Goal: Task Accomplishment & Management: Complete application form

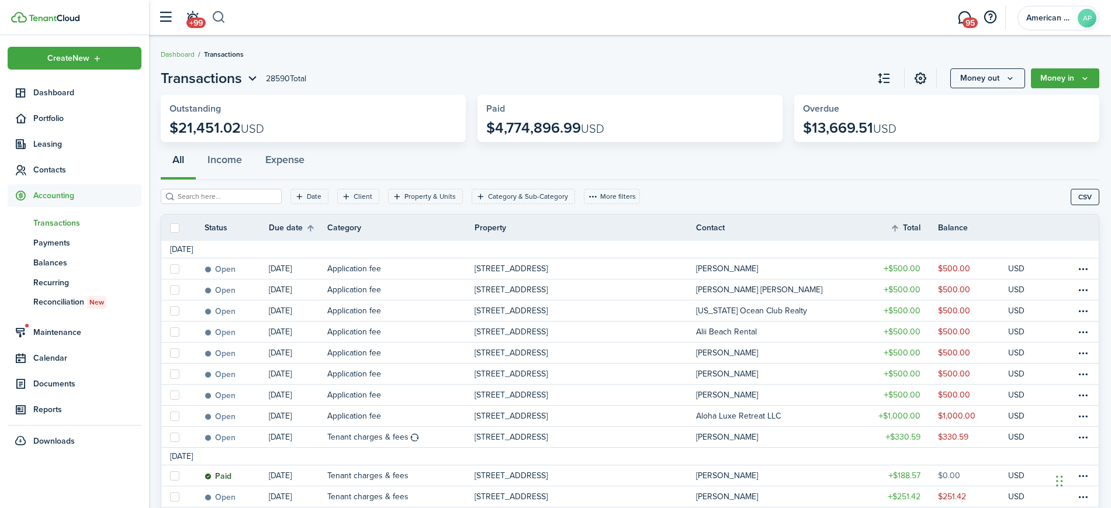
click at [220, 11] on button "button" at bounding box center [219, 18] width 15 height 20
type input "1920"
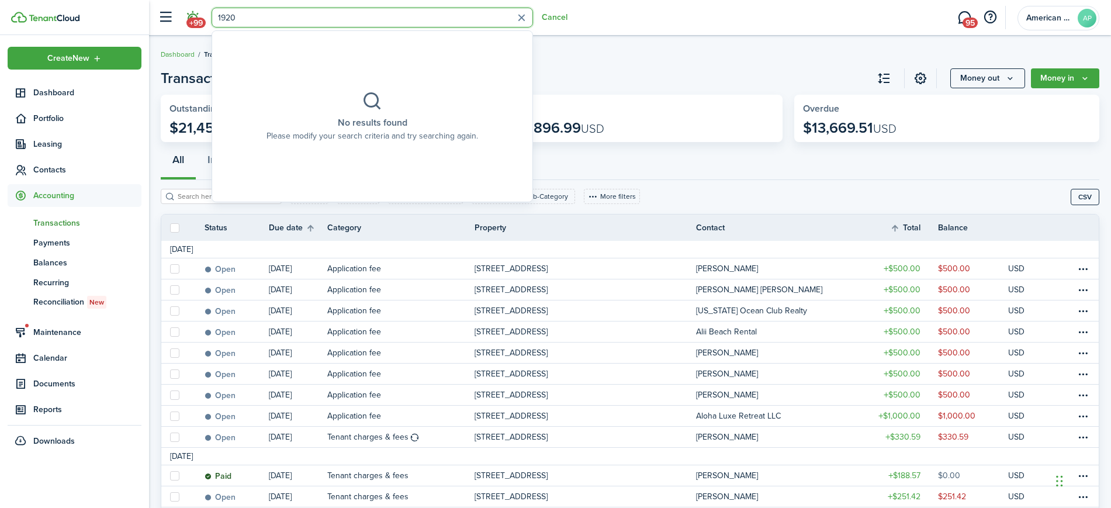
drag, startPoint x: 241, startPoint y: 18, endPoint x: 188, endPoint y: 10, distance: 53.1
click at [188, 10] on header-control-items "+99 1920 Cancel" at bounding box center [359, 18] width 415 height 30
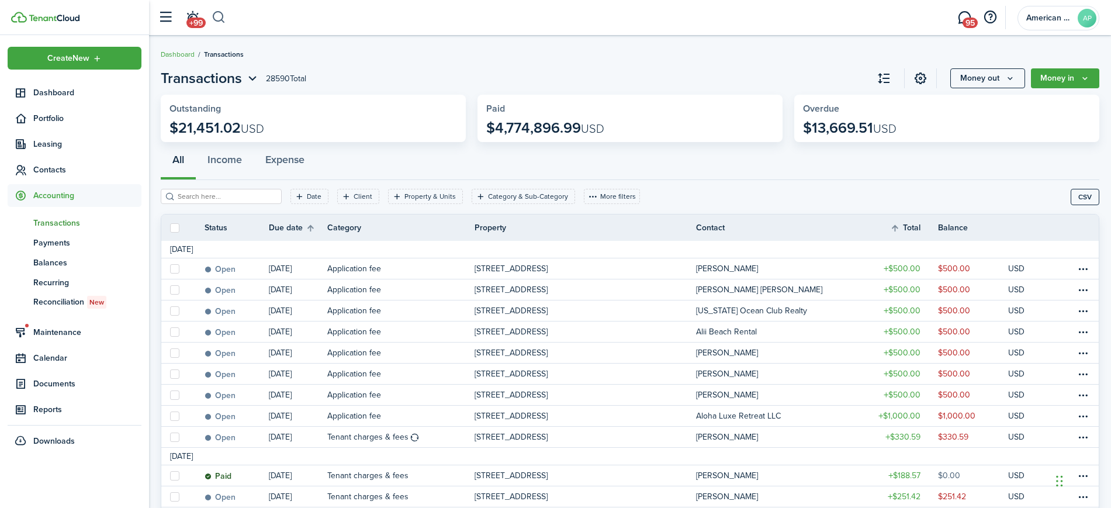
click at [221, 22] on button "button" at bounding box center [219, 18] width 15 height 20
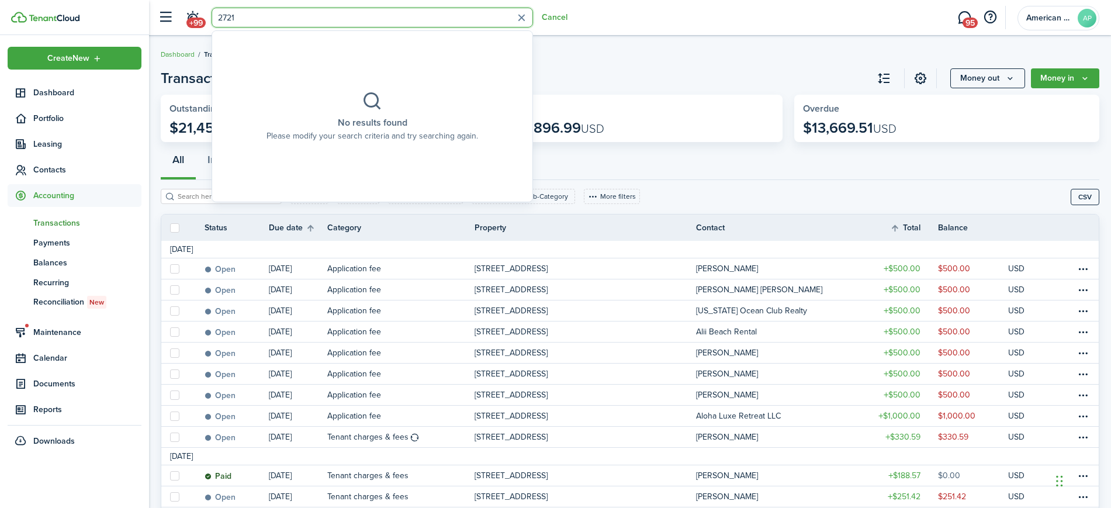
type input "2721"
click at [37, 118] on span "Portfolio" at bounding box center [87, 118] width 108 height 12
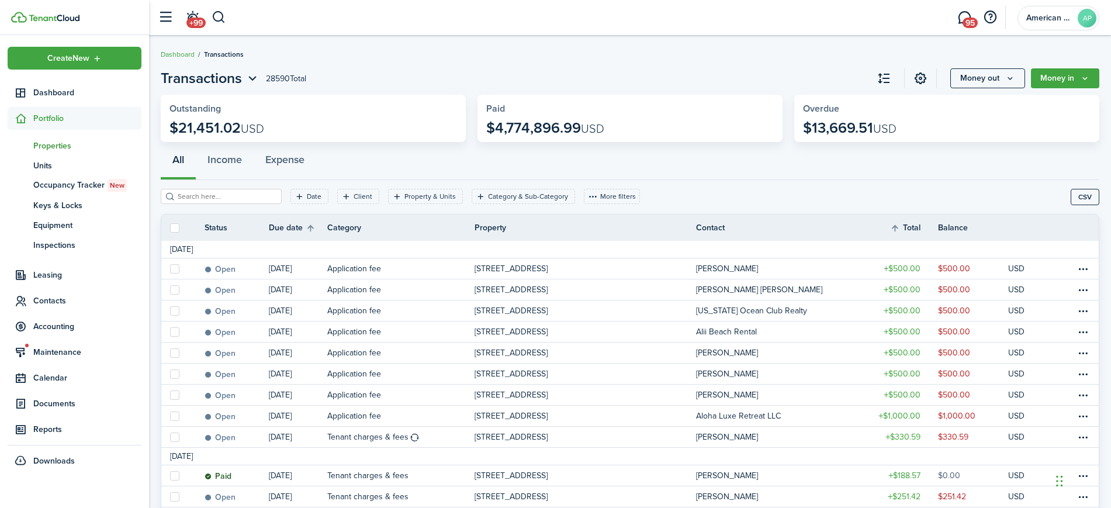
click at [45, 145] on span "Properties" at bounding box center [87, 146] width 108 height 12
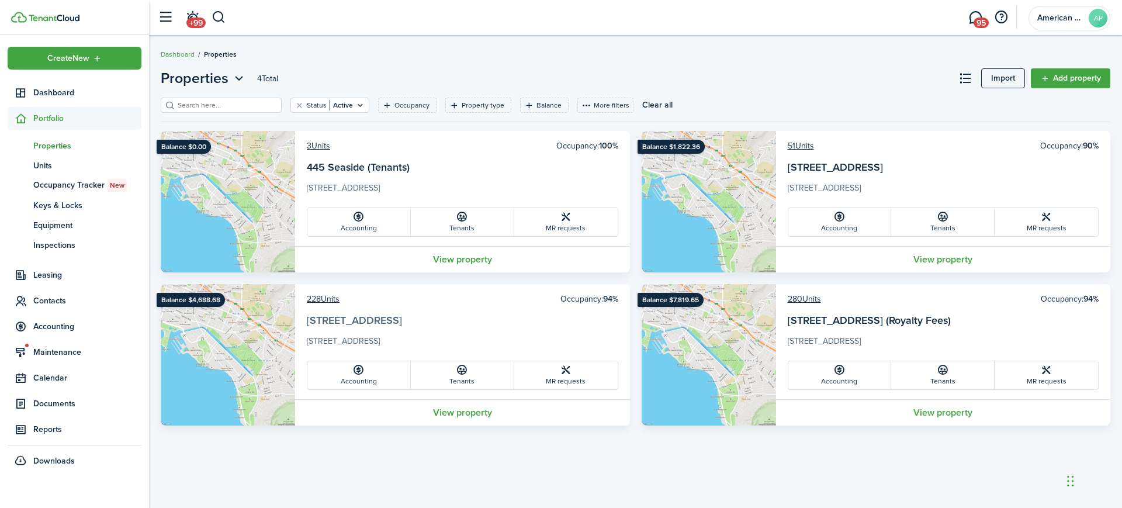
click at [351, 317] on link "[STREET_ADDRESS]" at bounding box center [354, 320] width 95 height 15
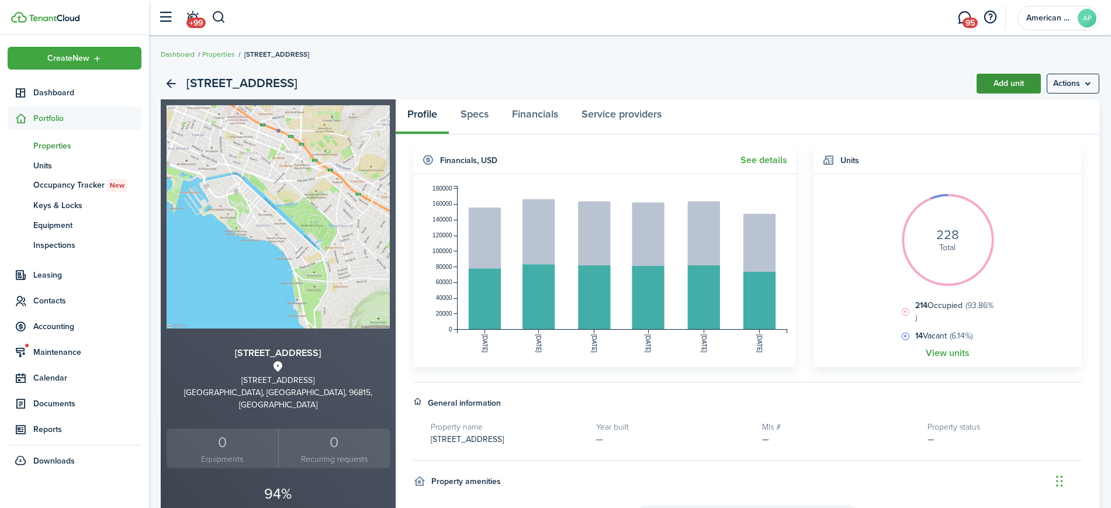
click at [997, 81] on link "Add unit" at bounding box center [1008, 84] width 64 height 20
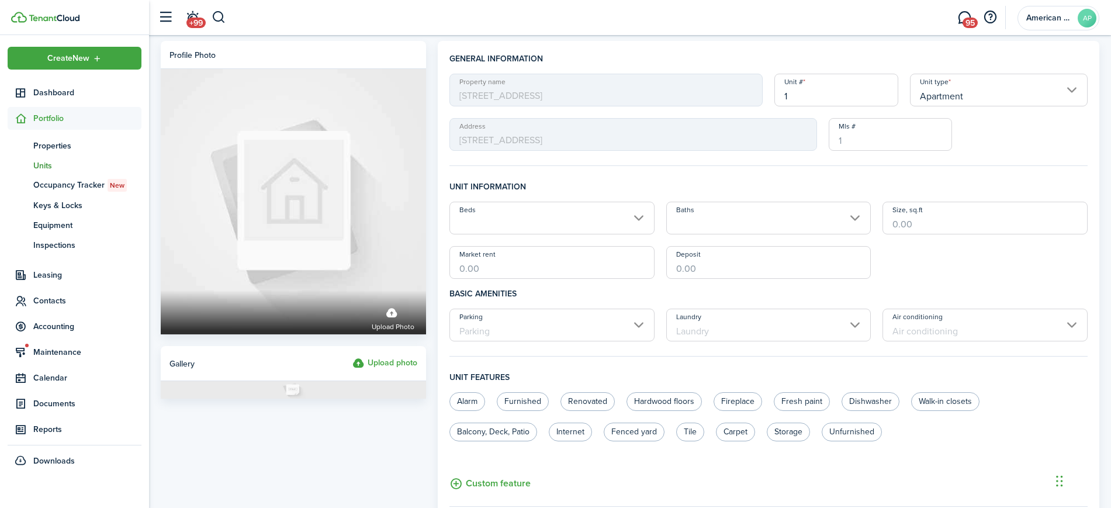
click at [824, 89] on input "1" at bounding box center [836, 90] width 124 height 33
click at [966, 86] on input "Apartment" at bounding box center [999, 90] width 178 height 33
type input "1920"
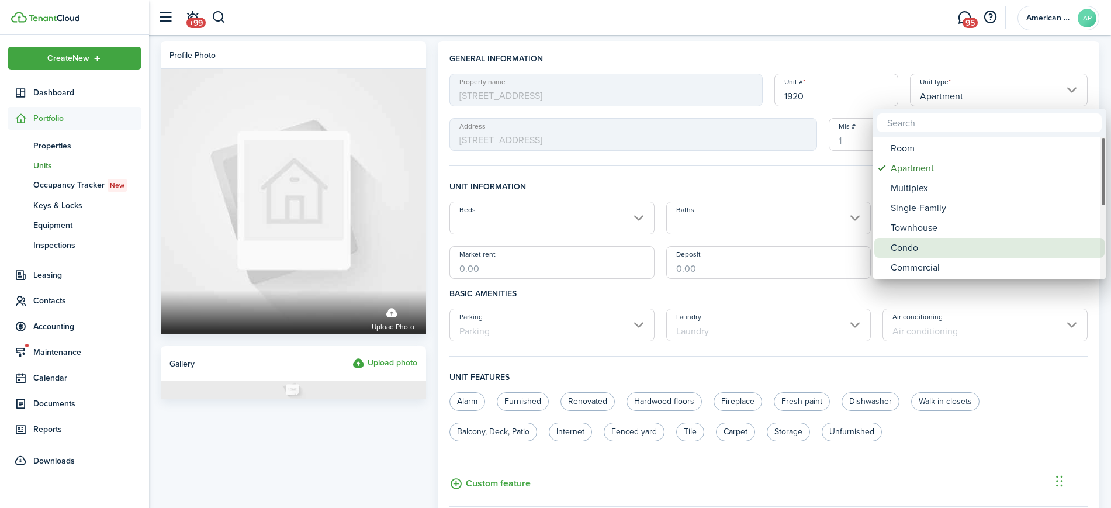
click at [934, 245] on div "Condo" at bounding box center [993, 248] width 207 height 20
type input "Condo"
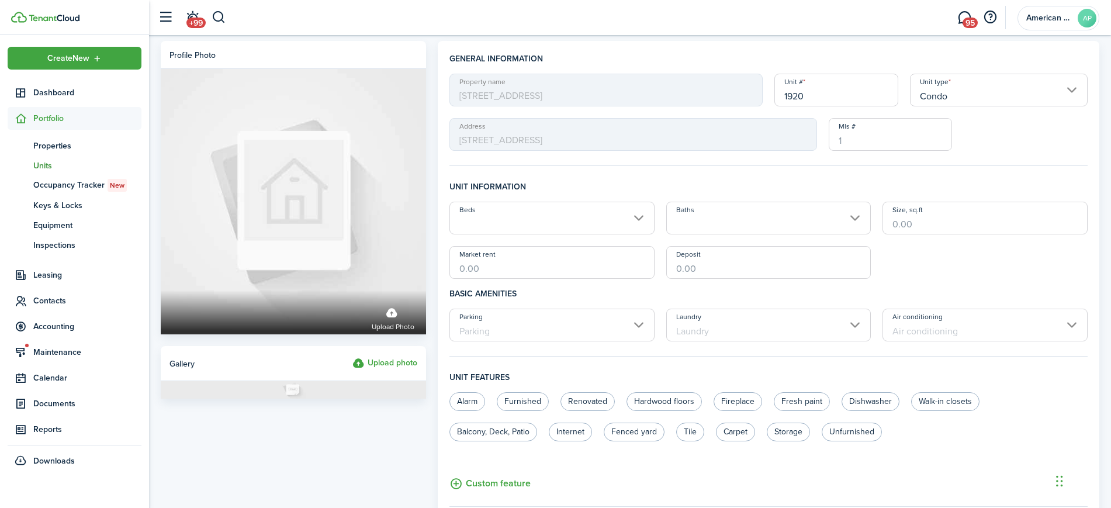
click at [574, 233] on input "Beds" at bounding box center [551, 218] width 205 height 33
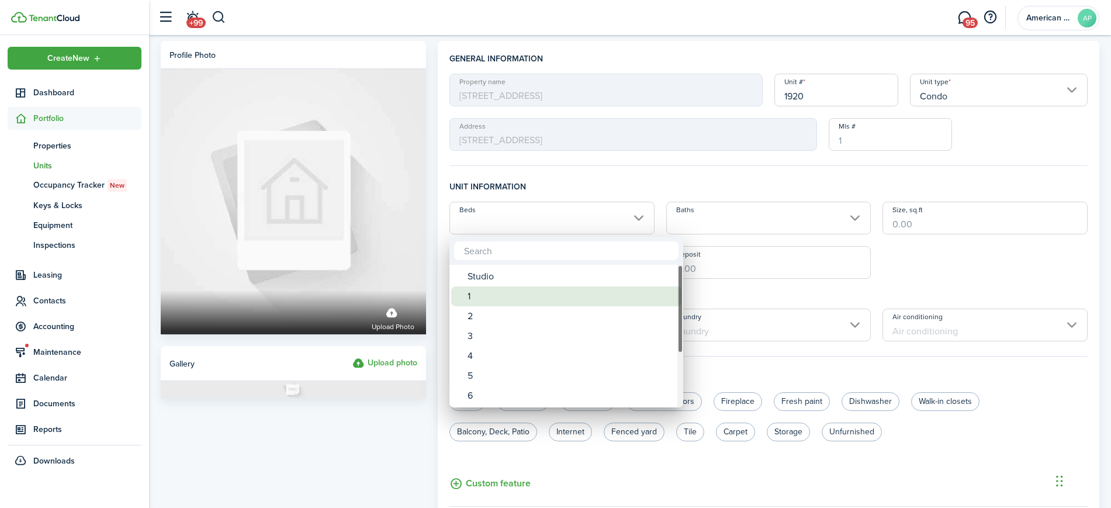
click at [515, 289] on div "1" at bounding box center [570, 296] width 207 height 20
type input "1"
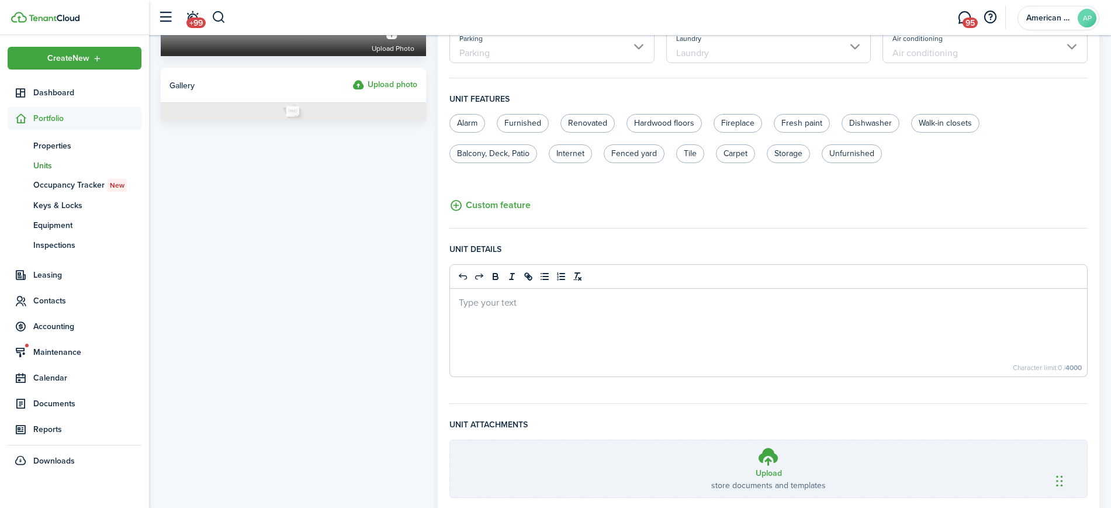
scroll to position [362, 0]
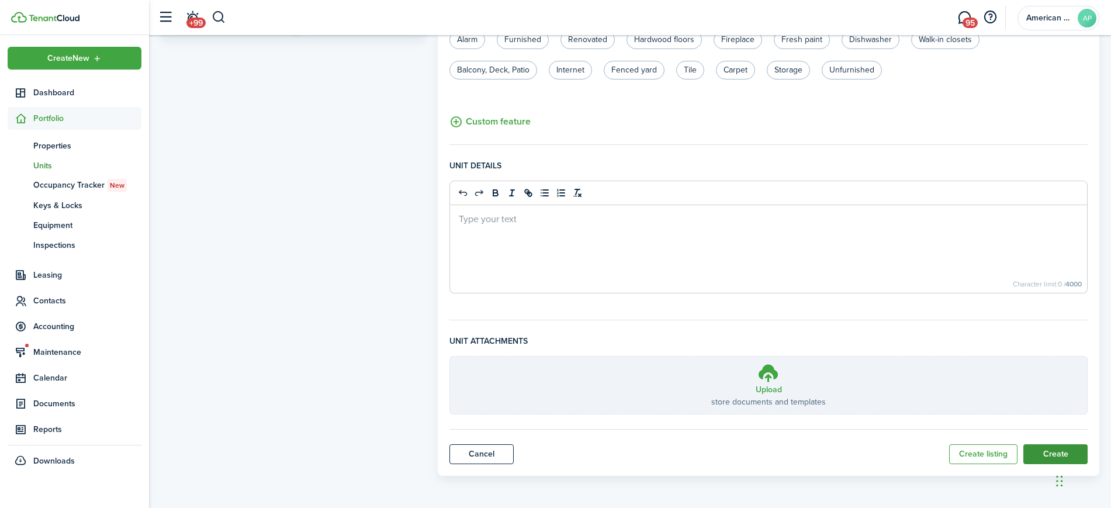
click at [1050, 456] on button "Create" at bounding box center [1055, 454] width 64 height 20
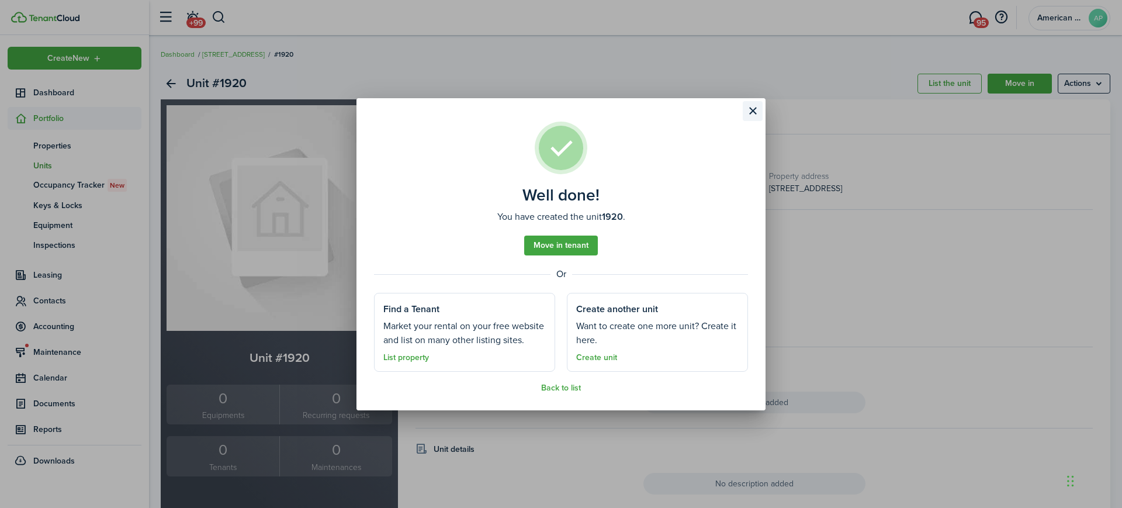
click at [751, 110] on button "Close modal" at bounding box center [753, 111] width 20 height 20
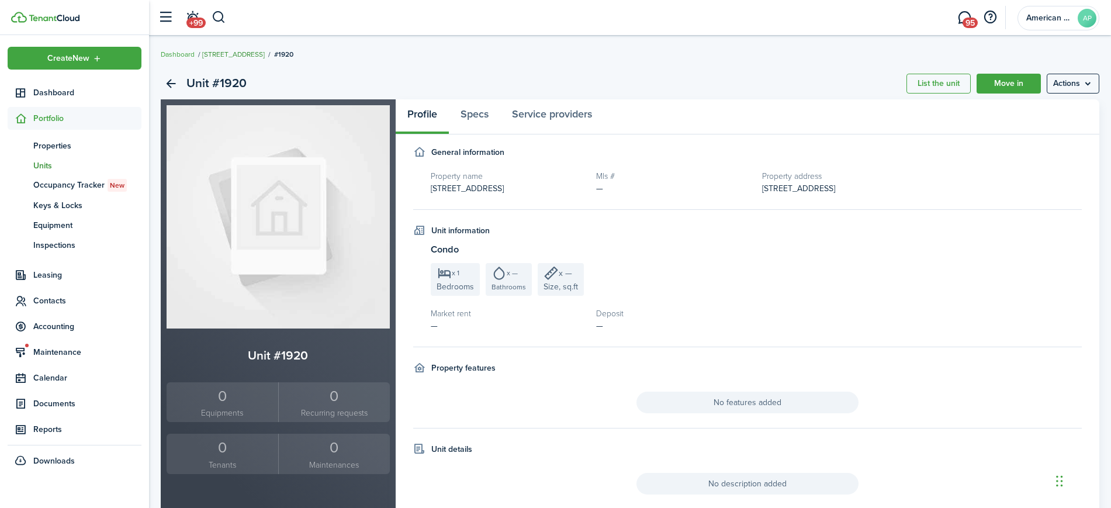
click at [235, 55] on link "[STREET_ADDRESS]" at bounding box center [233, 54] width 63 height 11
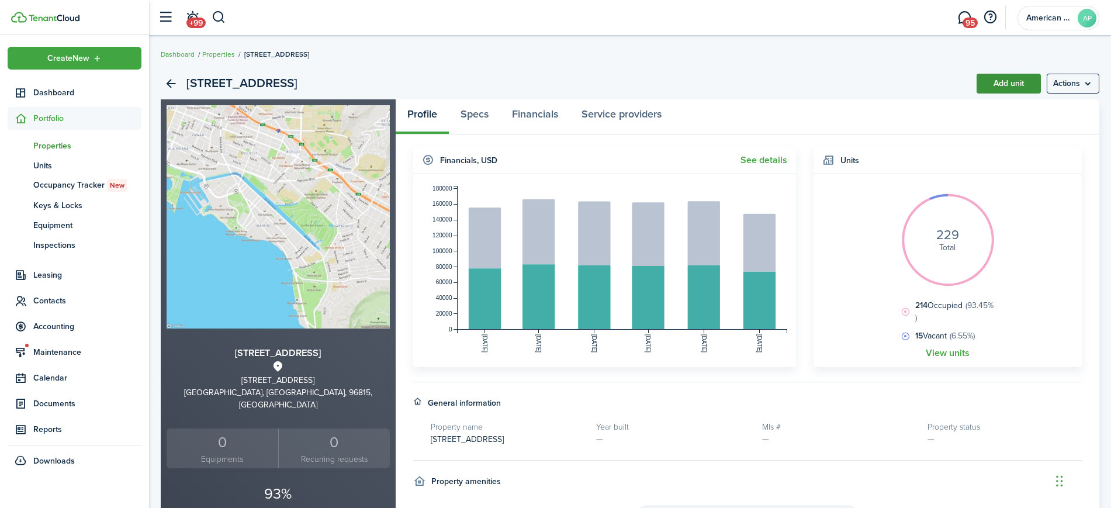
click at [1014, 83] on link "Add unit" at bounding box center [1008, 84] width 64 height 20
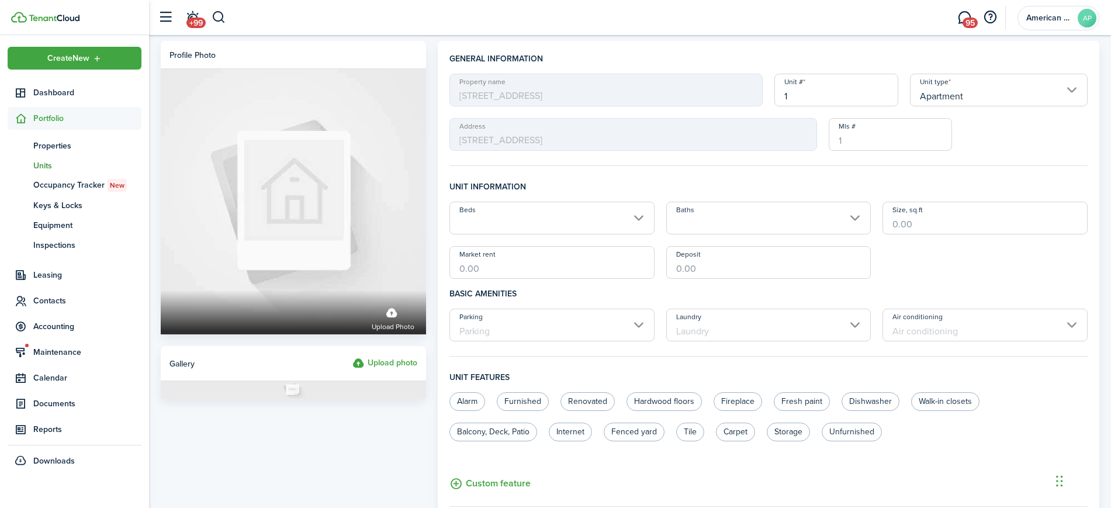
click at [823, 107] on div "Property name [STREET_ADDRESS] Unit type Apartment Address [STREET_ADDRESS][GEO…" at bounding box center [768, 112] width 650 height 77
click at [820, 99] on input "1" at bounding box center [836, 90] width 124 height 33
click at [982, 99] on input "Apartment" at bounding box center [999, 90] width 178 height 33
type input "2721"
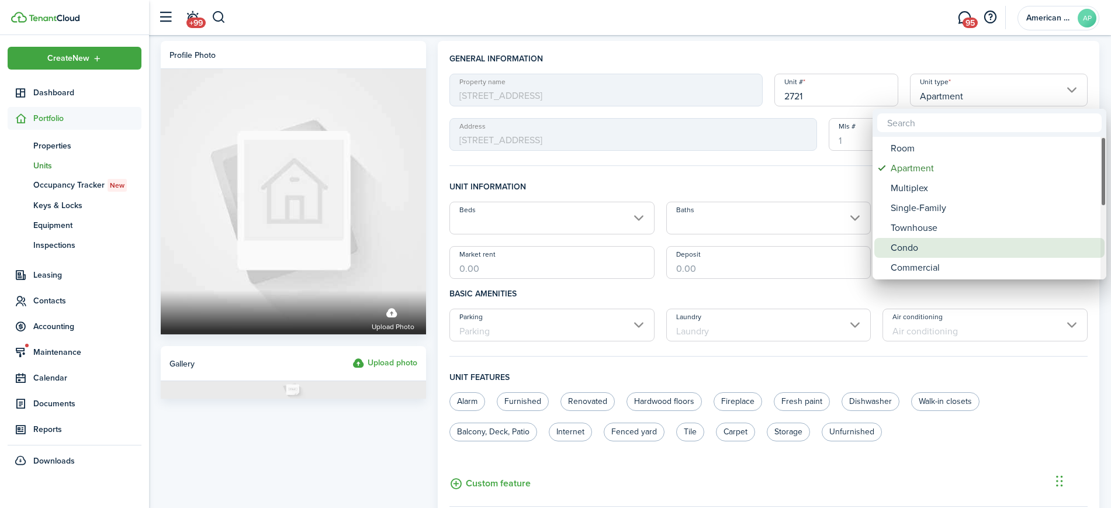
click at [941, 242] on div "Condo" at bounding box center [993, 248] width 207 height 20
type input "Condo"
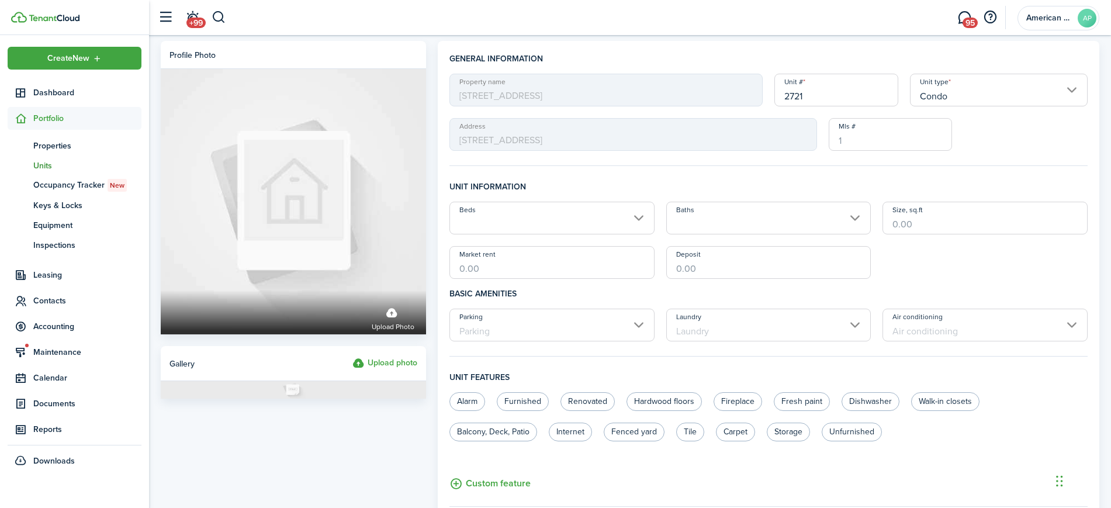
click at [598, 216] on input "Beds" at bounding box center [551, 218] width 205 height 33
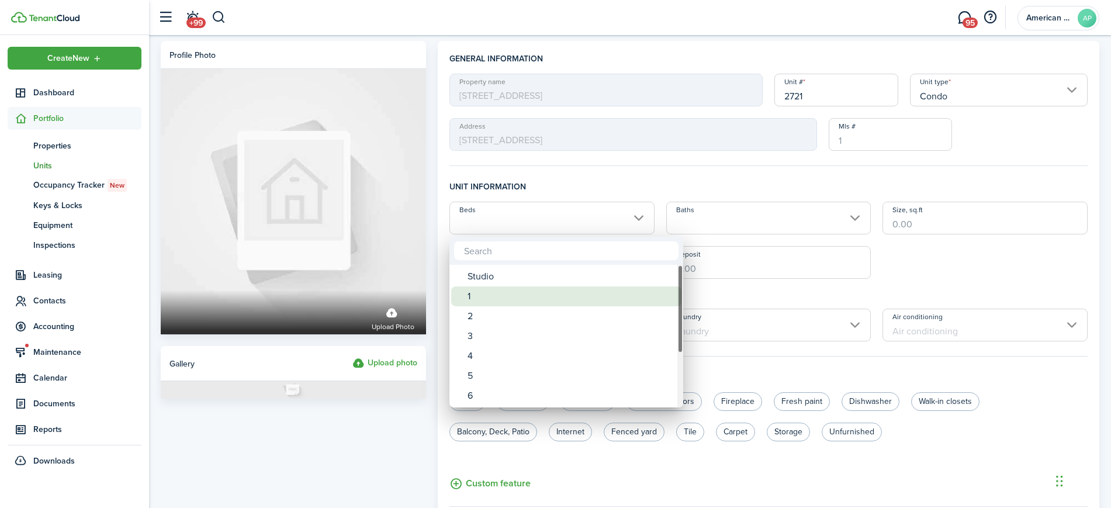
click at [504, 298] on div "1" at bounding box center [570, 296] width 207 height 20
type input "1"
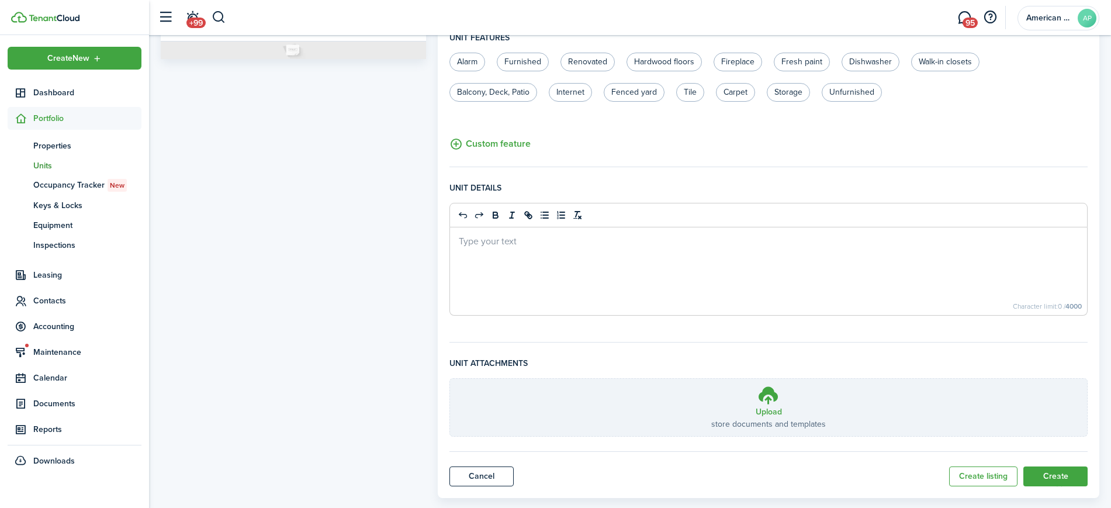
scroll to position [362, 0]
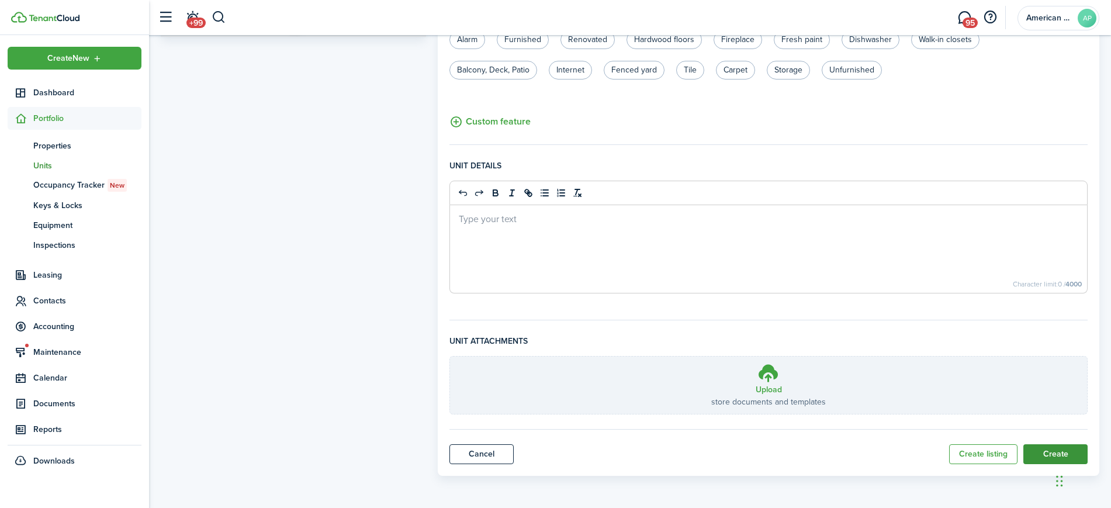
click at [1051, 455] on button "Create" at bounding box center [1055, 454] width 64 height 20
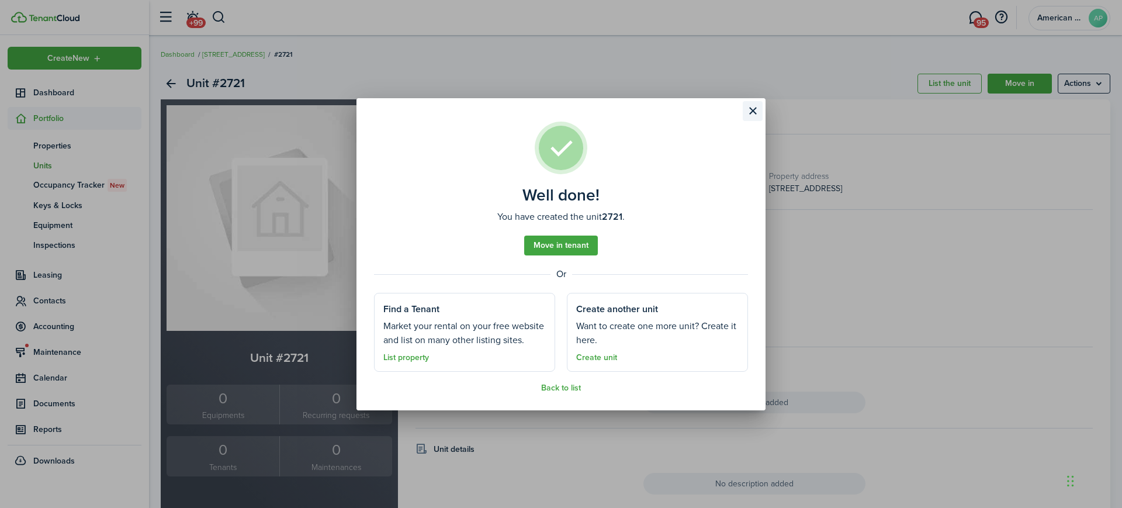
click at [750, 109] on button "Close modal" at bounding box center [753, 111] width 20 height 20
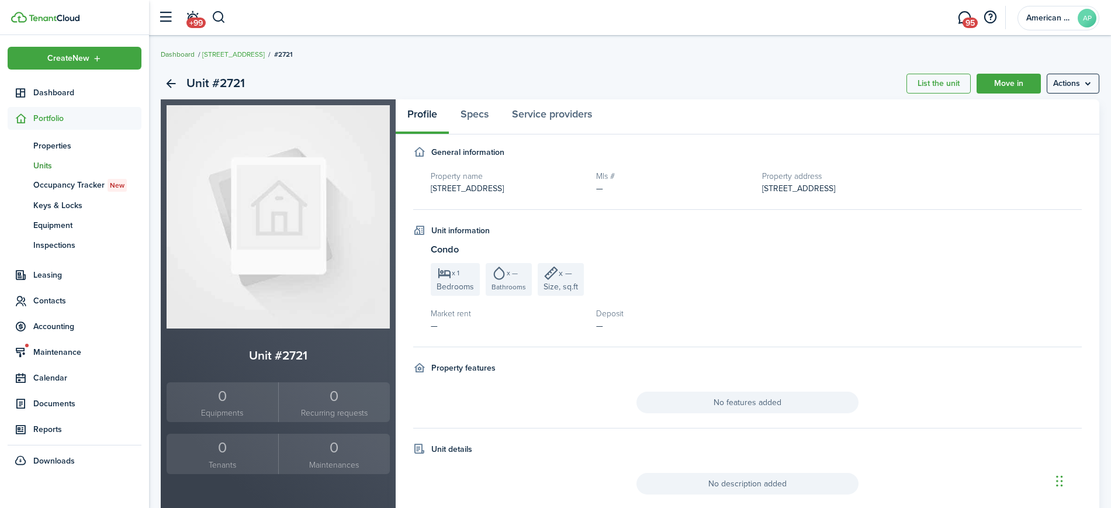
click at [175, 56] on link "Dashboard" at bounding box center [178, 54] width 34 height 11
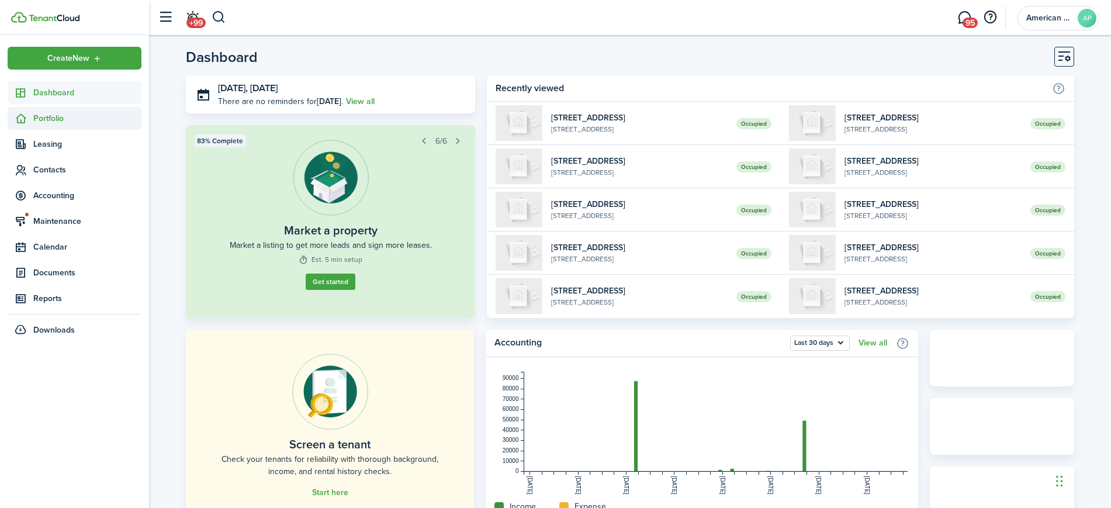
click at [32, 117] on sidebar-link-icon at bounding box center [21, 118] width 26 height 12
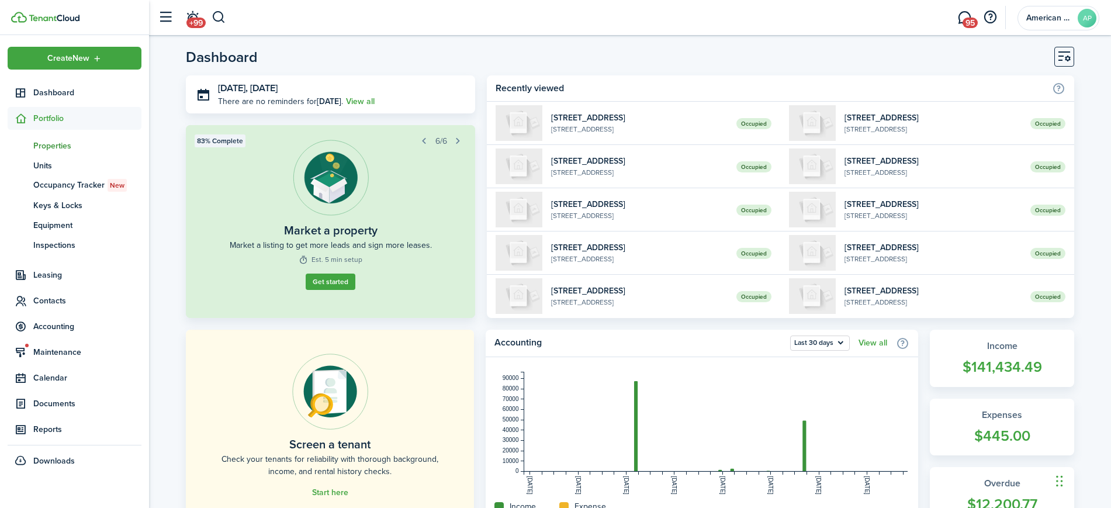
click at [57, 145] on span "Properties" at bounding box center [87, 146] width 108 height 12
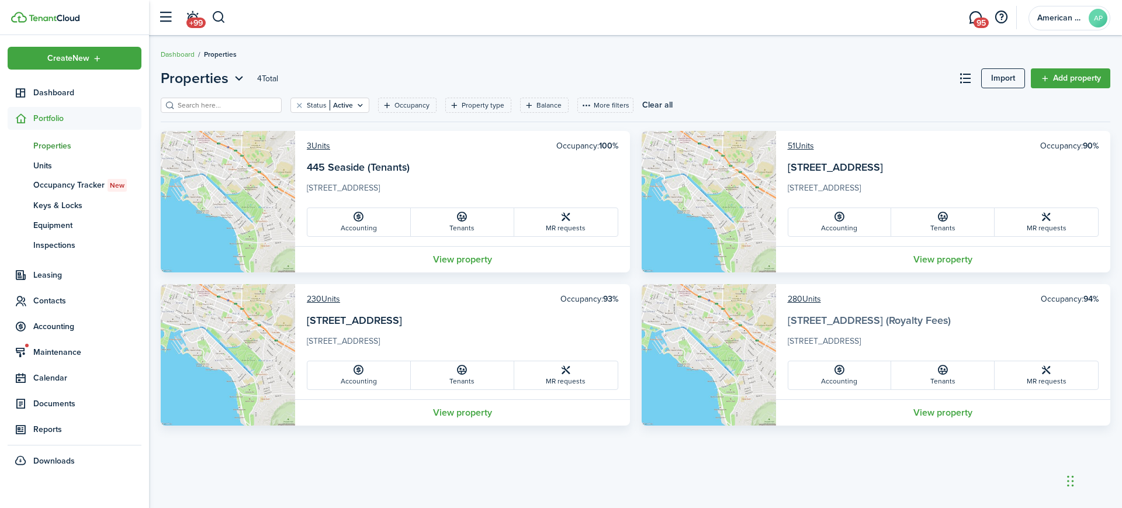
click at [906, 316] on link "[STREET_ADDRESS] (Royalty Fees)" at bounding box center [869, 320] width 163 height 15
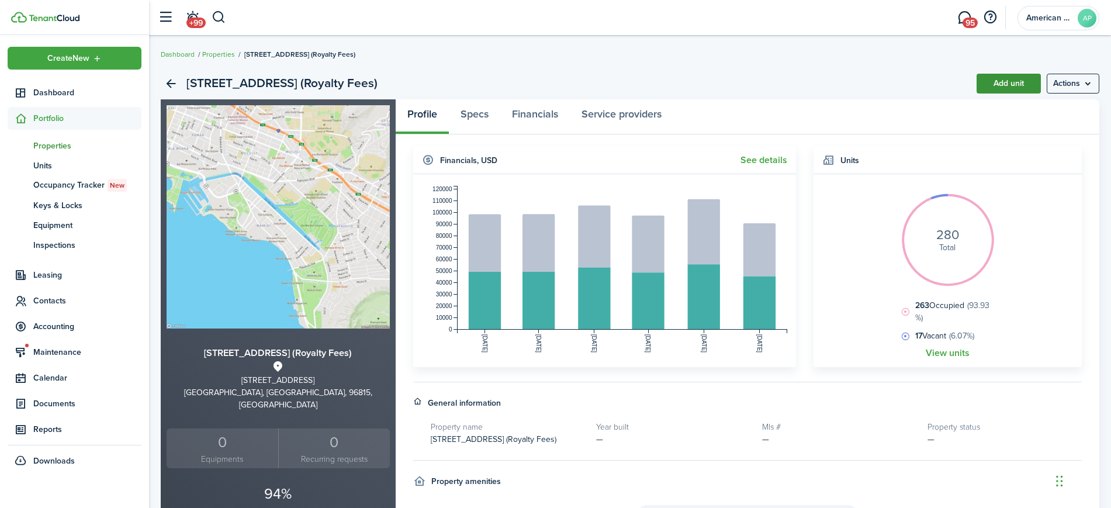
click at [1007, 82] on link "Add unit" at bounding box center [1008, 84] width 64 height 20
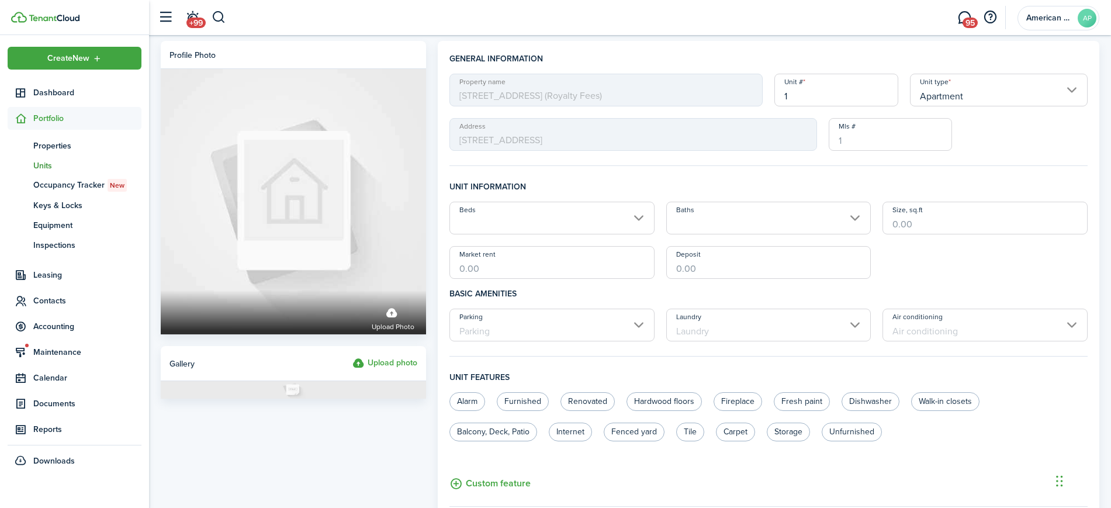
click at [830, 96] on input "1" at bounding box center [836, 90] width 124 height 33
click at [972, 93] on input "Apartment" at bounding box center [999, 90] width 178 height 33
type input "1920"
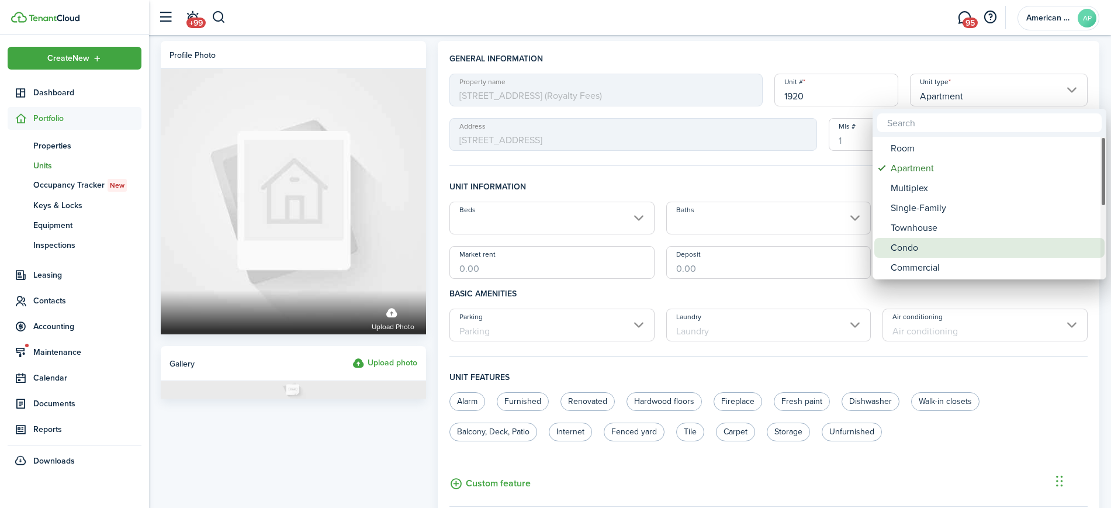
click at [934, 244] on div "Condo" at bounding box center [993, 248] width 207 height 20
type input "Condo"
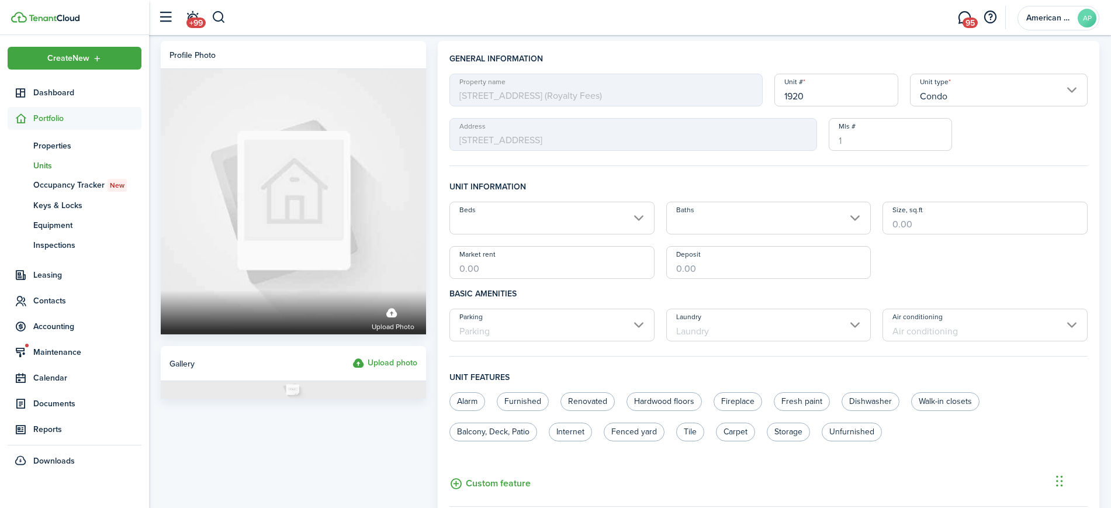
click at [556, 213] on input "Beds" at bounding box center [551, 218] width 205 height 33
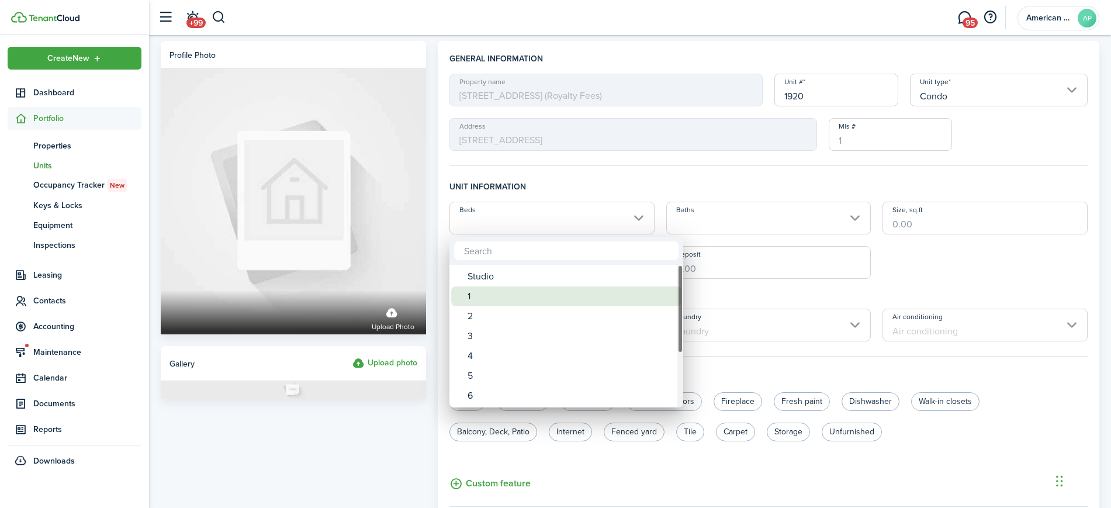
click at [512, 294] on div "1" at bounding box center [570, 296] width 207 height 20
type input "1"
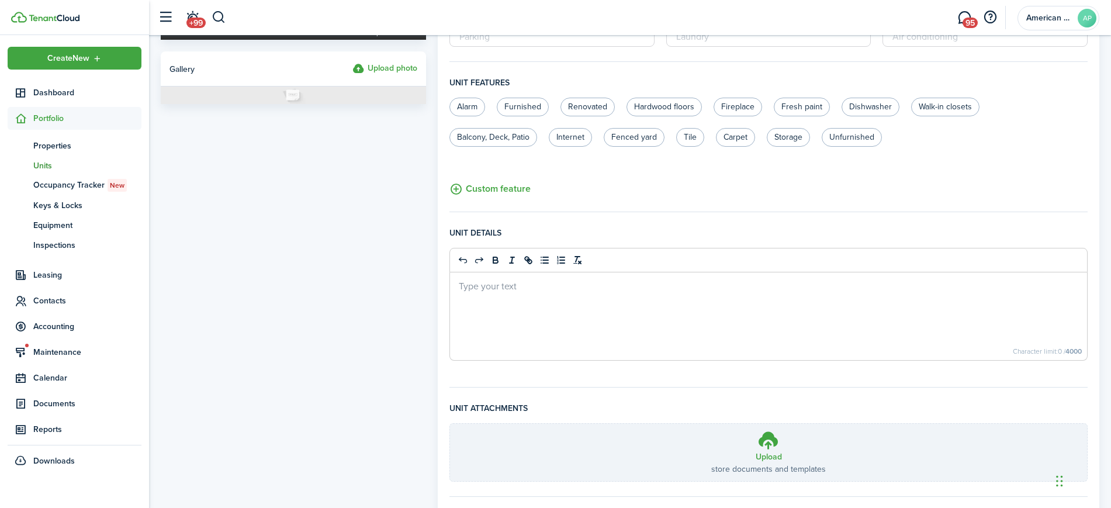
scroll to position [331, 0]
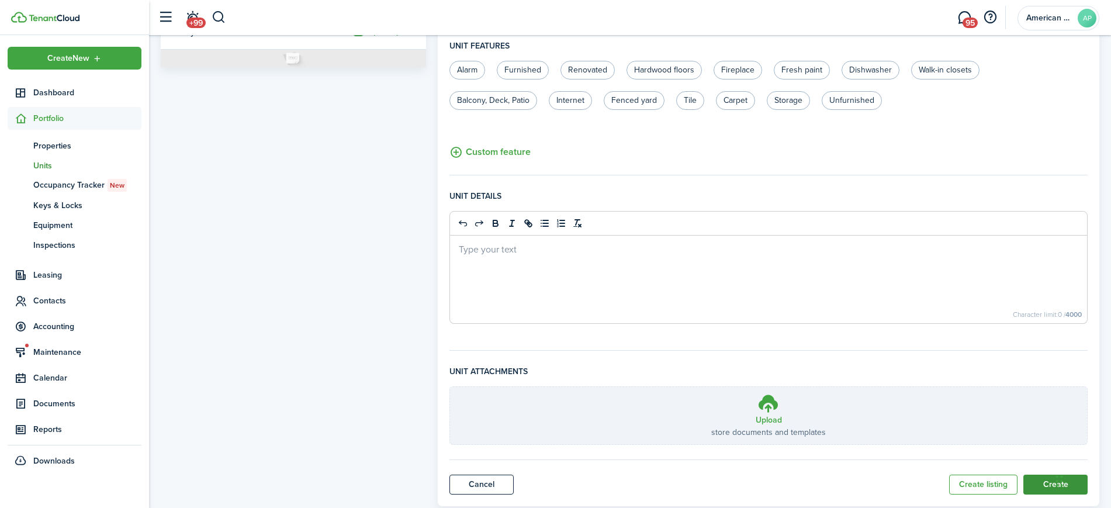
click at [1050, 484] on button "Create" at bounding box center [1055, 484] width 64 height 20
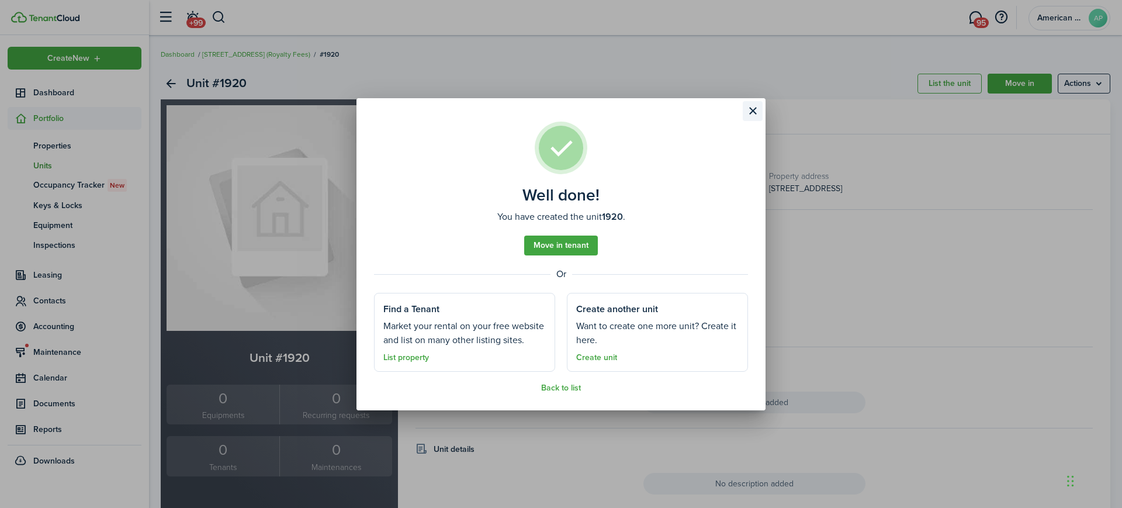
click at [754, 103] on button "Close modal" at bounding box center [753, 111] width 20 height 20
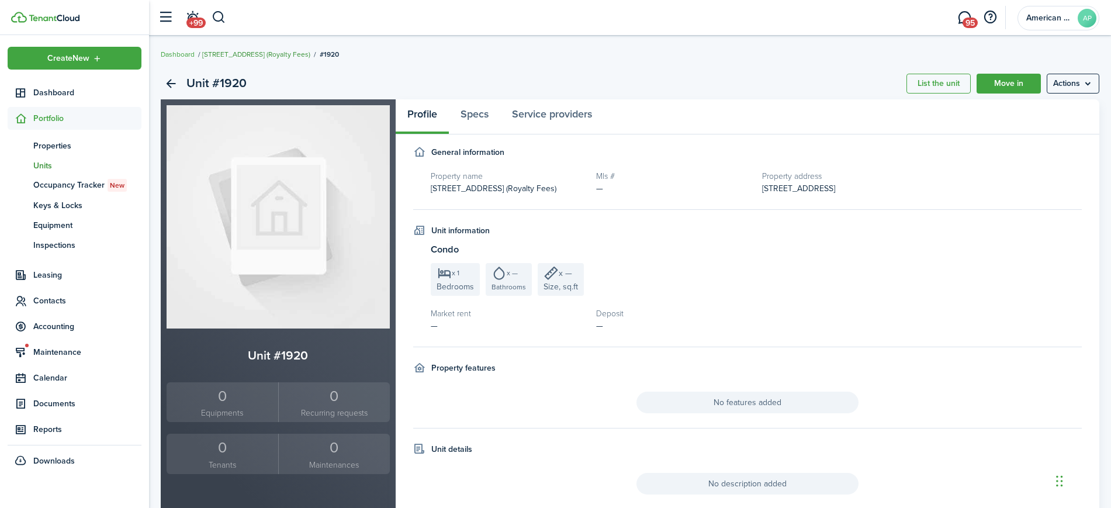
click at [241, 55] on link "[STREET_ADDRESS] (Royalty Fees)" at bounding box center [256, 54] width 108 height 11
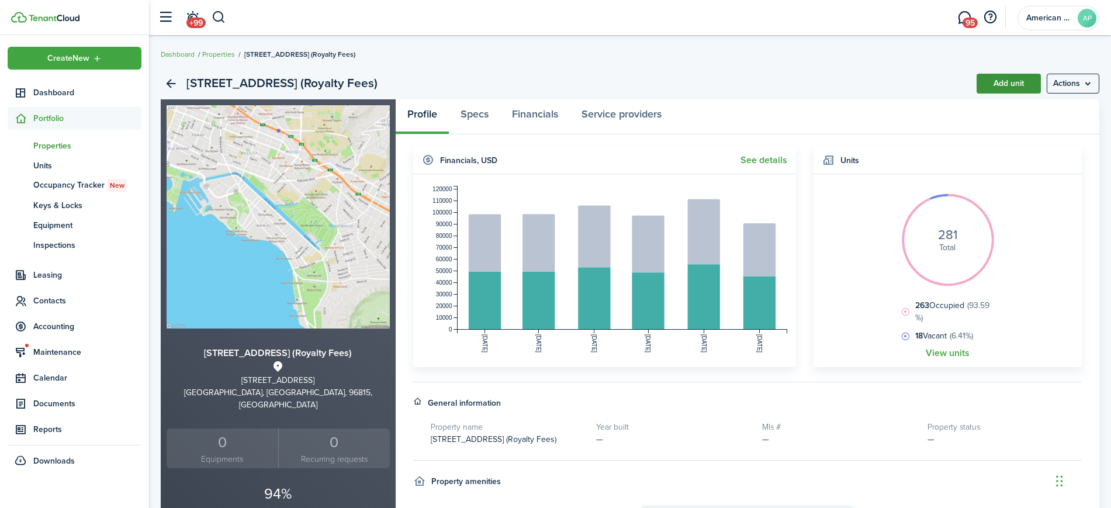
click at [1015, 83] on link "Add unit" at bounding box center [1008, 84] width 64 height 20
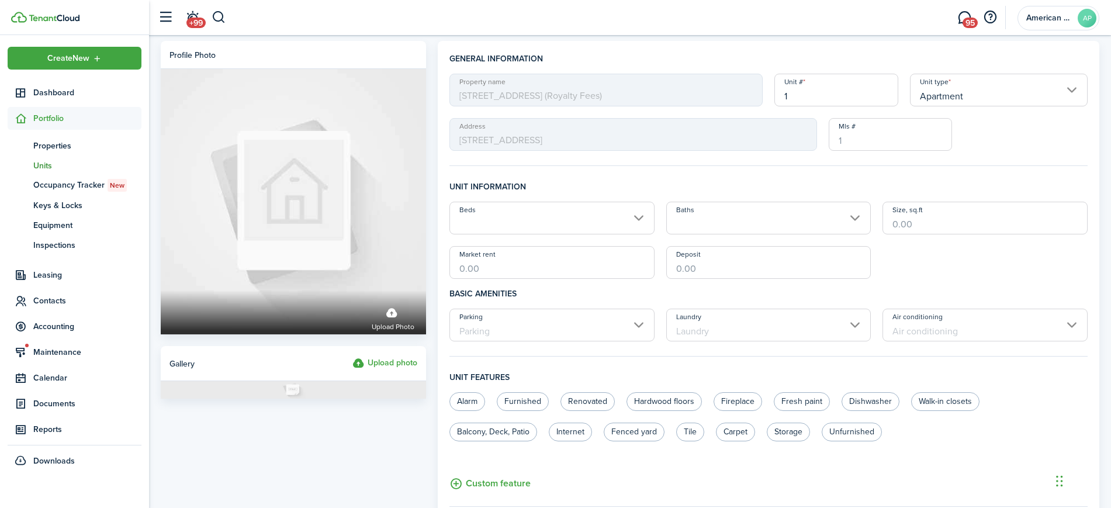
click at [879, 99] on input "1" at bounding box center [836, 90] width 124 height 33
click at [941, 91] on input "Apartment" at bounding box center [999, 90] width 178 height 33
type input "2721"
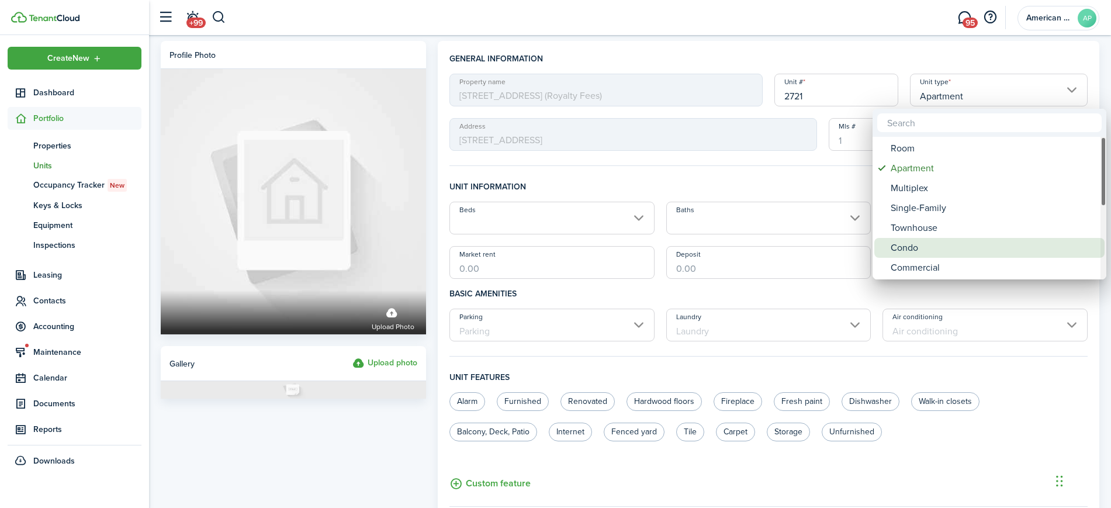
click at [921, 245] on div "Condo" at bounding box center [993, 248] width 207 height 20
type input "Condo"
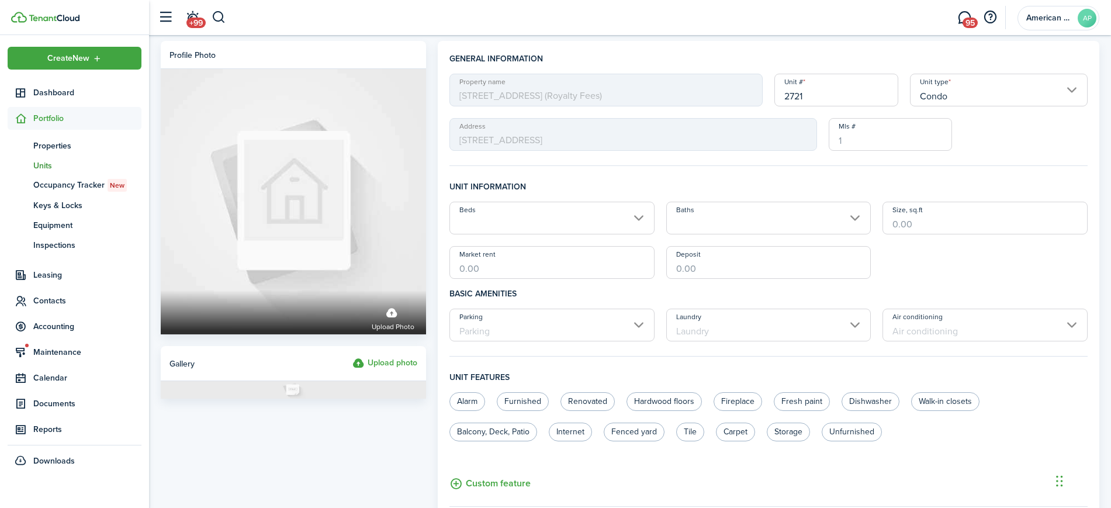
click at [526, 215] on input "Beds" at bounding box center [551, 218] width 205 height 33
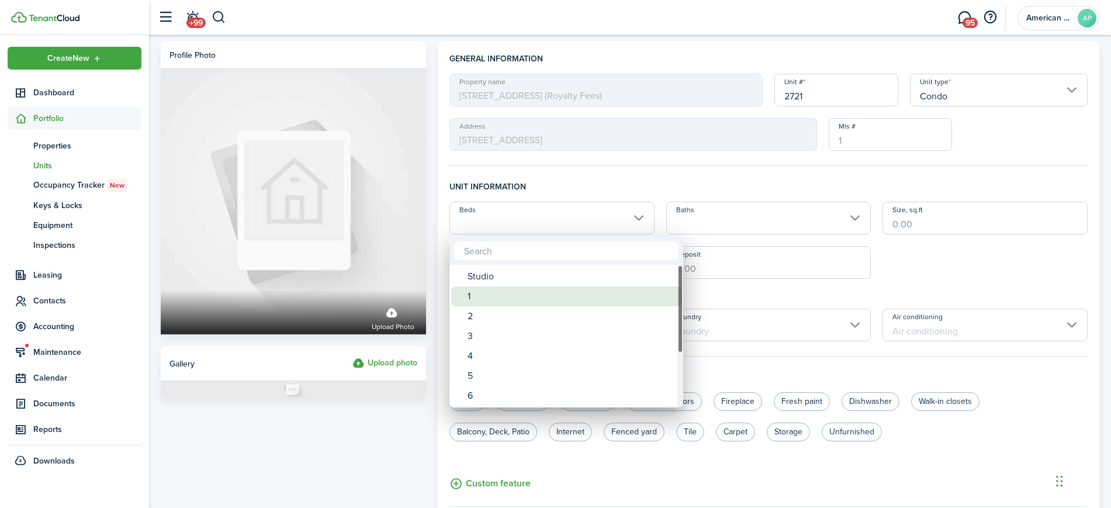
click at [488, 297] on div "1" at bounding box center [570, 296] width 207 height 20
type input "1"
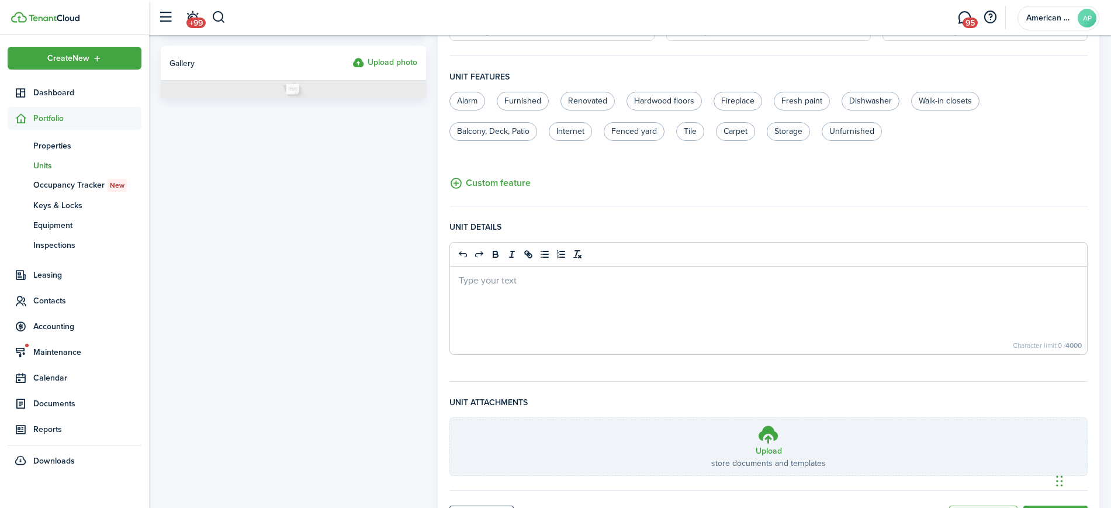
scroll to position [362, 0]
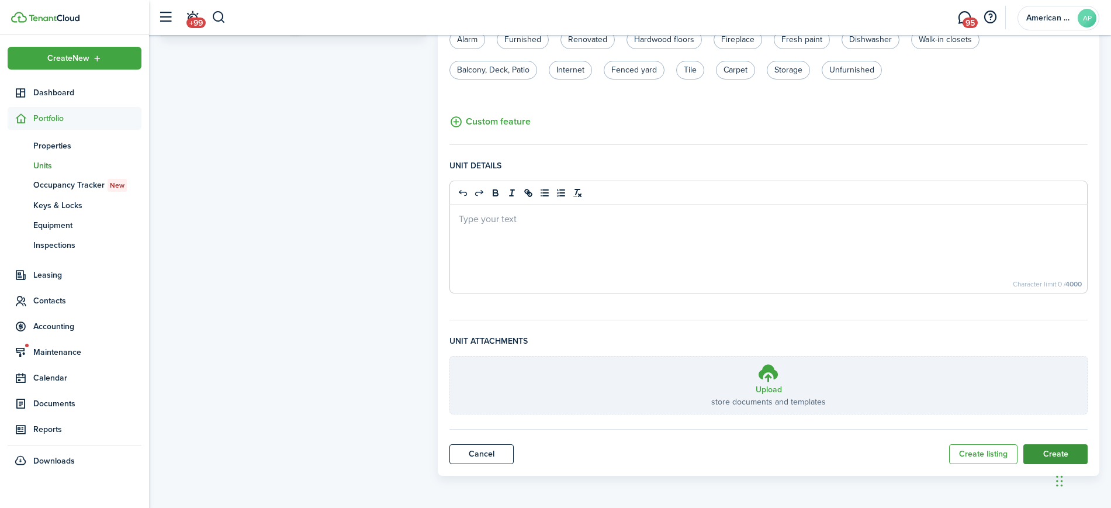
click at [1046, 449] on button "Create" at bounding box center [1055, 454] width 64 height 20
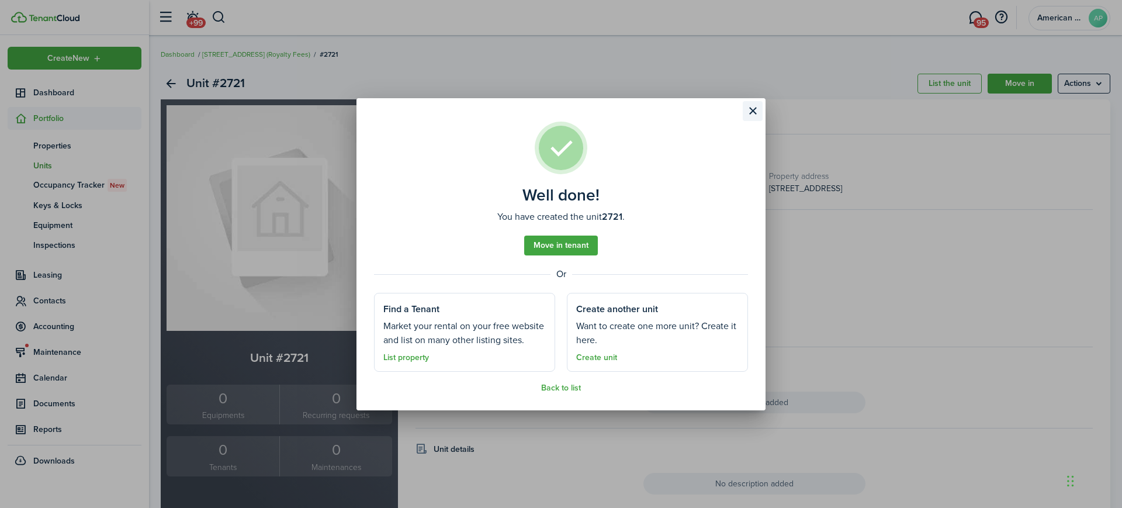
click at [751, 113] on button "Close modal" at bounding box center [753, 111] width 20 height 20
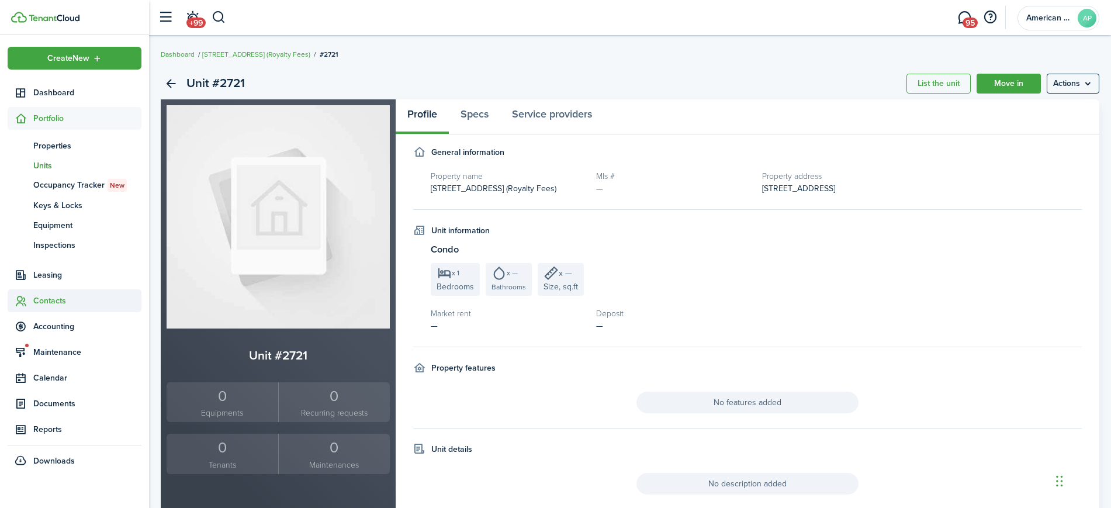
click at [48, 301] on span "Contacts" at bounding box center [87, 300] width 108 height 12
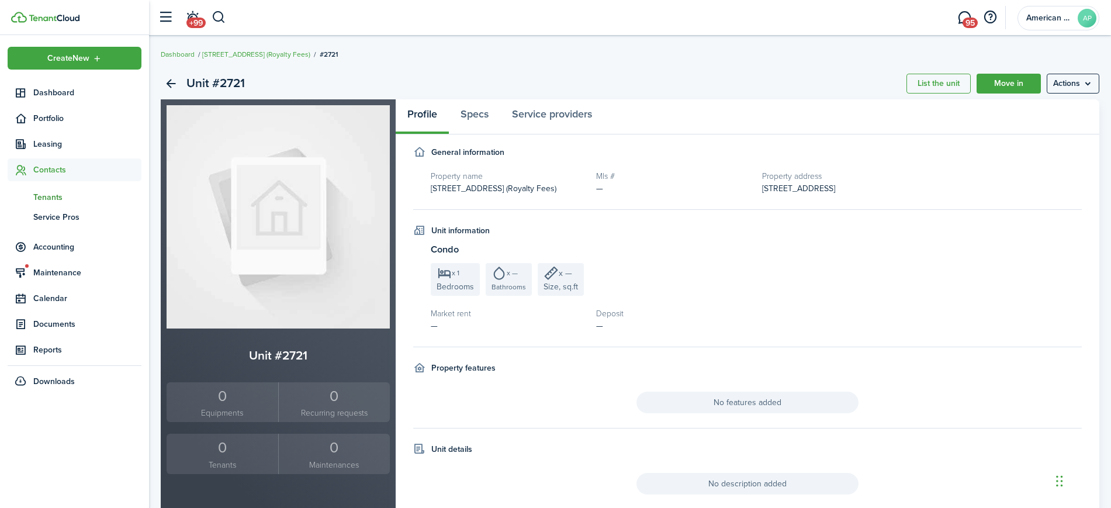
click at [47, 196] on span "Tenants" at bounding box center [87, 197] width 108 height 12
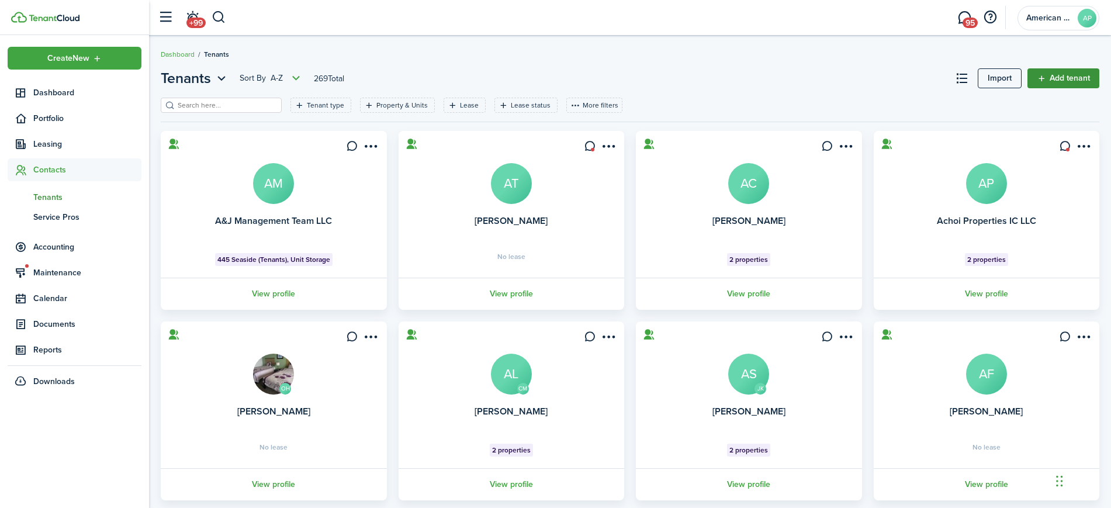
click at [1087, 77] on link "Add tenant" at bounding box center [1063, 78] width 72 height 20
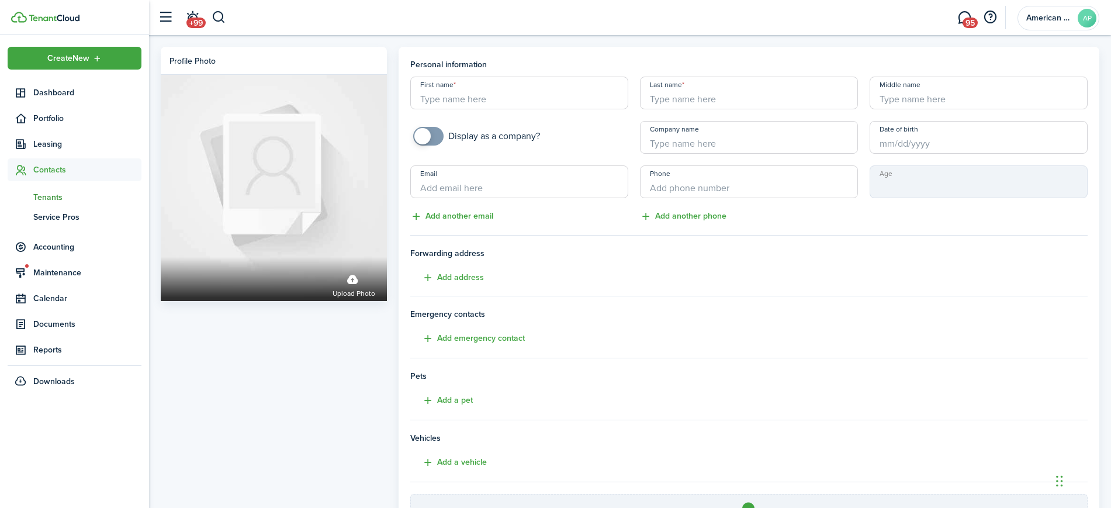
click at [521, 98] on input "First name" at bounding box center [519, 93] width 218 height 33
type input "Ning"
type input "[PERSON_NAME]"
click at [461, 179] on input "Email" at bounding box center [519, 181] width 218 height 33
type input "[EMAIL_ADDRESS][DOMAIN_NAME]"
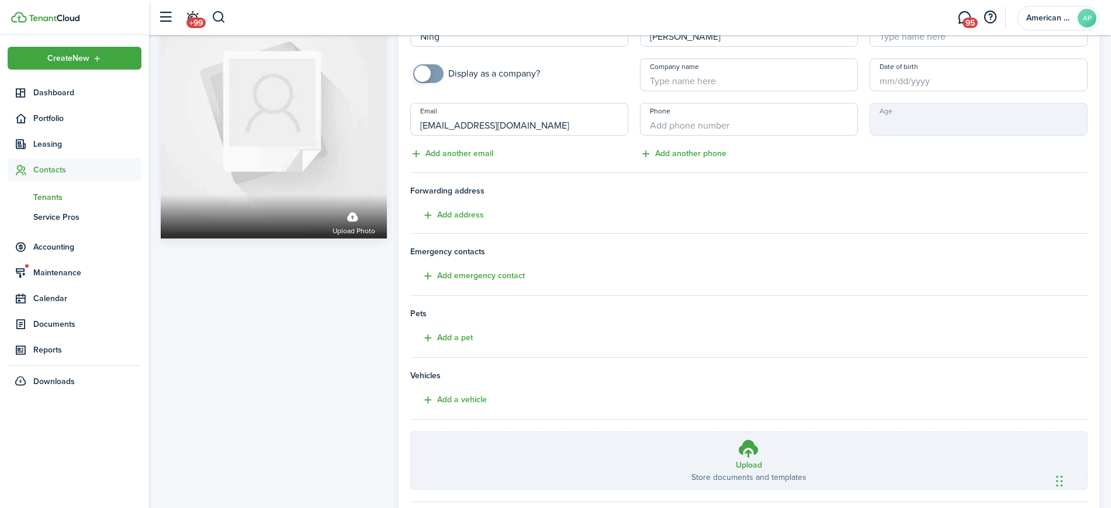
scroll to position [132, 0]
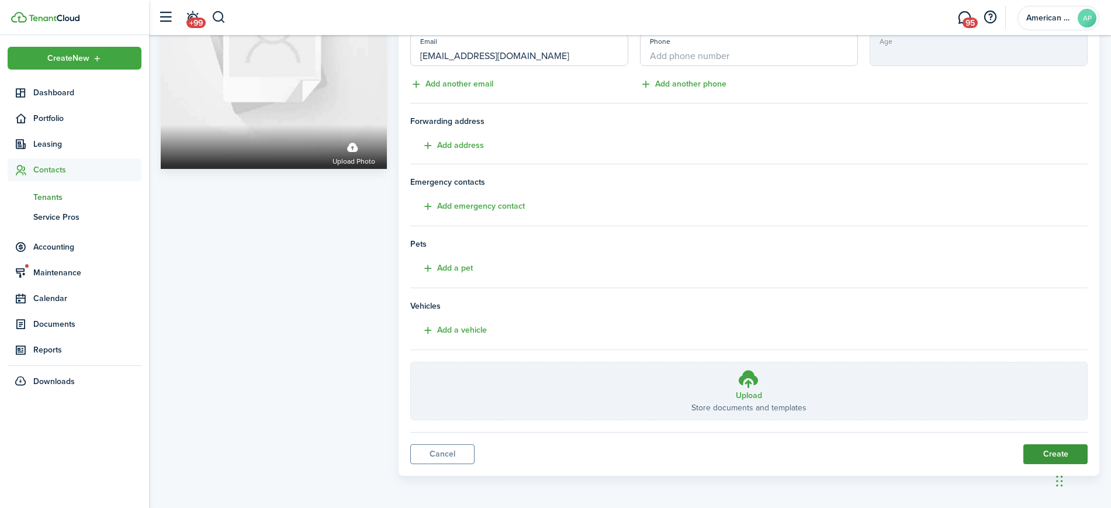
click at [1043, 452] on button "Create" at bounding box center [1055, 454] width 64 height 20
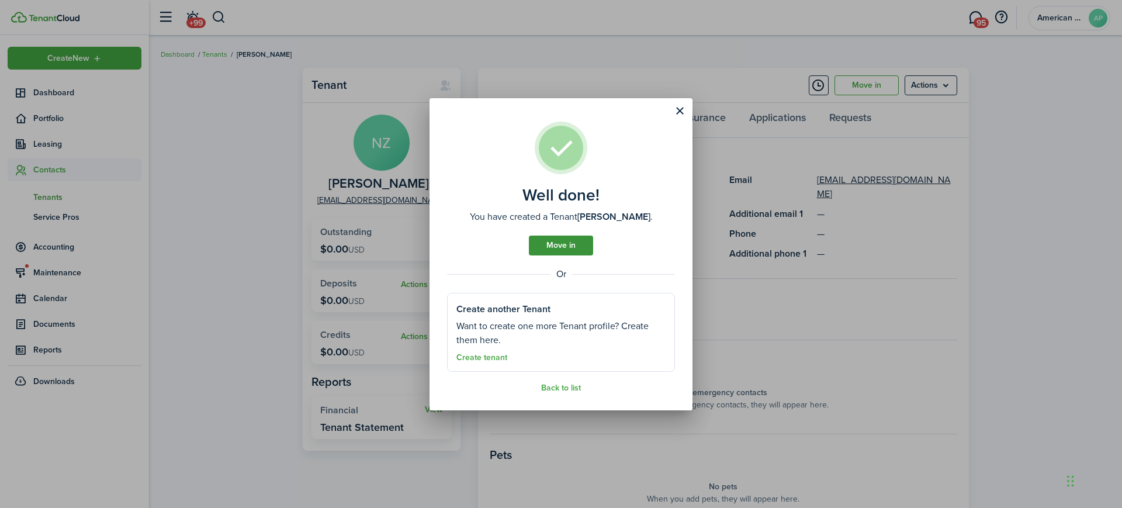
click at [578, 248] on link "Move in" at bounding box center [561, 245] width 64 height 20
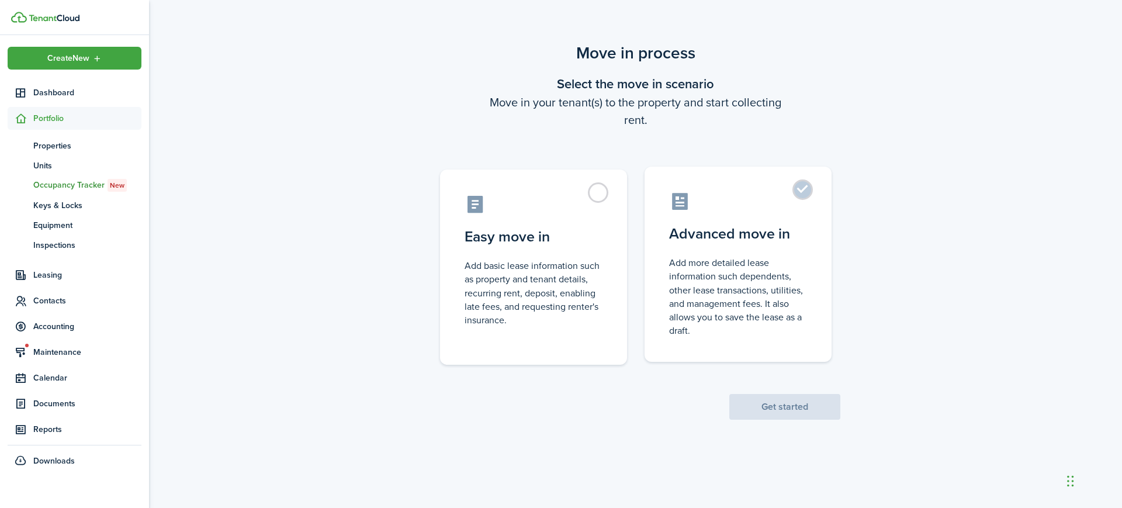
click at [764, 221] on label "Advanced move in Add more detailed lease information such dependents, other lea…" at bounding box center [737, 264] width 187 height 195
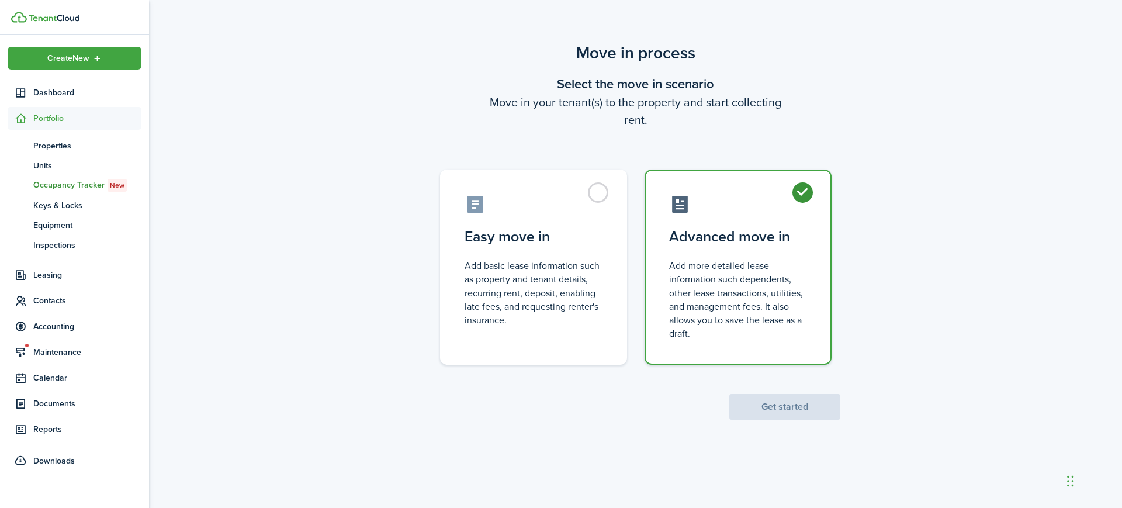
radio input "true"
click at [792, 408] on button "Get started" at bounding box center [784, 407] width 111 height 26
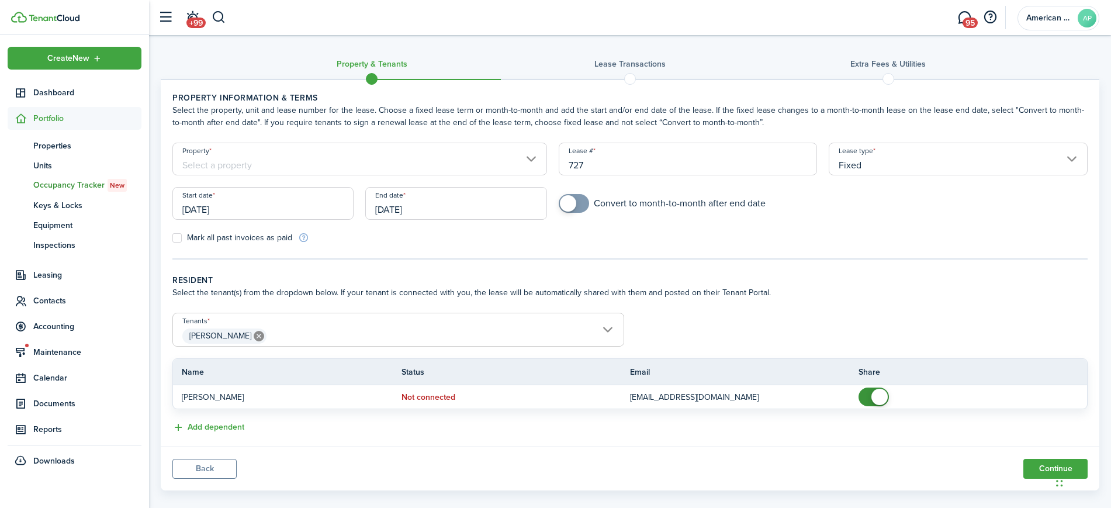
click at [330, 206] on input "[DATE]" at bounding box center [262, 203] width 181 height 33
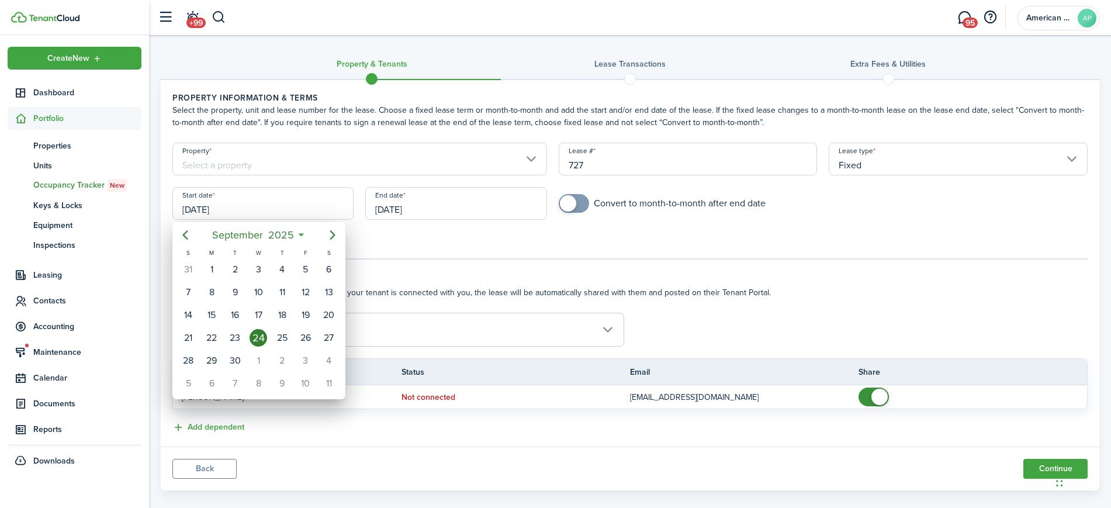
click at [429, 206] on div at bounding box center [556, 254] width 1298 height 695
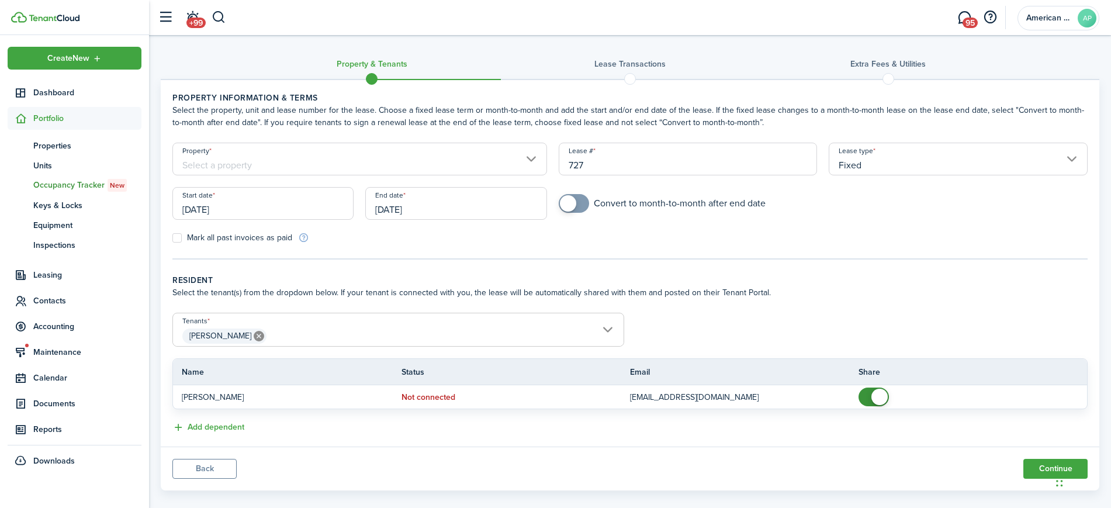
click at [453, 210] on input "[DATE]" at bounding box center [455, 203] width 181 height 33
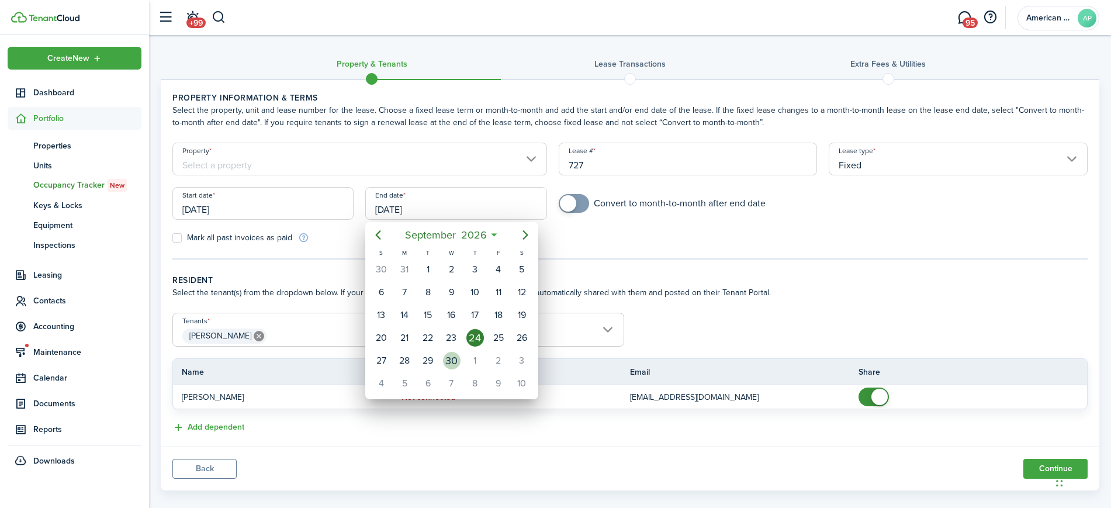
click at [447, 359] on div "30" at bounding box center [452, 361] width 18 height 18
type input "[DATE]"
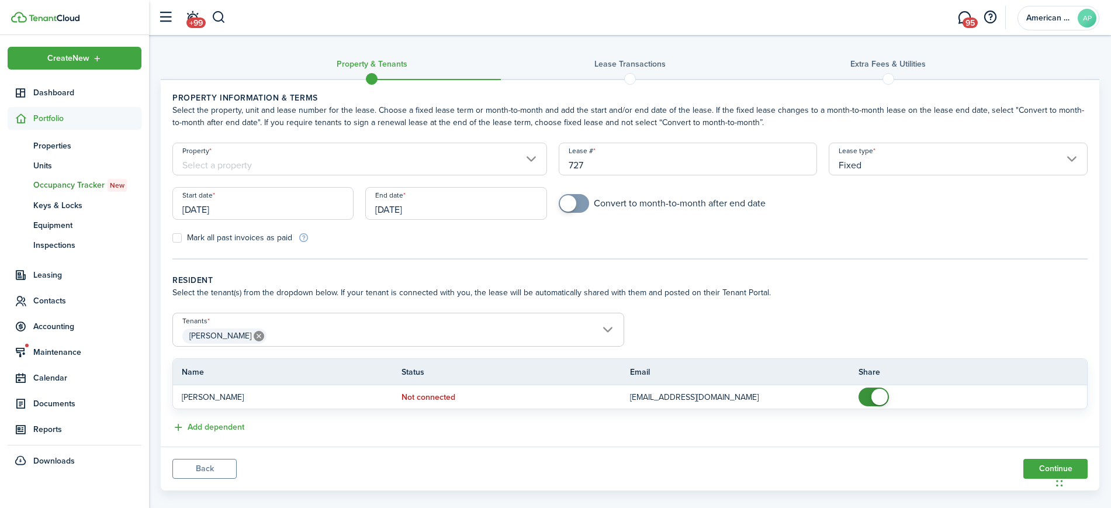
checkbox input "true"
click at [579, 197] on span at bounding box center [574, 203] width 12 height 19
click at [467, 155] on input "Property" at bounding box center [359, 159] width 375 height 33
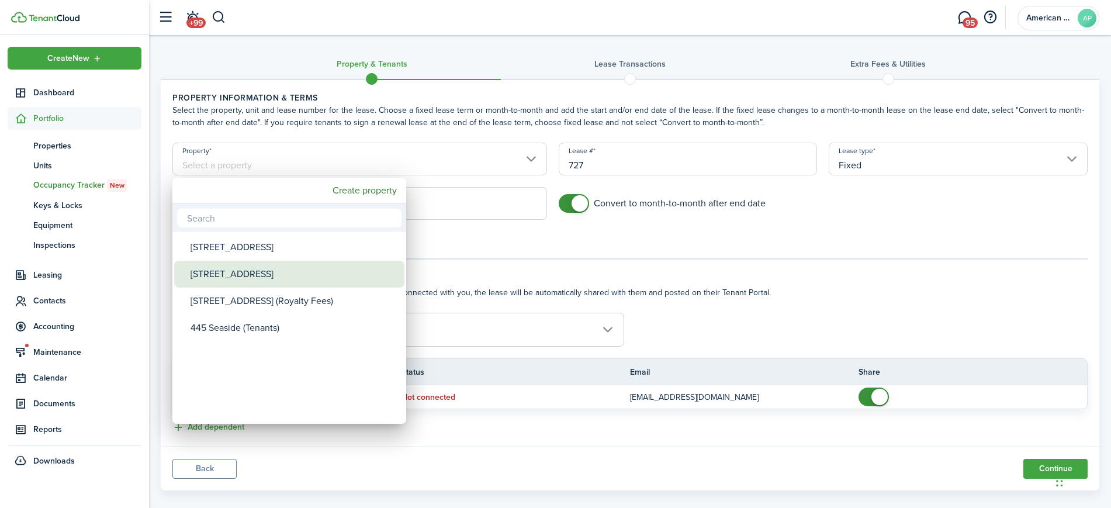
click at [273, 282] on div "[STREET_ADDRESS]" at bounding box center [293, 274] width 207 height 27
type input "[STREET_ADDRESS]"
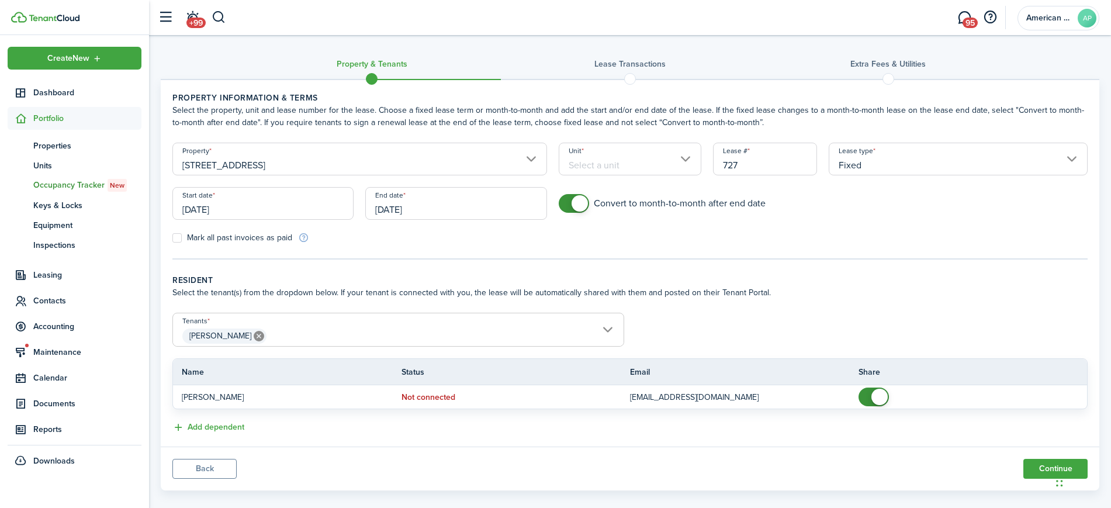
click at [608, 168] on input "Unit" at bounding box center [630, 159] width 143 height 33
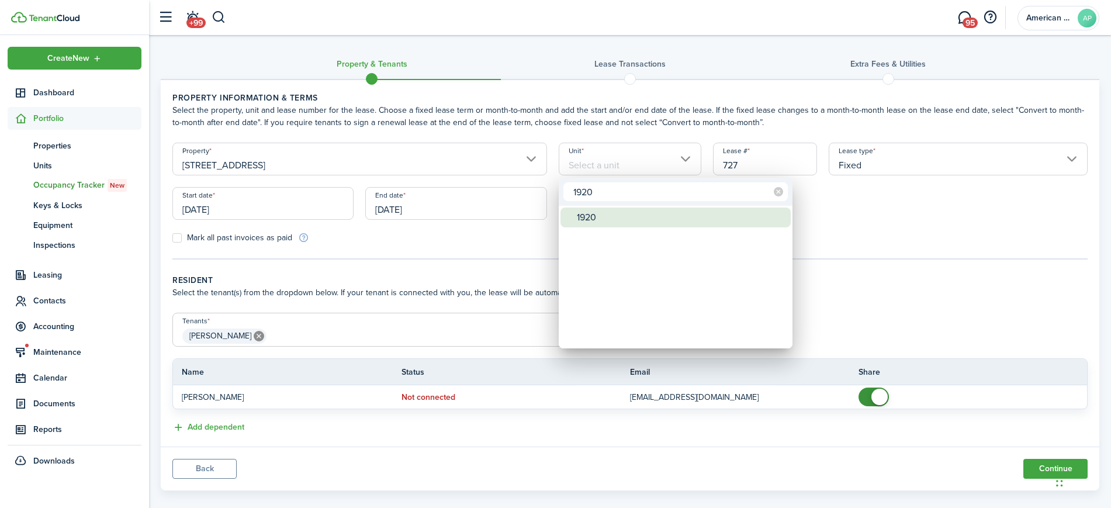
type input "1920"
click at [625, 224] on div "1920" at bounding box center [680, 217] width 207 height 20
type input "1920"
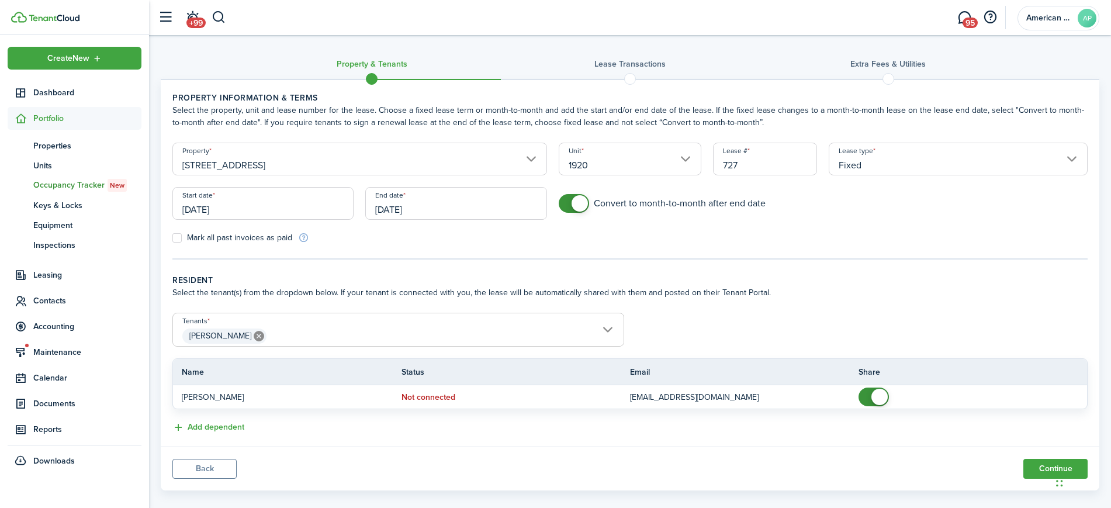
drag, startPoint x: 963, startPoint y: 449, endPoint x: 963, endPoint y: 542, distance: 92.9
click at [963, 507] on html "Create New Dashboard Portfolio pt Properties un Units oc Occupancy Tracker New …" at bounding box center [555, 254] width 1111 height 508
click at [1037, 473] on button "Continue" at bounding box center [1055, 469] width 64 height 20
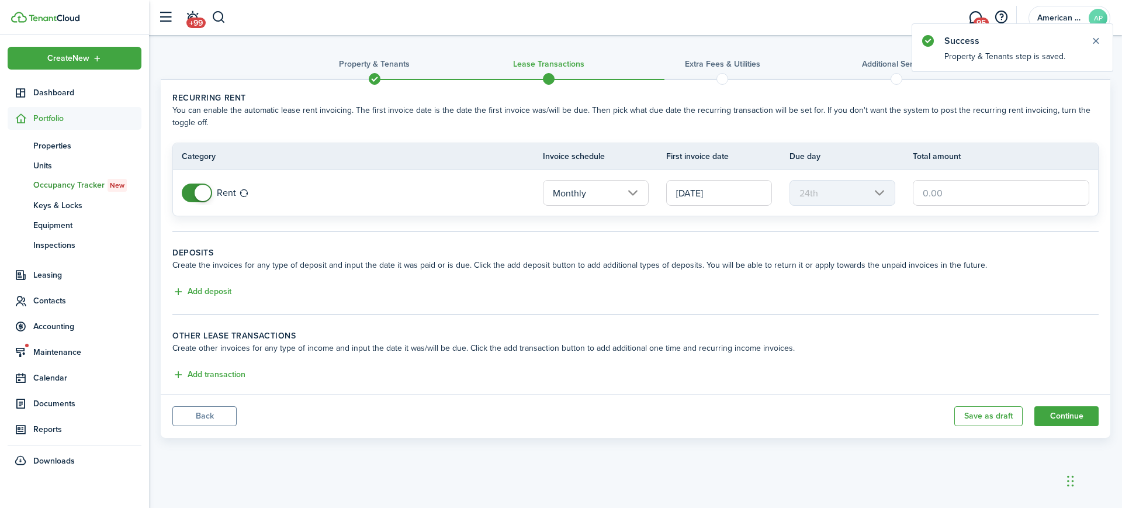
click at [191, 196] on span at bounding box center [197, 192] width 12 height 19
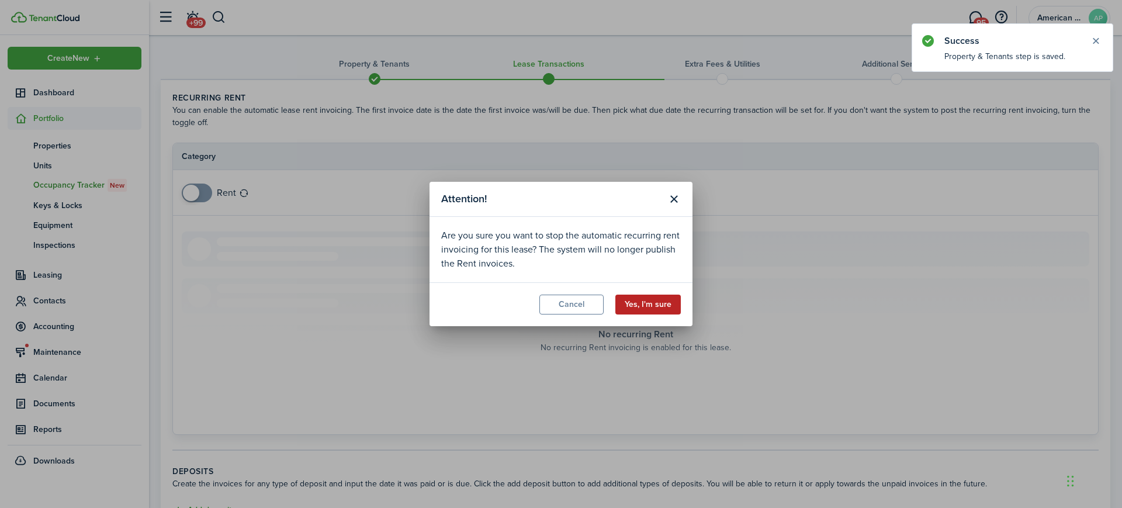
click at [644, 307] on button "Yes, I'm sure" at bounding box center [647, 304] width 65 height 20
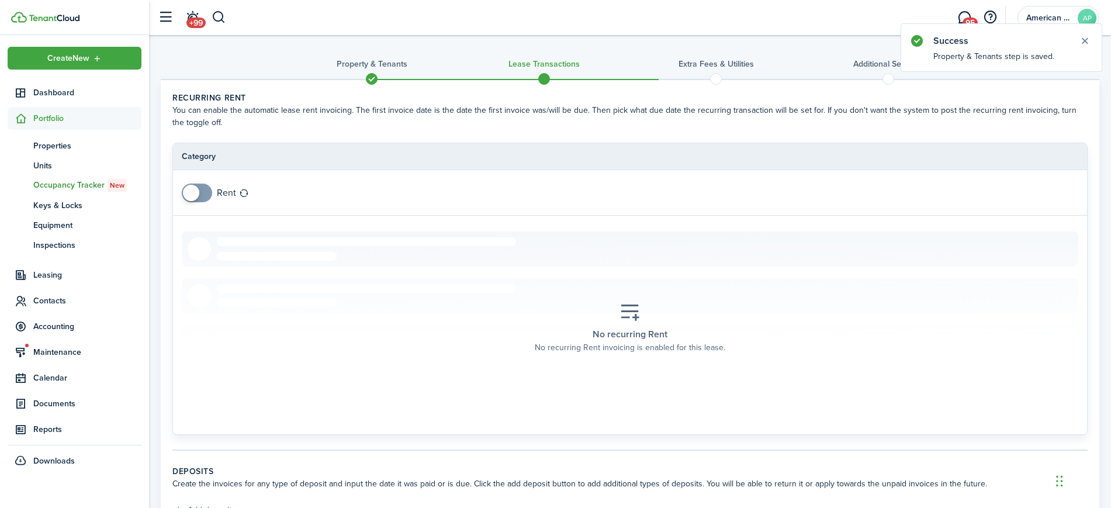
scroll to position [181, 0]
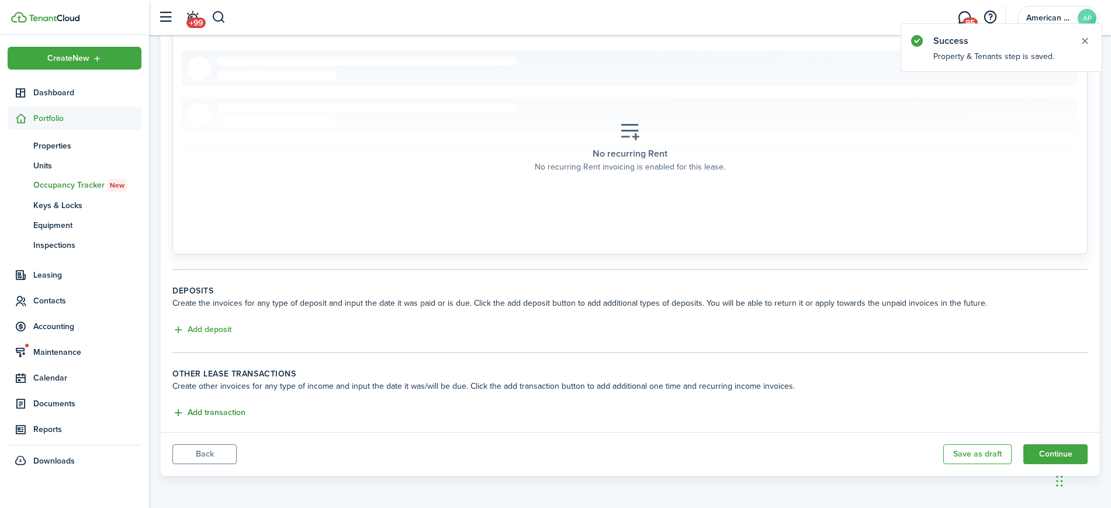
click at [226, 414] on button "Add transaction" at bounding box center [208, 412] width 73 height 13
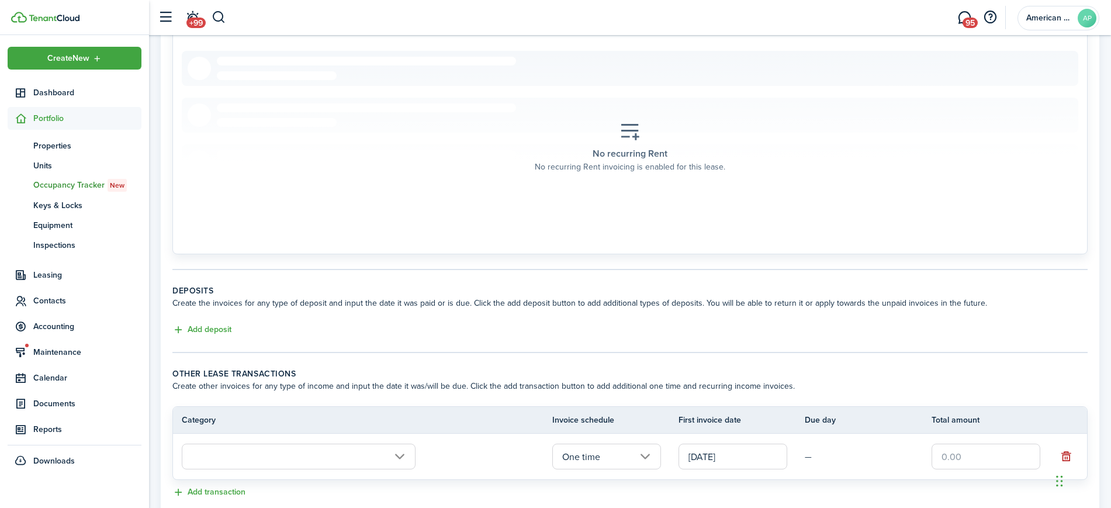
click at [230, 452] on input "text" at bounding box center [299, 456] width 234 height 26
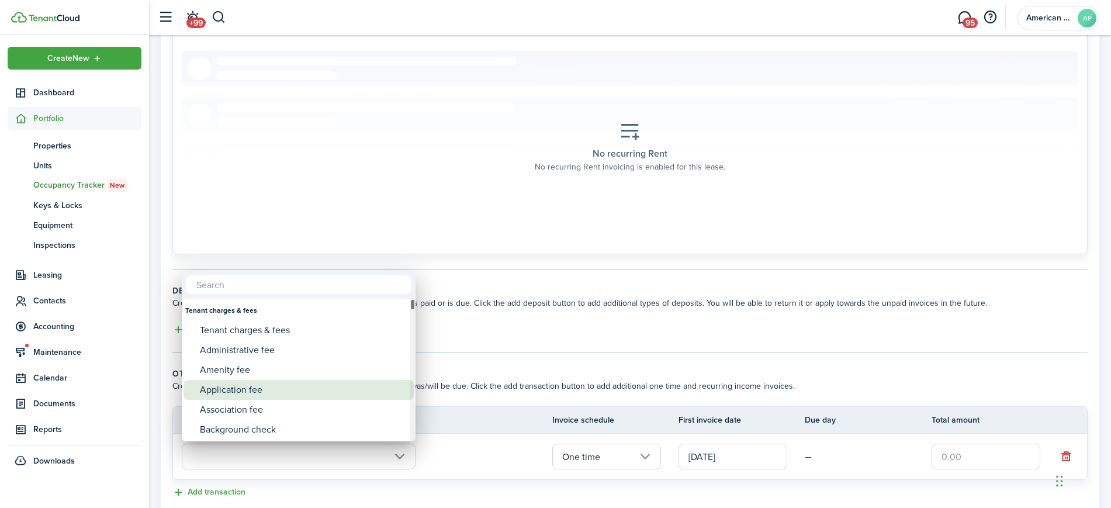
click at [256, 389] on div "Application fee" at bounding box center [303, 390] width 207 height 20
type input "Tenant charges & fees / Application fee"
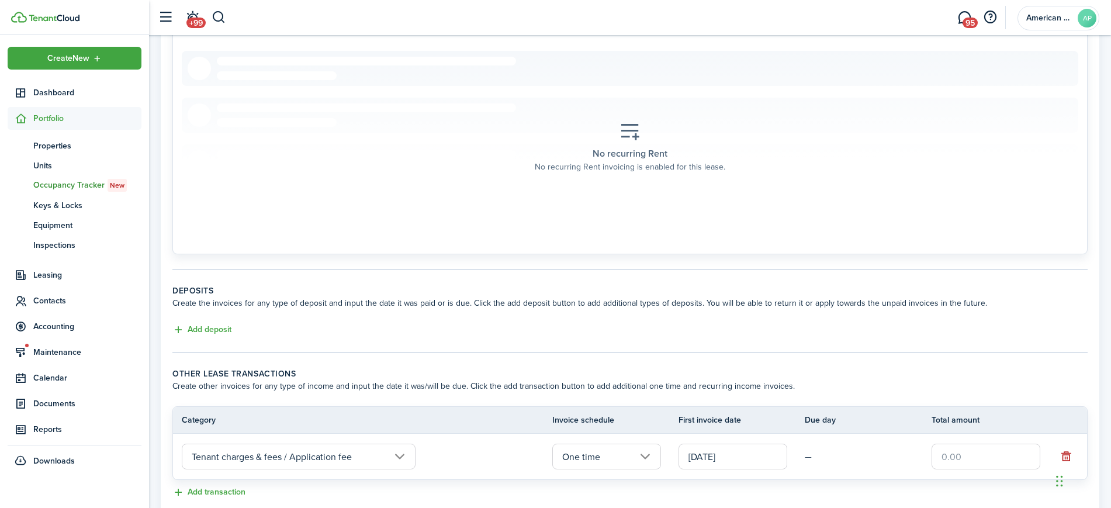
click at [966, 451] on input "text" at bounding box center [985, 456] width 109 height 26
type input "$1,000.00"
click at [207, 492] on button "Add transaction" at bounding box center [208, 492] width 73 height 13
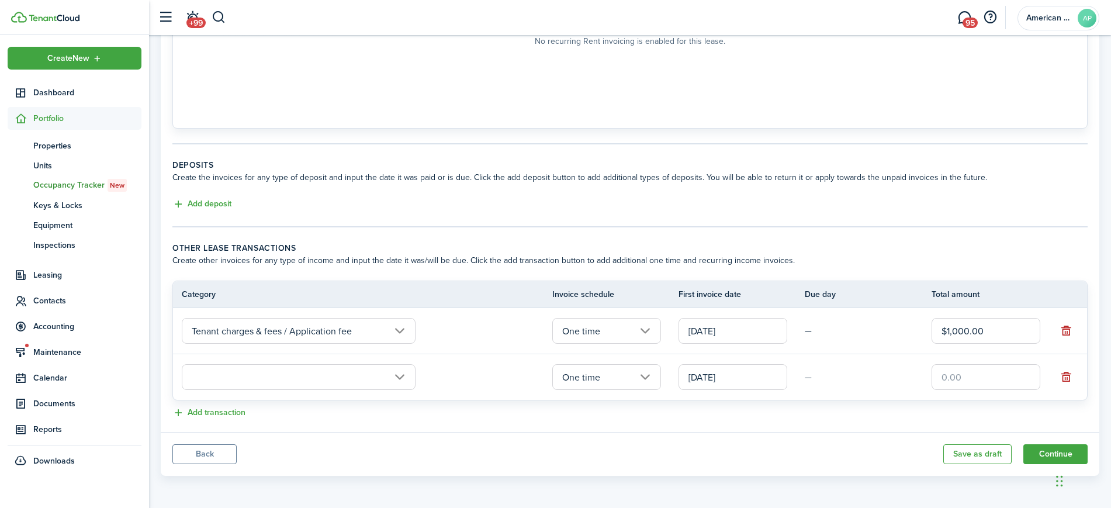
click at [309, 384] on input "text" at bounding box center [299, 377] width 234 height 26
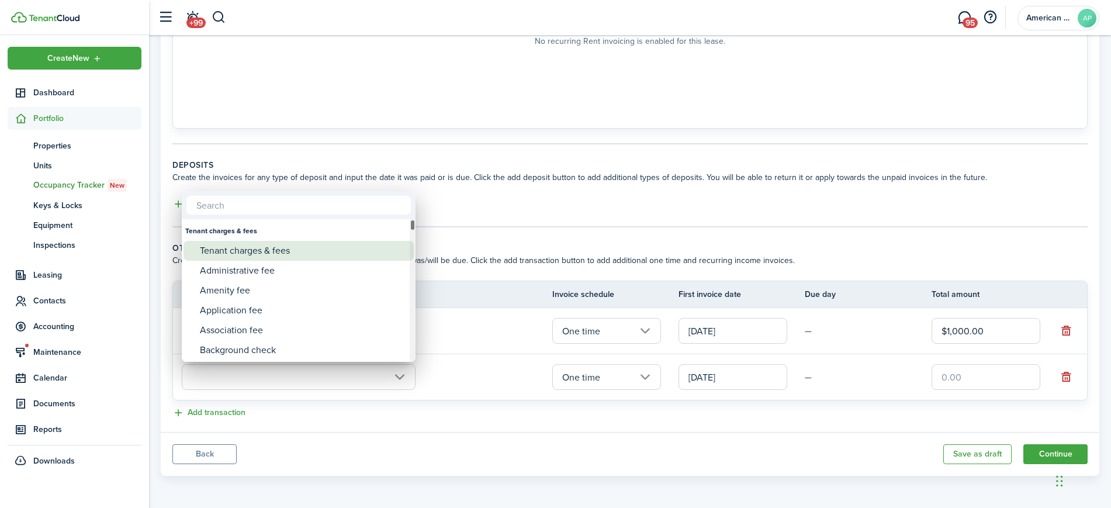
click at [274, 253] on div "Tenant charges & fees" at bounding box center [303, 251] width 207 height 20
type input "Tenant charges & fees"
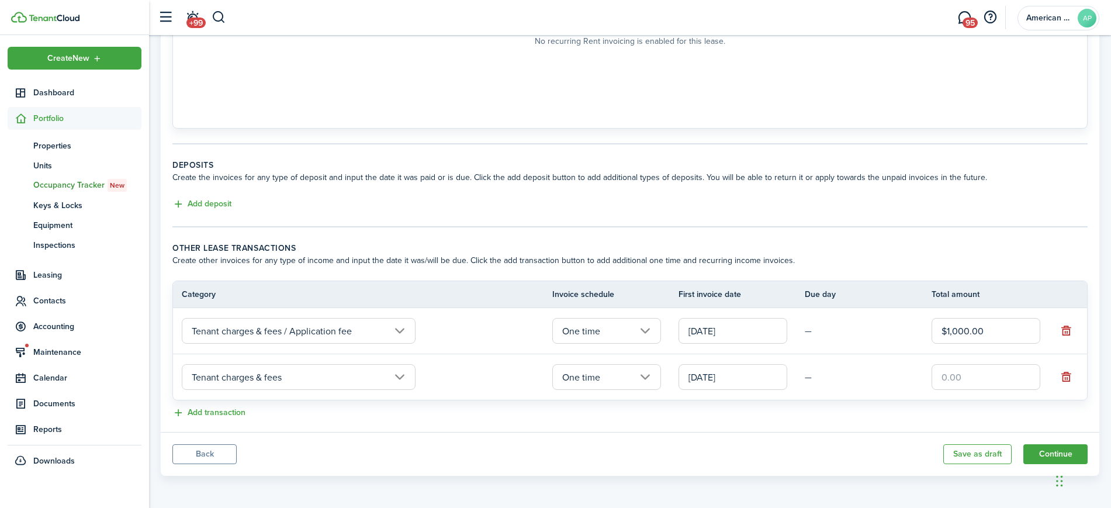
click at [956, 379] on input "text" at bounding box center [985, 377] width 109 height 26
type input "$330.59"
click at [220, 415] on button "Add transaction" at bounding box center [208, 412] width 73 height 13
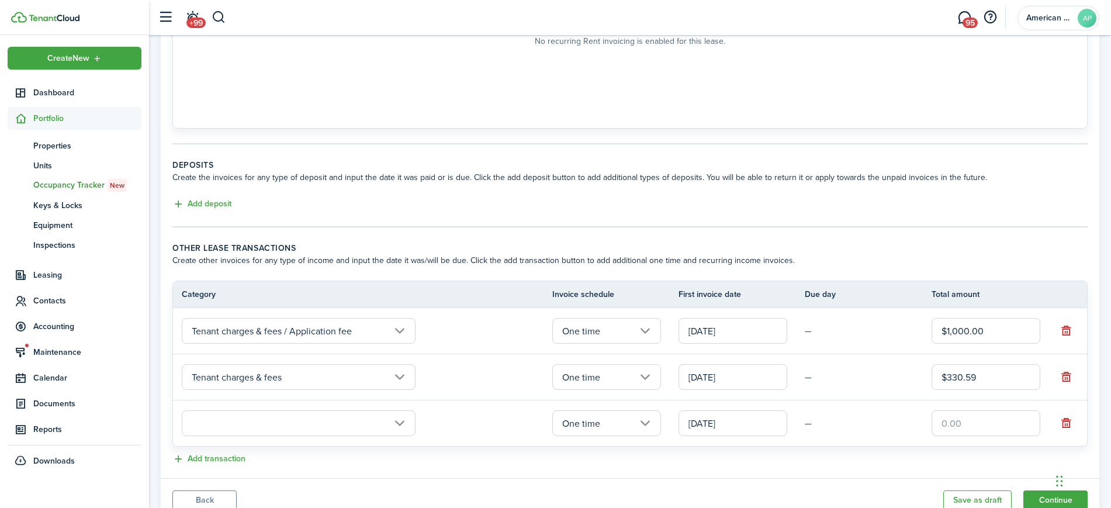
click at [262, 417] on input "text" at bounding box center [299, 423] width 234 height 26
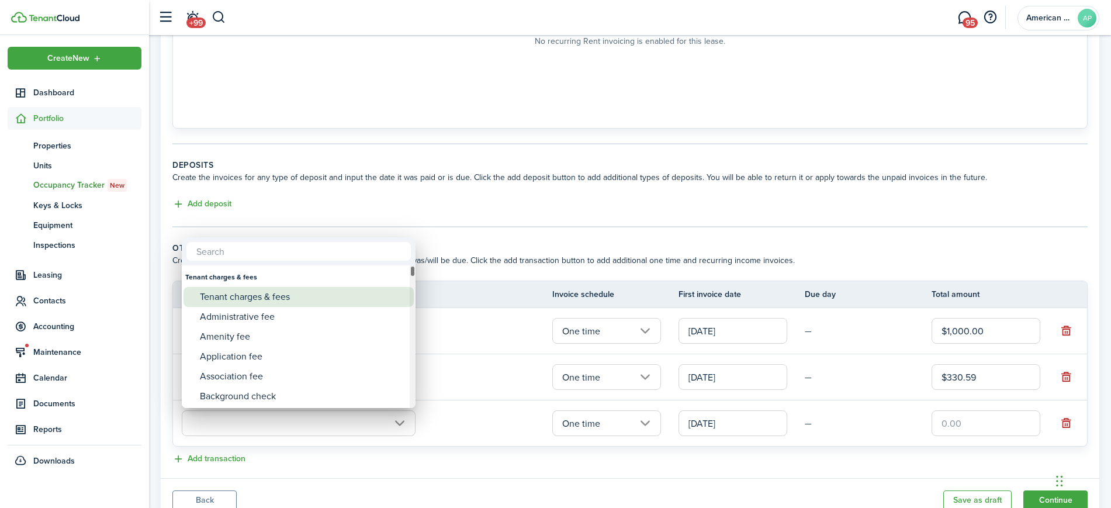
click at [266, 296] on div "Tenant charges & fees" at bounding box center [303, 297] width 207 height 20
type input "Tenant charges & fees"
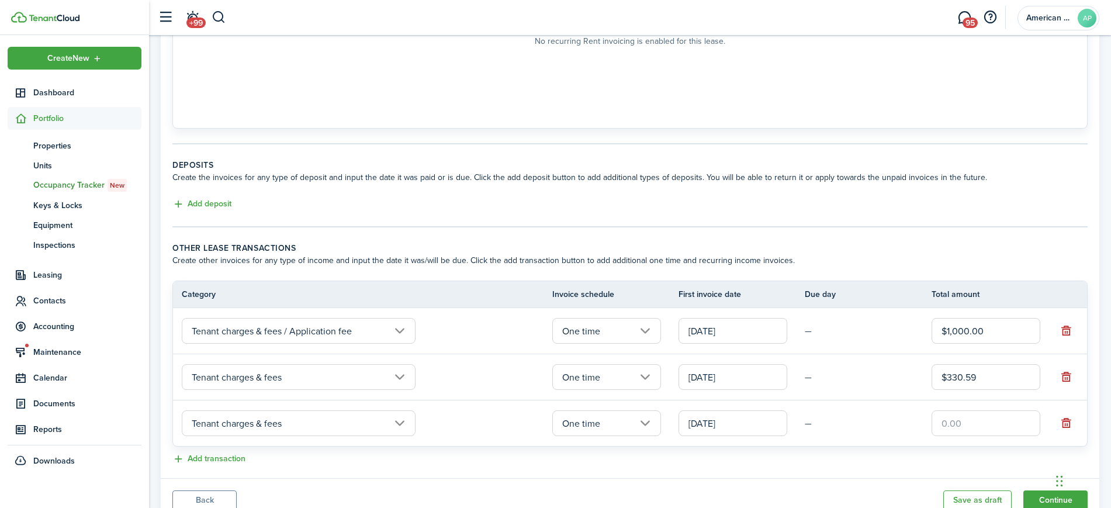
click at [648, 425] on input "One time" at bounding box center [606, 423] width 109 height 26
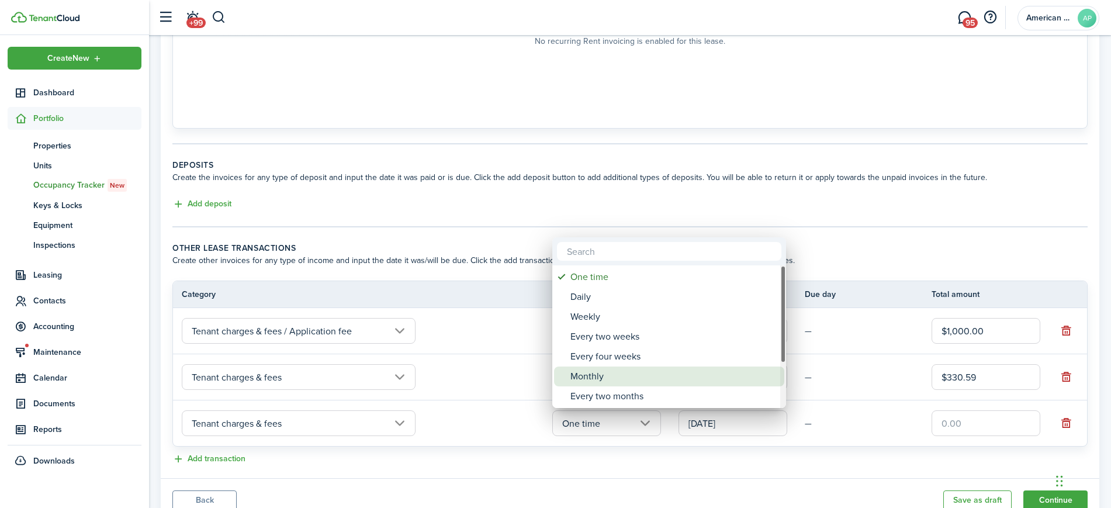
click at [592, 376] on div "Monthly" at bounding box center [673, 376] width 207 height 20
type input "Monthly"
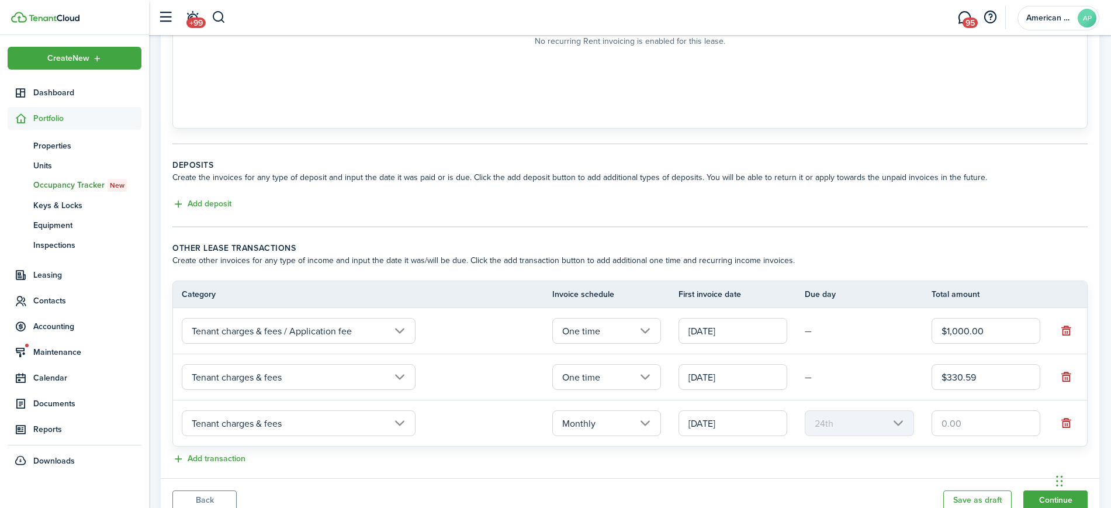
click at [724, 431] on input "[DATE]" at bounding box center [732, 423] width 109 height 26
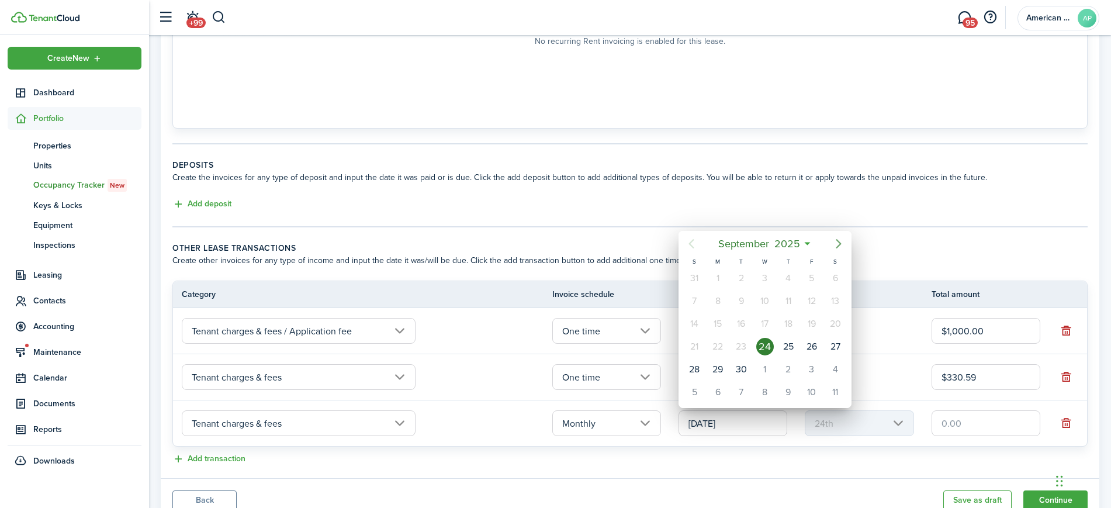
click at [836, 244] on icon "Next page" at bounding box center [838, 244] width 14 height 14
click at [831, 279] on div "1" at bounding box center [835, 278] width 18 height 18
type input "[DATE]"
type input "1st"
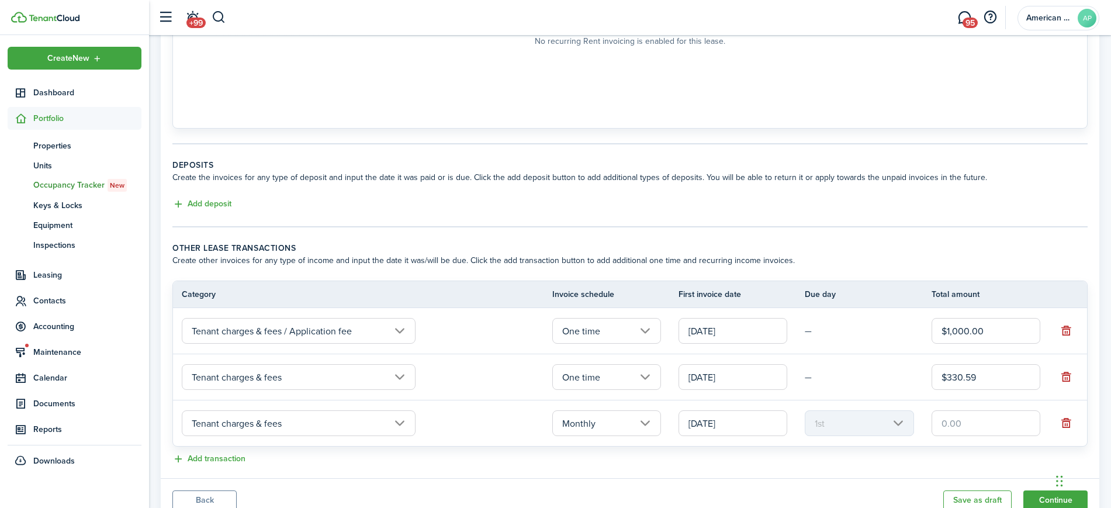
click at [956, 423] on input "text" at bounding box center [985, 423] width 109 height 26
type input "$330.59"
click at [865, 478] on panel-main-footer "Back Save as draft Continue" at bounding box center [630, 500] width 938 height 44
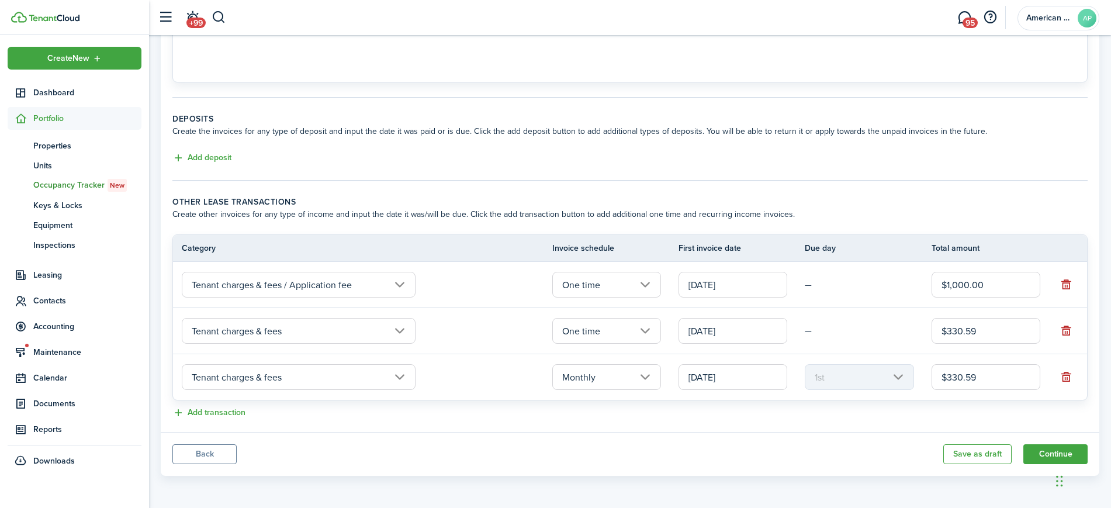
click at [1060, 452] on iframe "Chat Widget" at bounding box center [1081, 480] width 58 height 56
click at [1039, 454] on button "Continue" at bounding box center [1055, 454] width 64 height 20
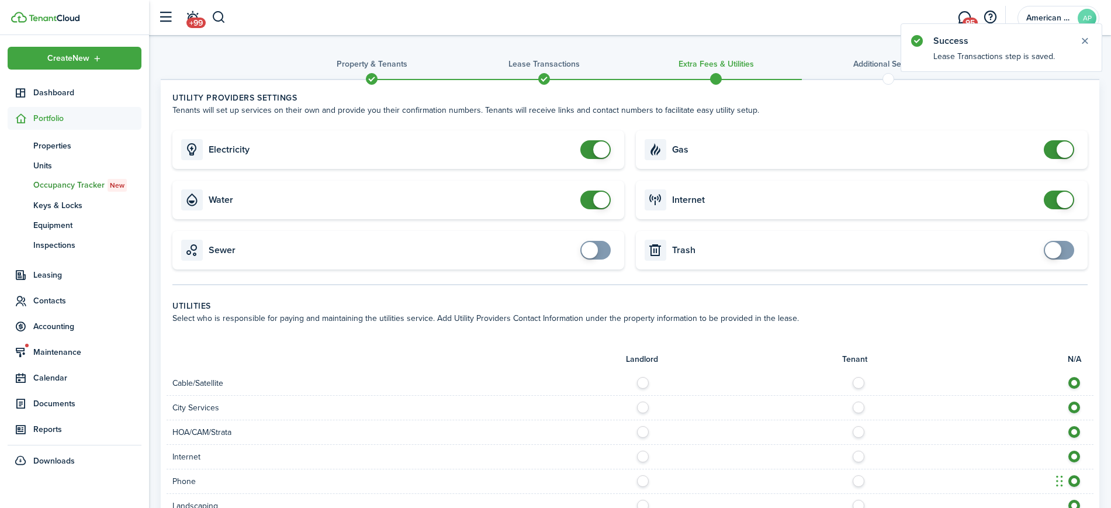
checkbox input "false"
click at [590, 148] on span at bounding box center [596, 149] width 12 height 19
checkbox input "false"
click at [590, 200] on span at bounding box center [596, 199] width 12 height 19
checkbox input "false"
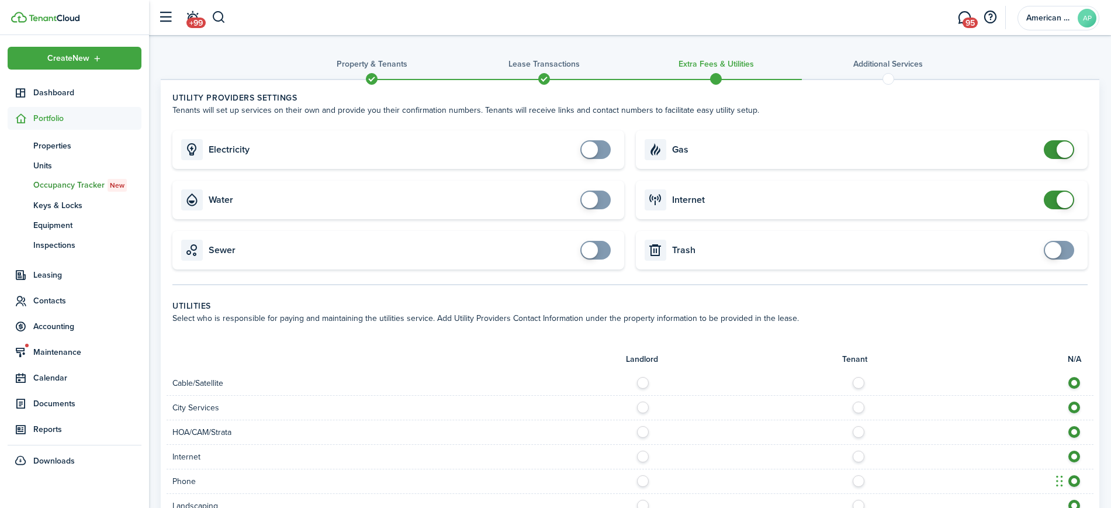
click at [1053, 152] on span at bounding box center [1059, 149] width 12 height 19
checkbox input "false"
click at [1053, 200] on span at bounding box center [1059, 199] width 12 height 19
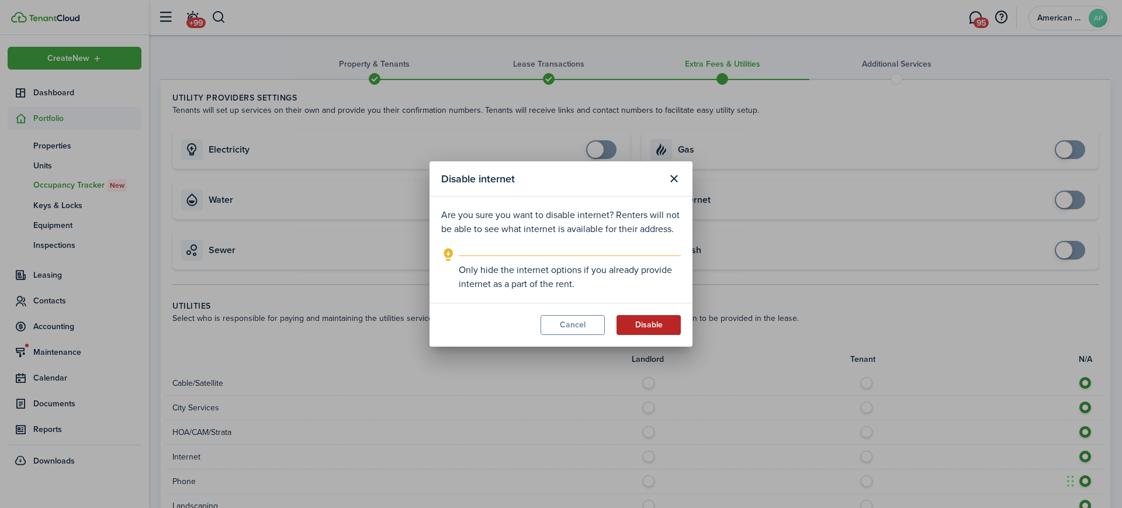
click at [651, 324] on button "Disable" at bounding box center [648, 325] width 64 height 20
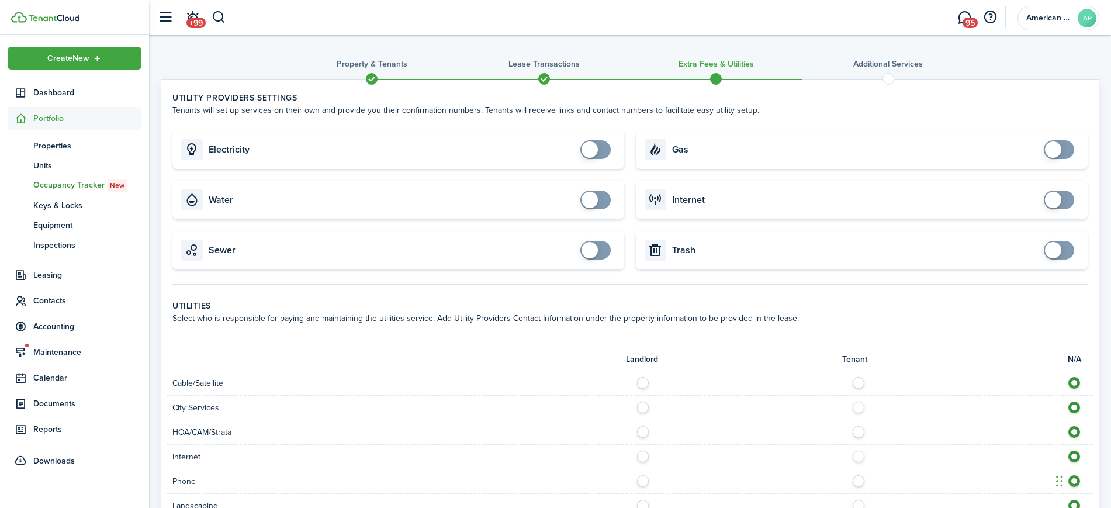
scroll to position [368, 0]
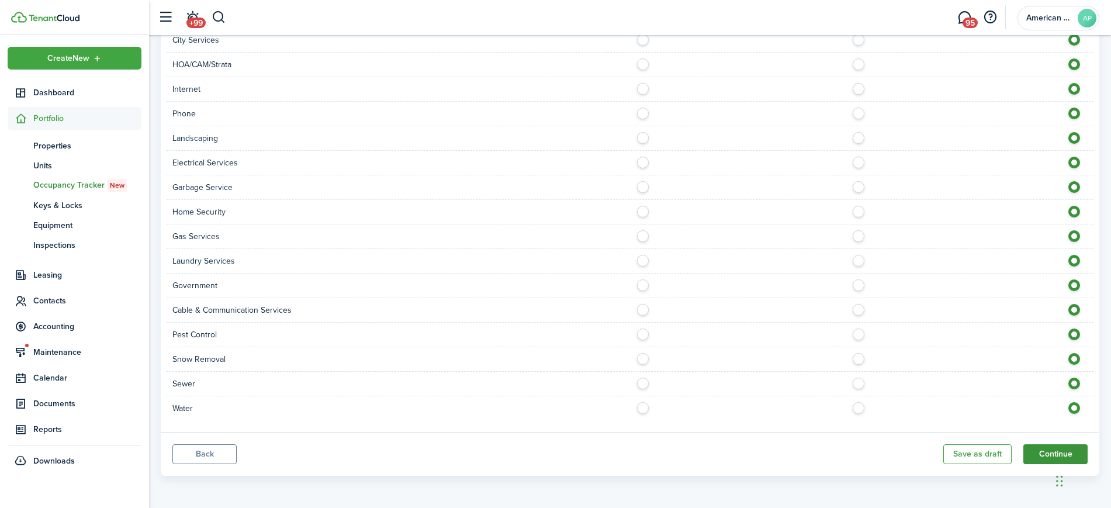
click at [1049, 452] on button "Continue" at bounding box center [1055, 454] width 64 height 20
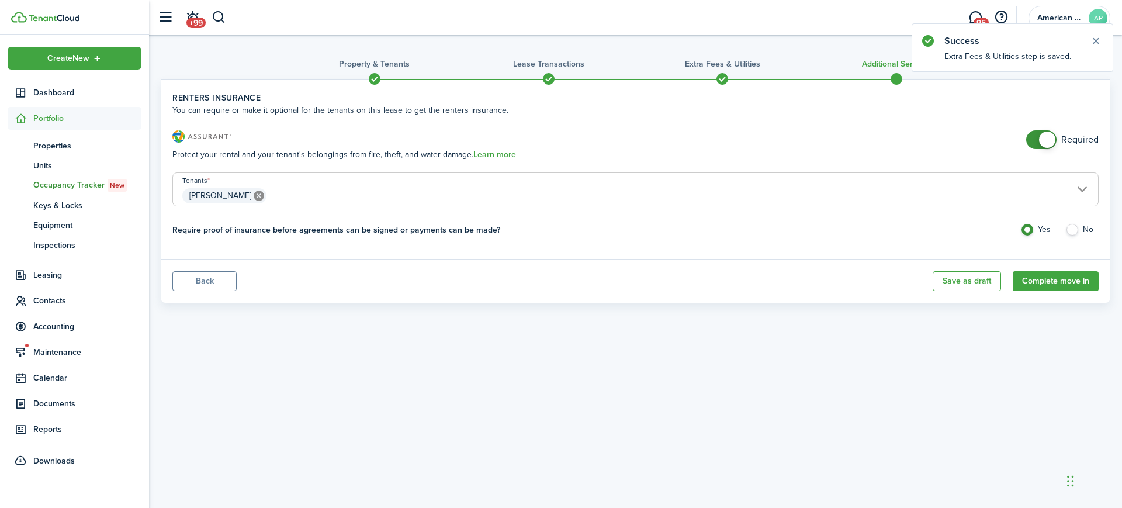
checkbox input "false"
click at [1035, 138] on span at bounding box center [1041, 139] width 12 height 19
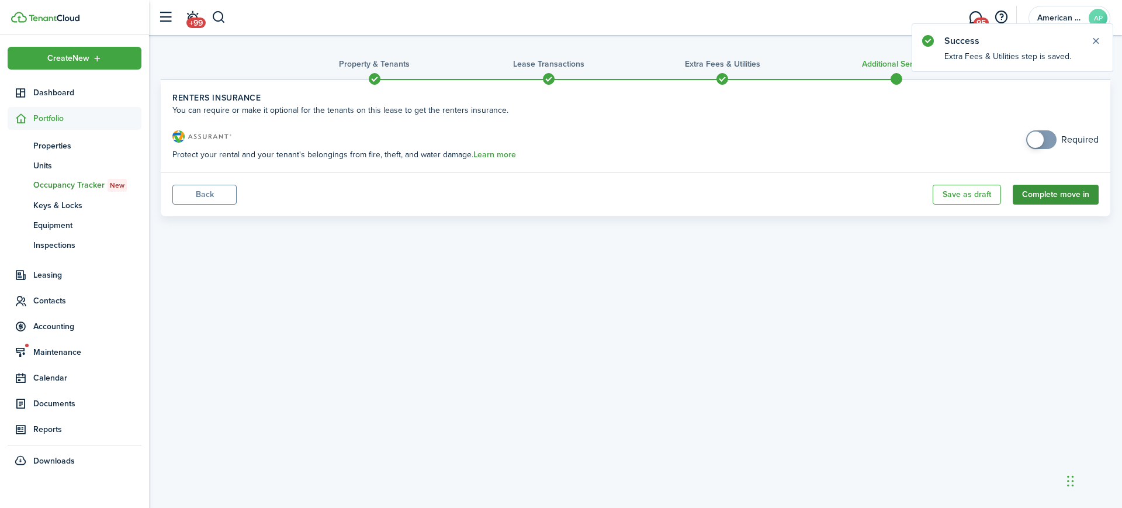
click at [1059, 197] on button "Complete move in" at bounding box center [1056, 195] width 86 height 20
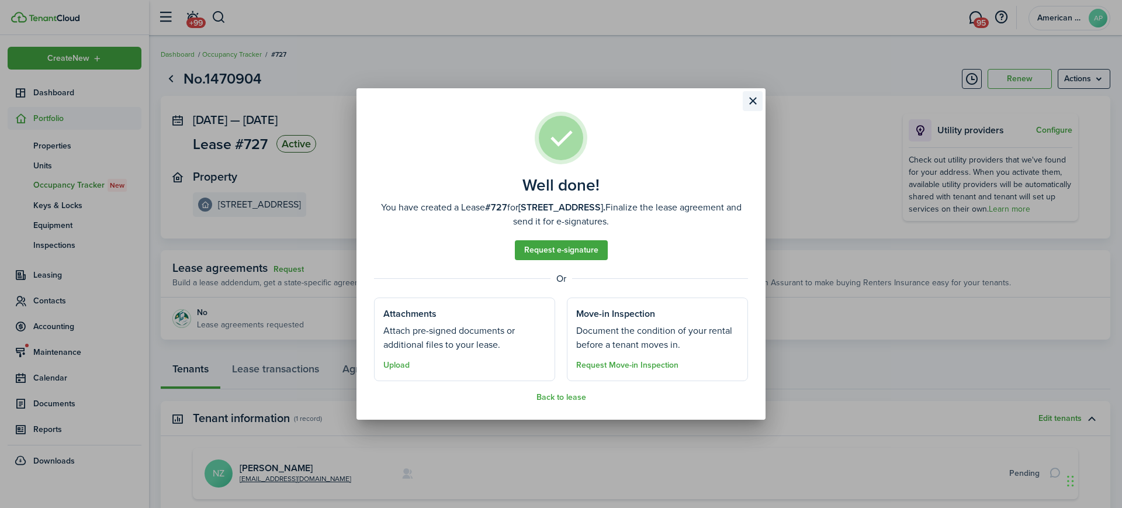
click at [751, 100] on button "Close modal" at bounding box center [753, 101] width 20 height 20
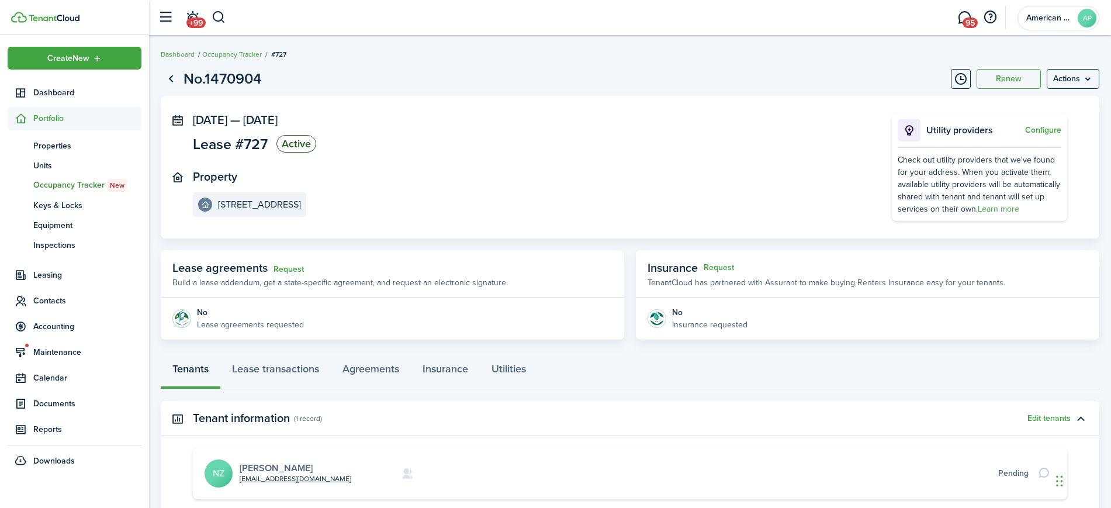
click at [257, 465] on link "[PERSON_NAME]" at bounding box center [276, 467] width 73 height 13
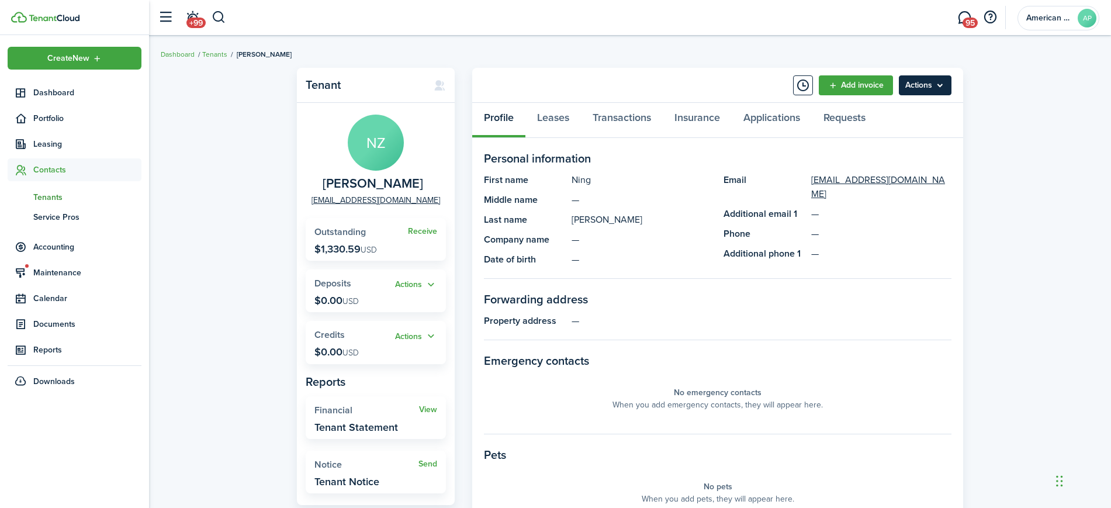
click at [943, 89] on menu-btn "Actions" at bounding box center [925, 85] width 53 height 20
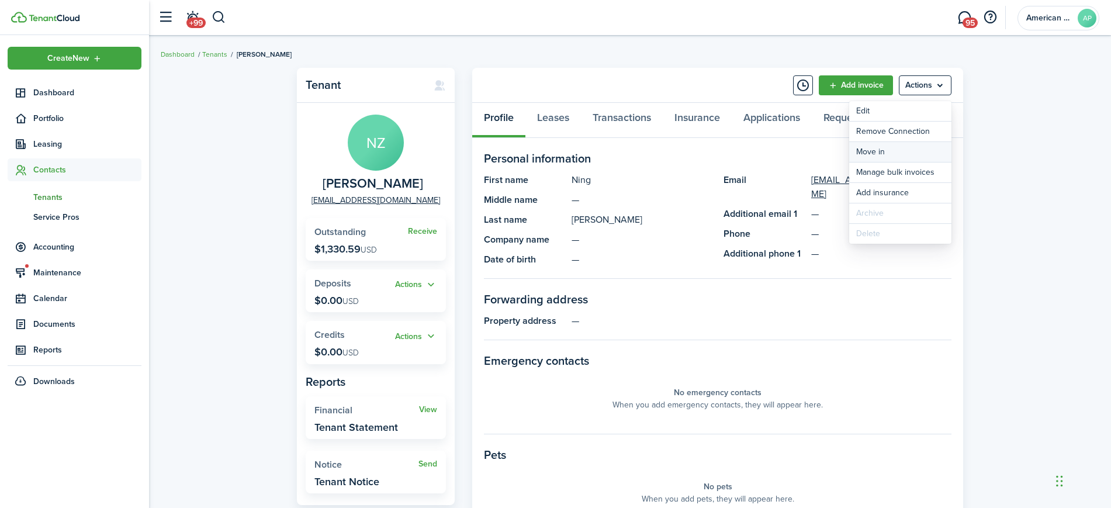
click at [926, 156] on link "Move in" at bounding box center [900, 152] width 102 height 20
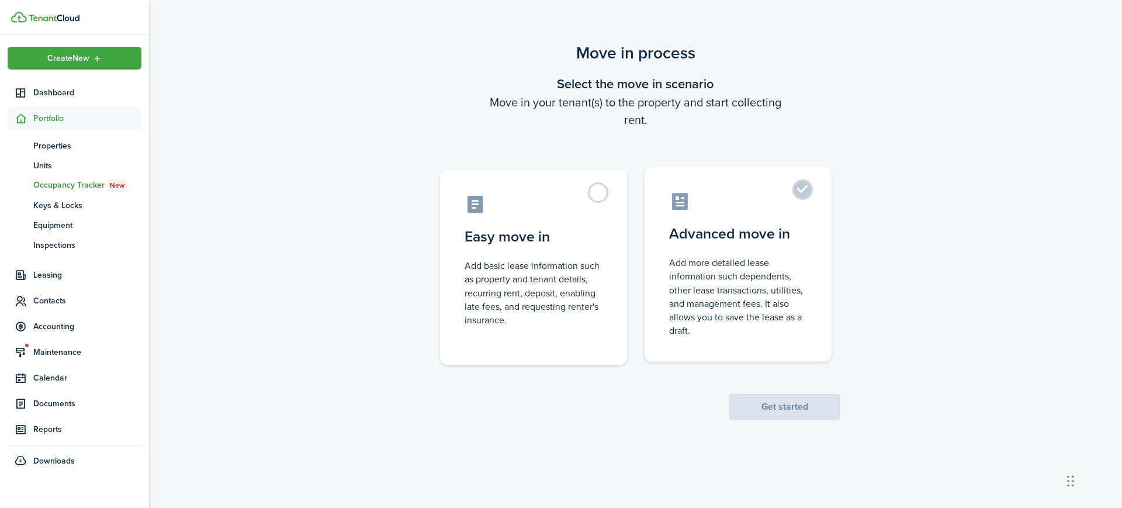
click at [802, 230] on control-radio-card-title "Advanced move in" at bounding box center [738, 233] width 138 height 21
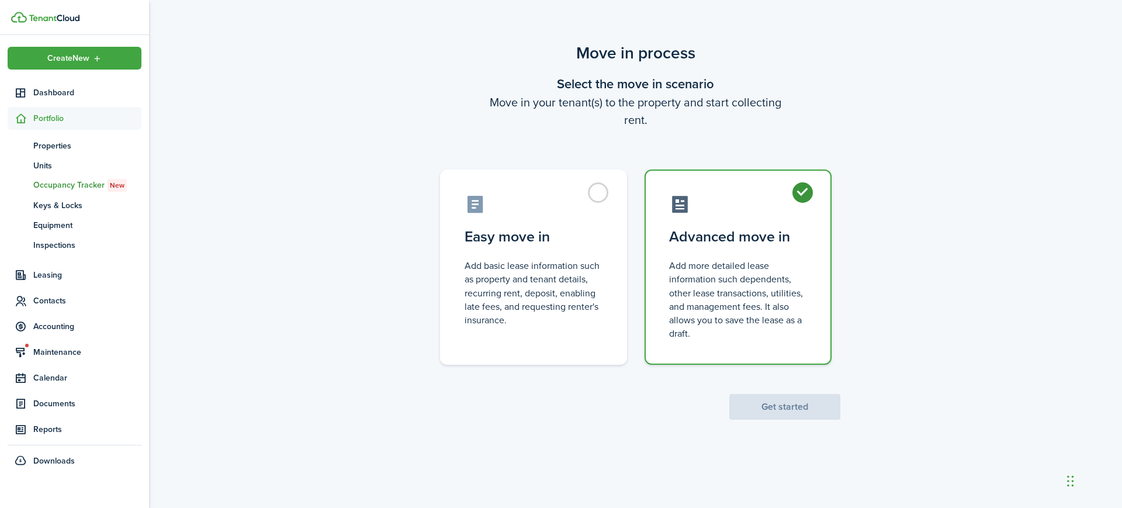
radio input "true"
click at [810, 410] on button "Get started" at bounding box center [784, 407] width 111 height 26
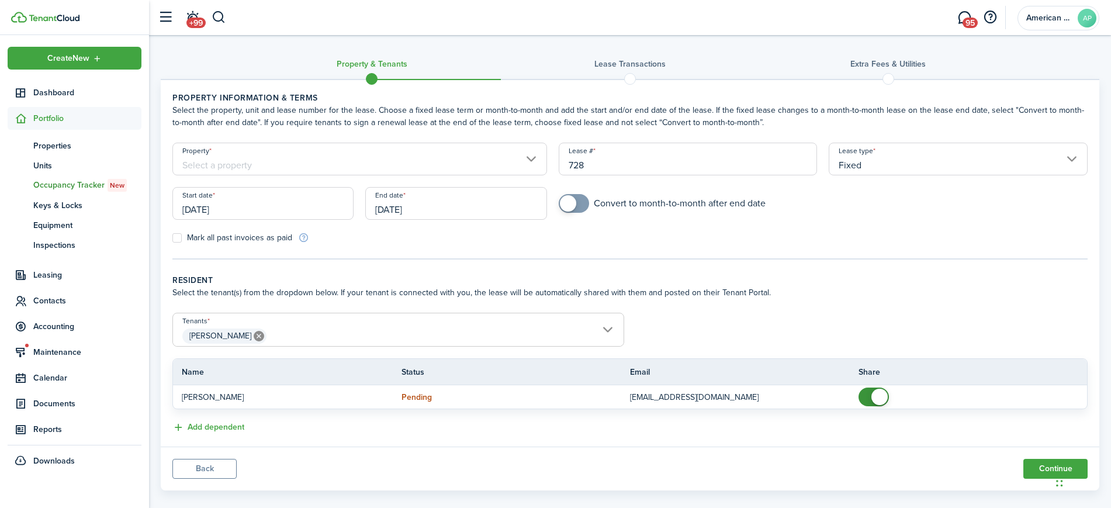
click at [350, 163] on input "Property" at bounding box center [359, 159] width 375 height 33
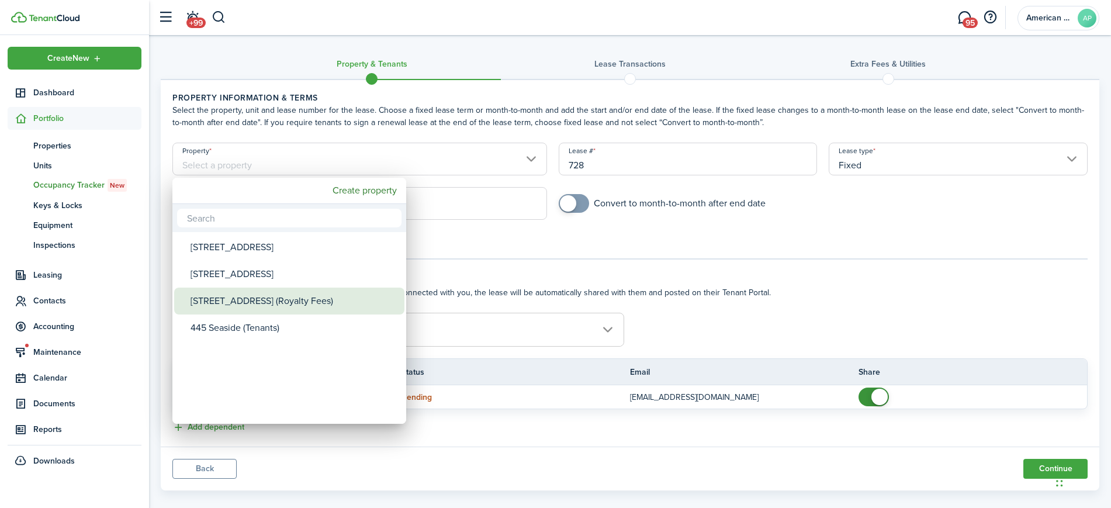
click at [132, 490] on div at bounding box center [556, 254] width 1298 height 695
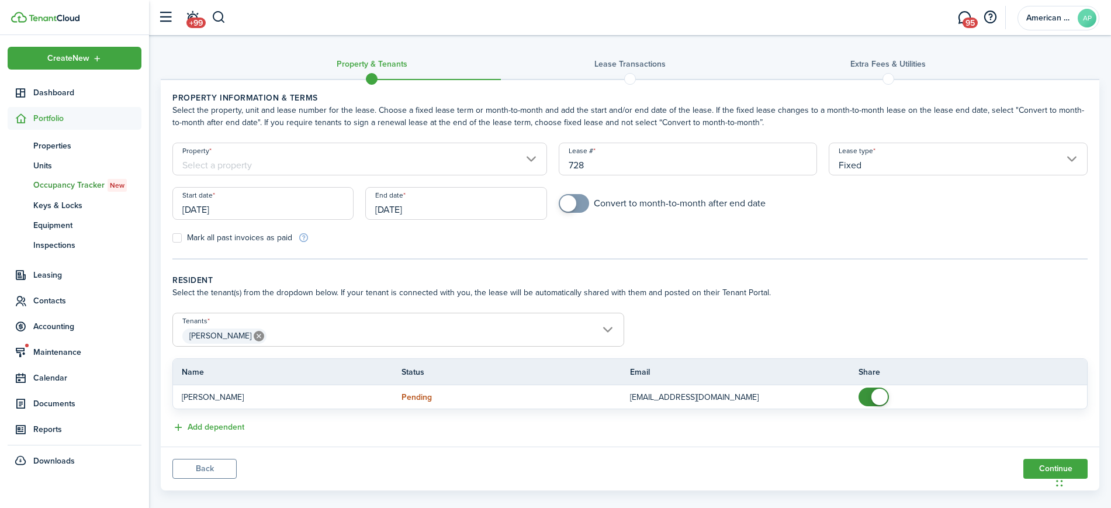
click at [408, 168] on input "Property" at bounding box center [359, 159] width 375 height 33
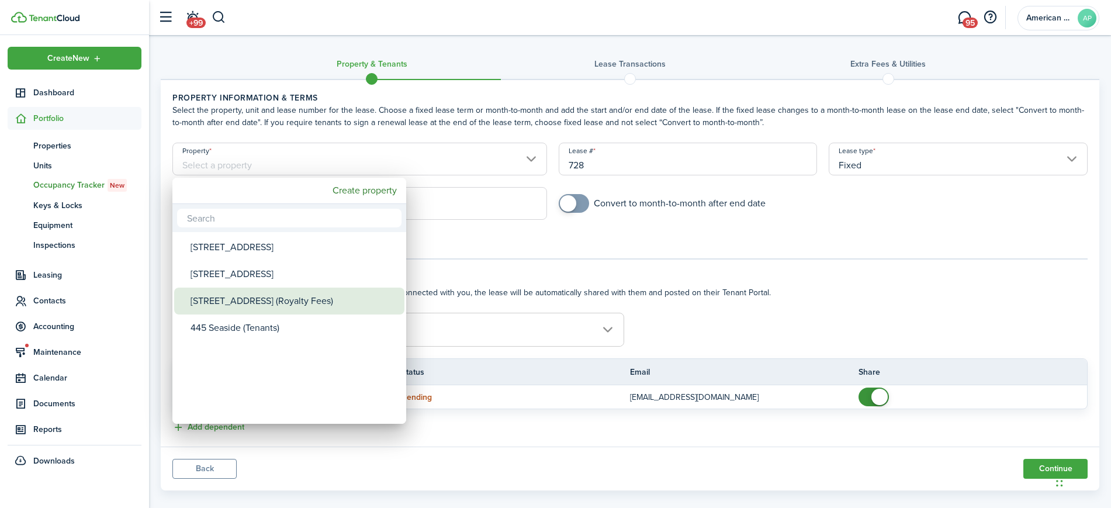
click at [314, 296] on div "[STREET_ADDRESS] (Royalty Fees)" at bounding box center [293, 300] width 207 height 27
type input "[STREET_ADDRESS] (Royalty Fees)"
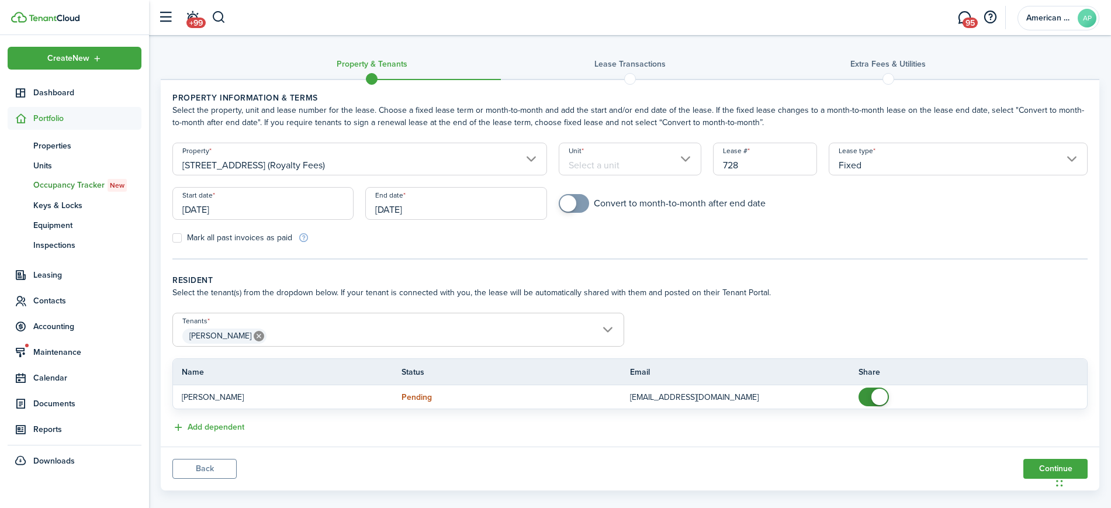
click at [602, 160] on input "Unit" at bounding box center [630, 159] width 143 height 33
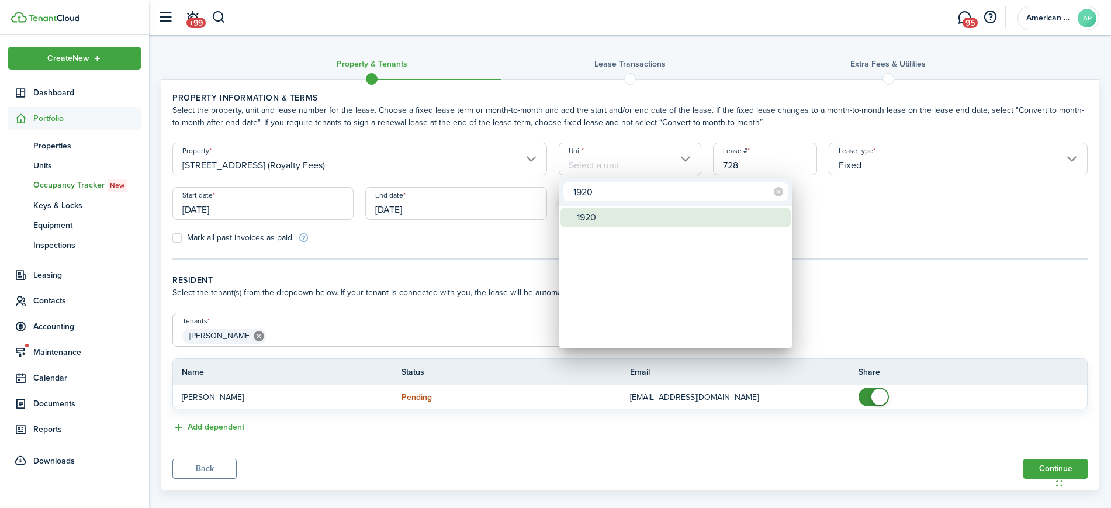
type input "1920"
click at [626, 216] on div "1920" at bounding box center [680, 217] width 207 height 20
type input "1920"
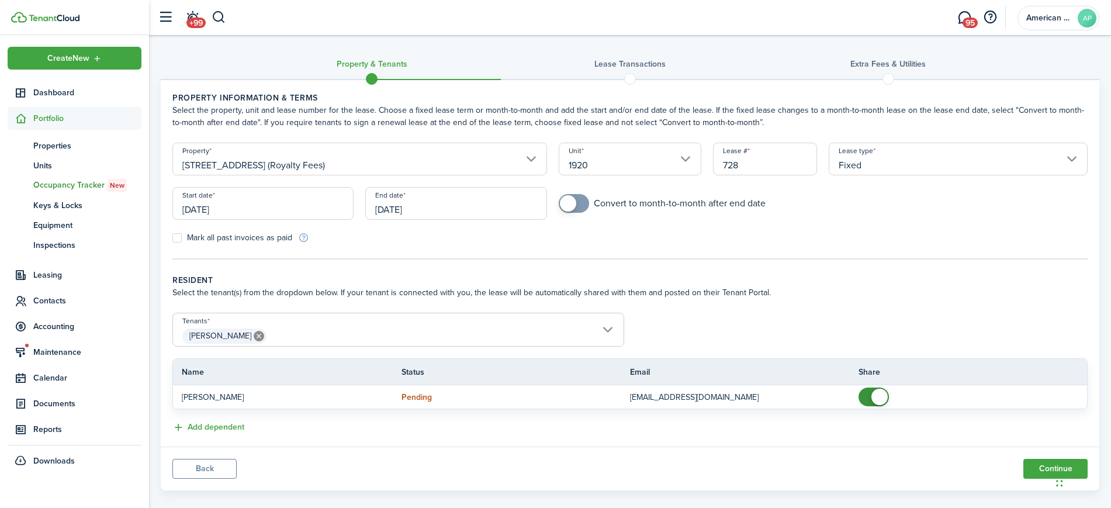
click at [487, 195] on input "[DATE]" at bounding box center [455, 203] width 181 height 33
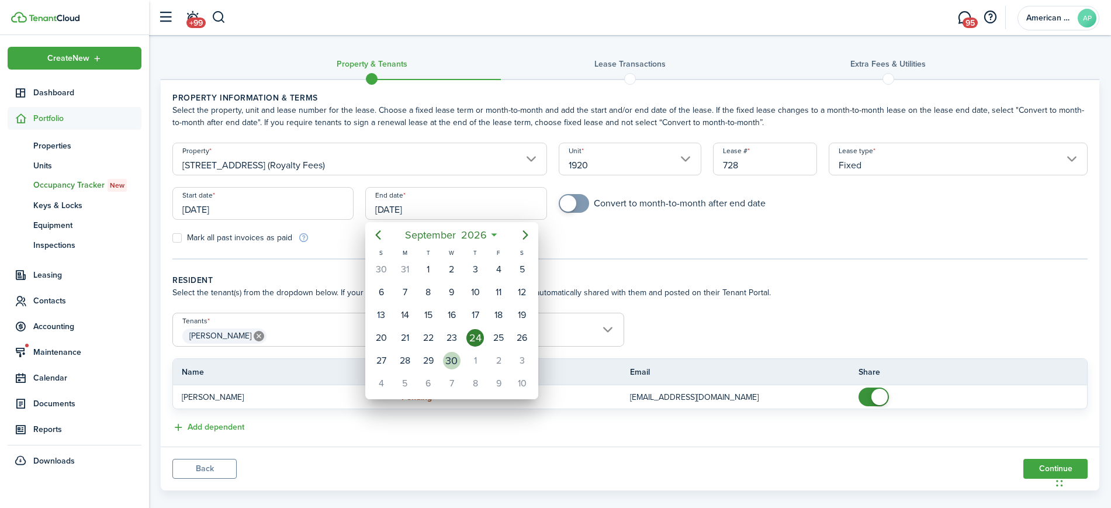
click at [447, 355] on div "30" at bounding box center [452, 361] width 18 height 18
type input "[DATE]"
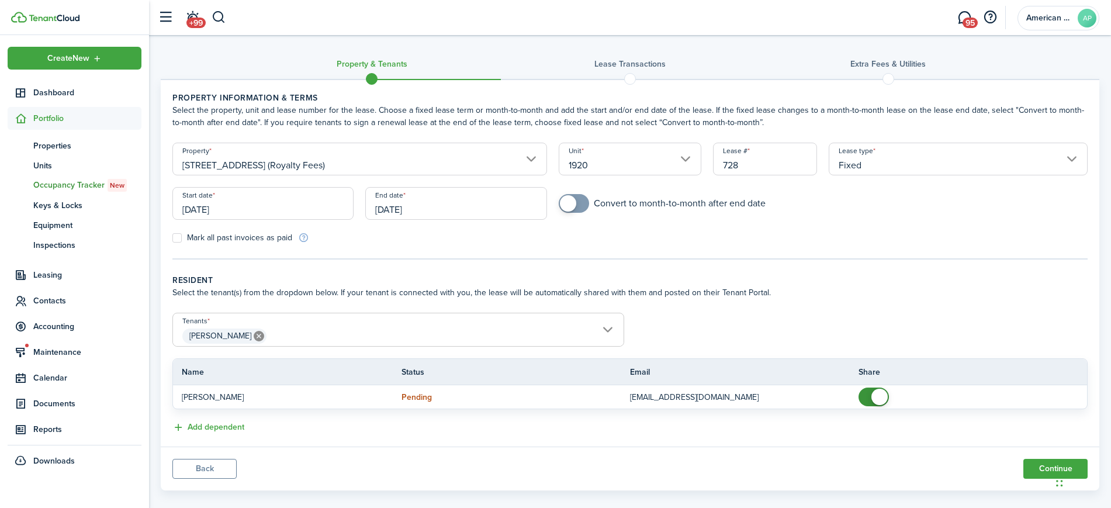
checkbox input "true"
click at [580, 203] on span at bounding box center [574, 203] width 12 height 19
click at [1035, 470] on button "Continue" at bounding box center [1055, 469] width 64 height 20
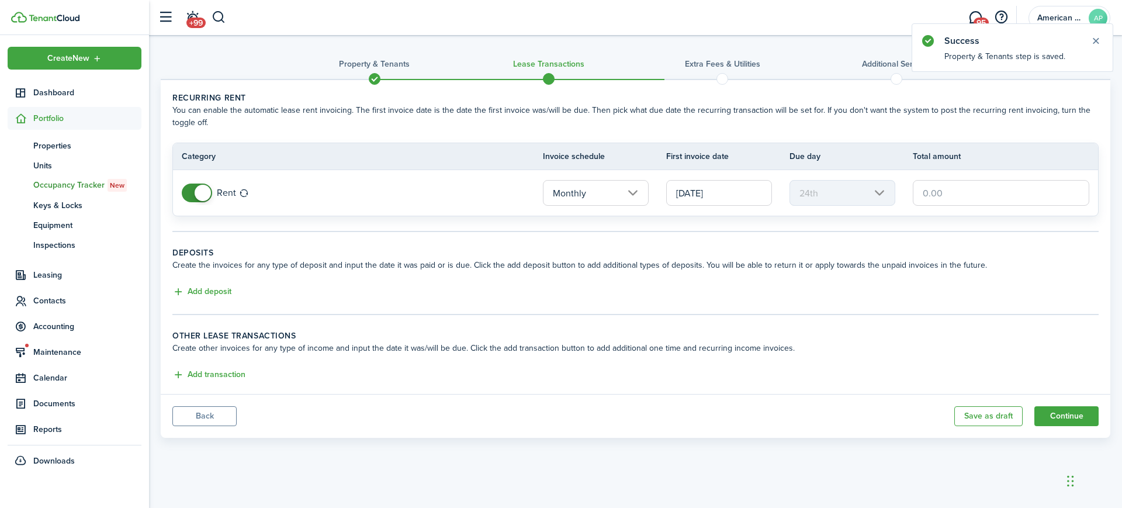
click at [191, 196] on span at bounding box center [197, 192] width 12 height 19
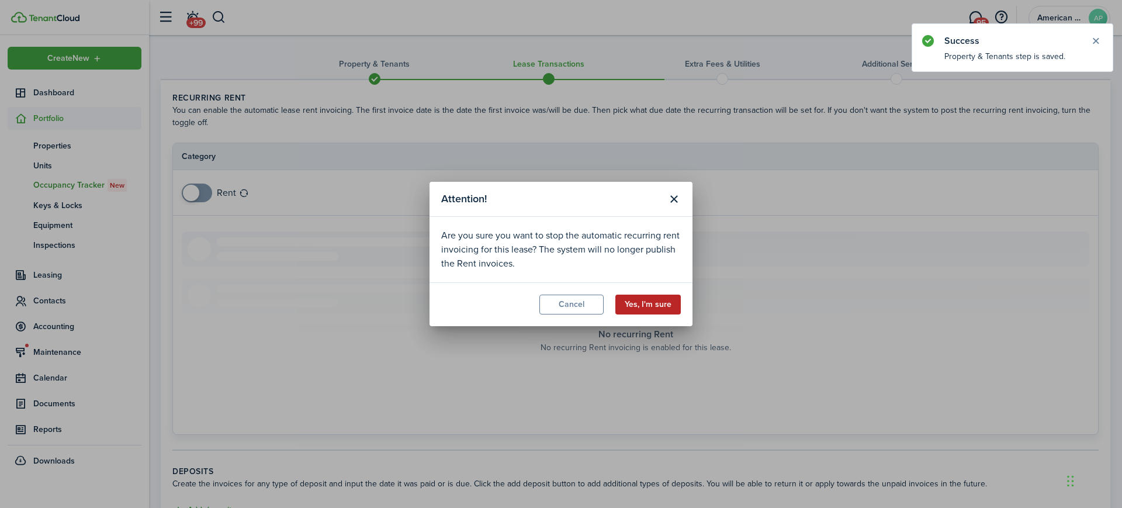
click at [660, 297] on button "Yes, I'm sure" at bounding box center [647, 304] width 65 height 20
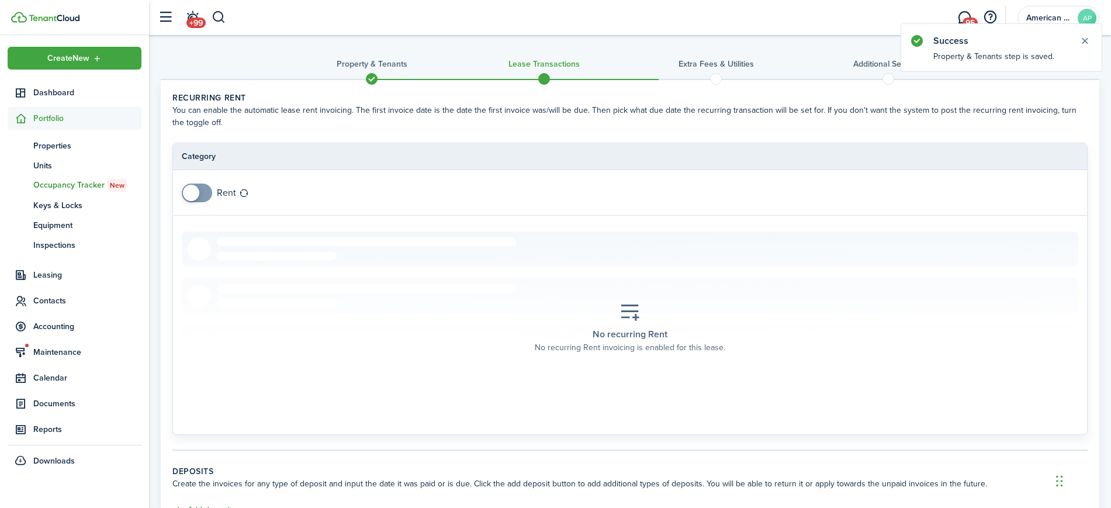
scroll to position [181, 0]
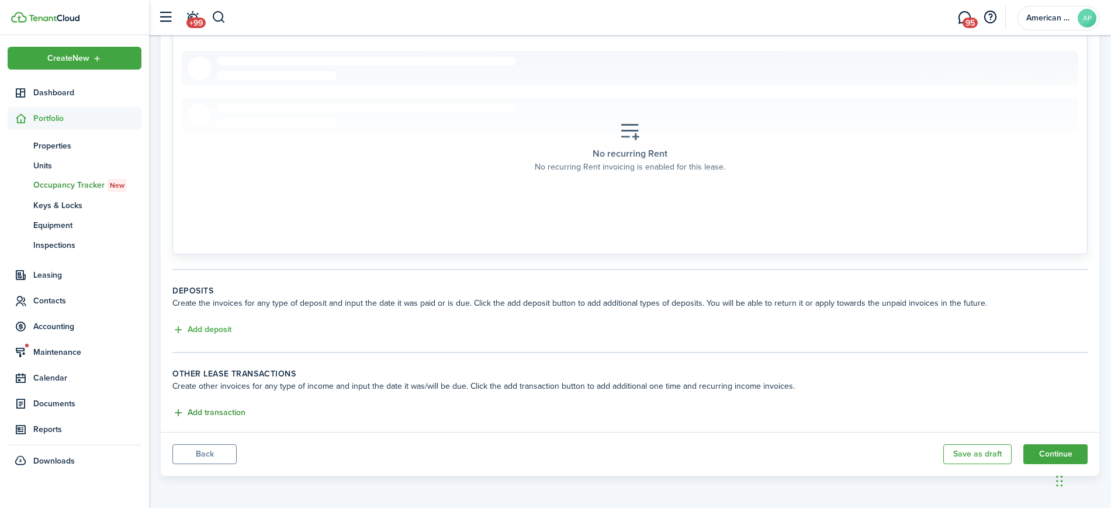
click at [207, 408] on button "Add transaction" at bounding box center [208, 412] width 73 height 13
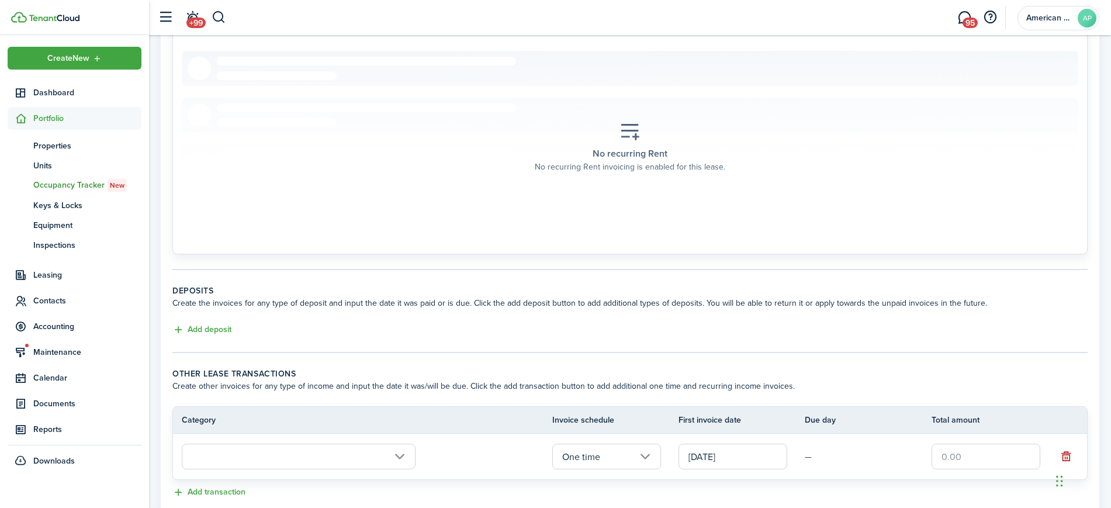
click at [296, 456] on input "text" at bounding box center [299, 456] width 234 height 26
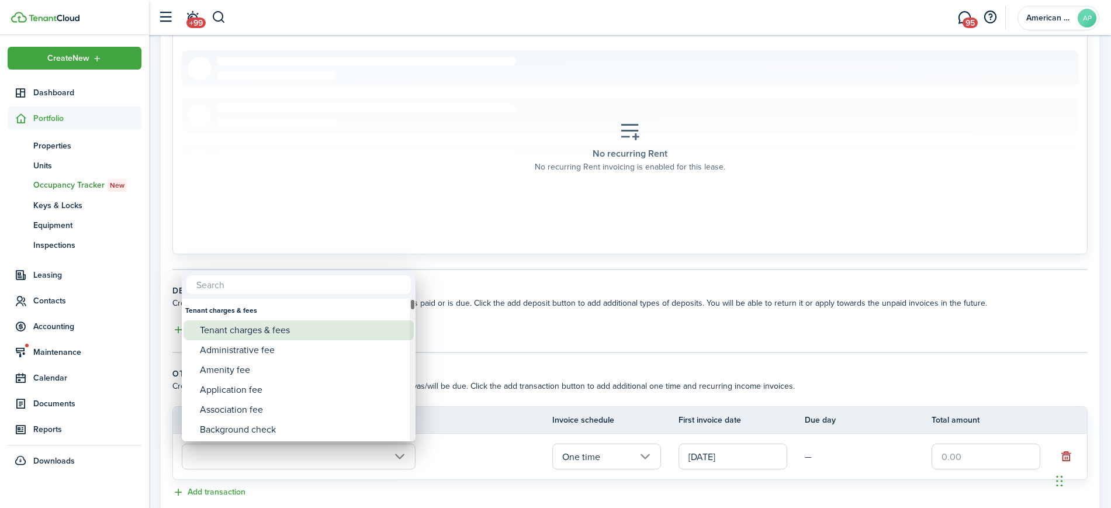
click at [275, 332] on div "Tenant charges & fees" at bounding box center [303, 330] width 207 height 20
type input "Tenant charges & fees"
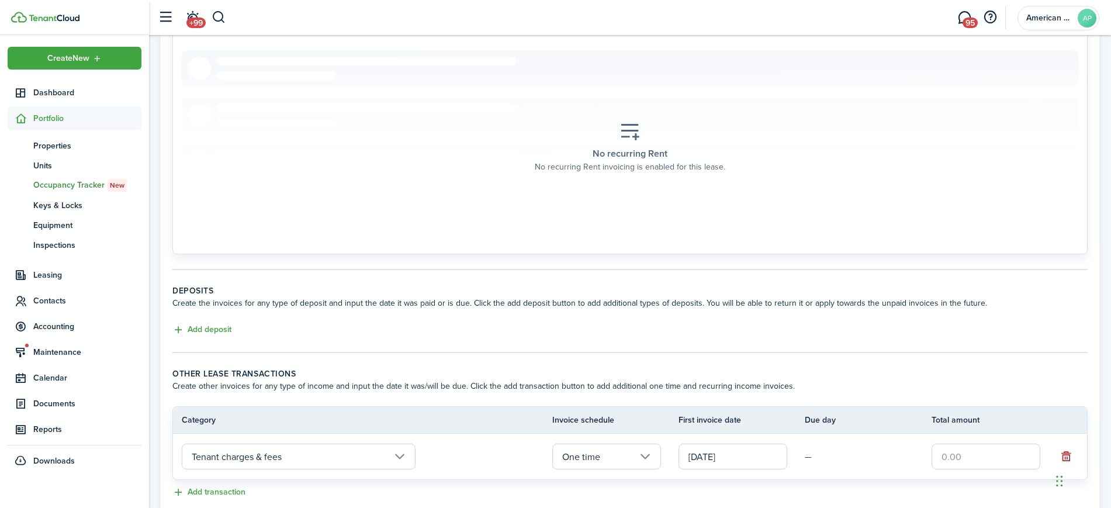
click at [951, 452] on input "text" at bounding box center [985, 456] width 109 height 26
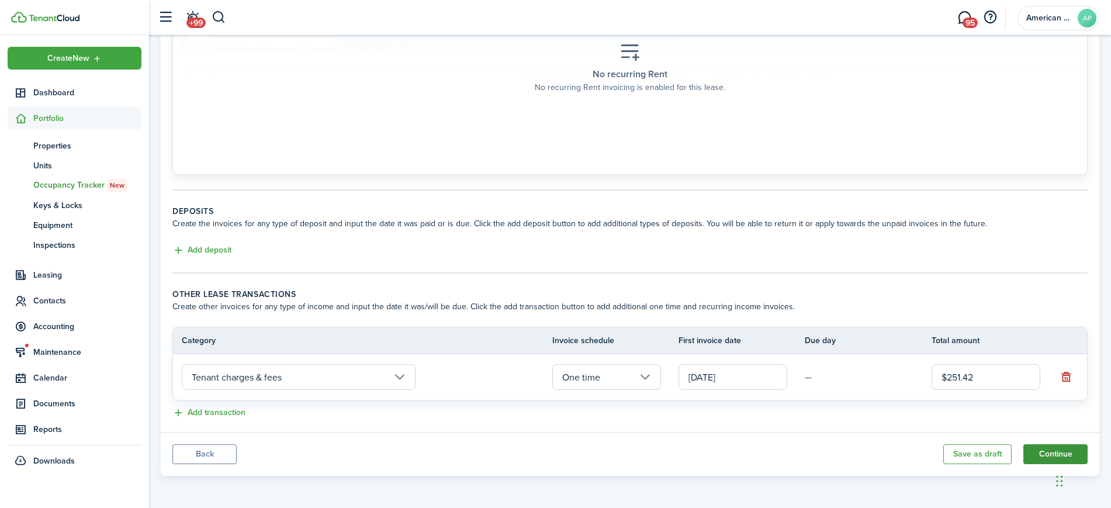
type input "$251.42"
click at [1039, 456] on button "Continue" at bounding box center [1055, 454] width 64 height 20
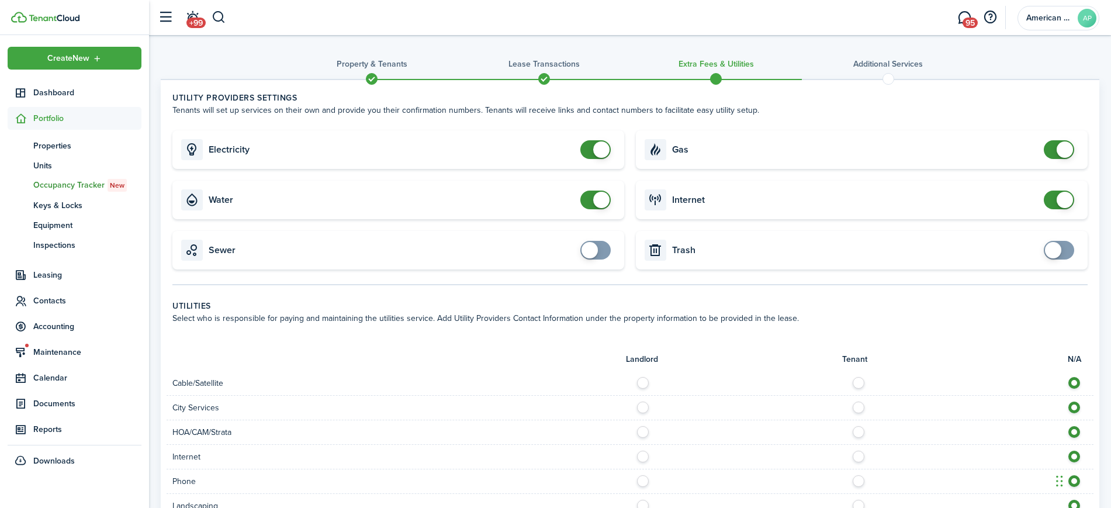
checkbox input "false"
click at [590, 150] on span at bounding box center [596, 149] width 12 height 19
checkbox input "false"
click at [590, 197] on span at bounding box center [596, 199] width 12 height 19
checkbox input "false"
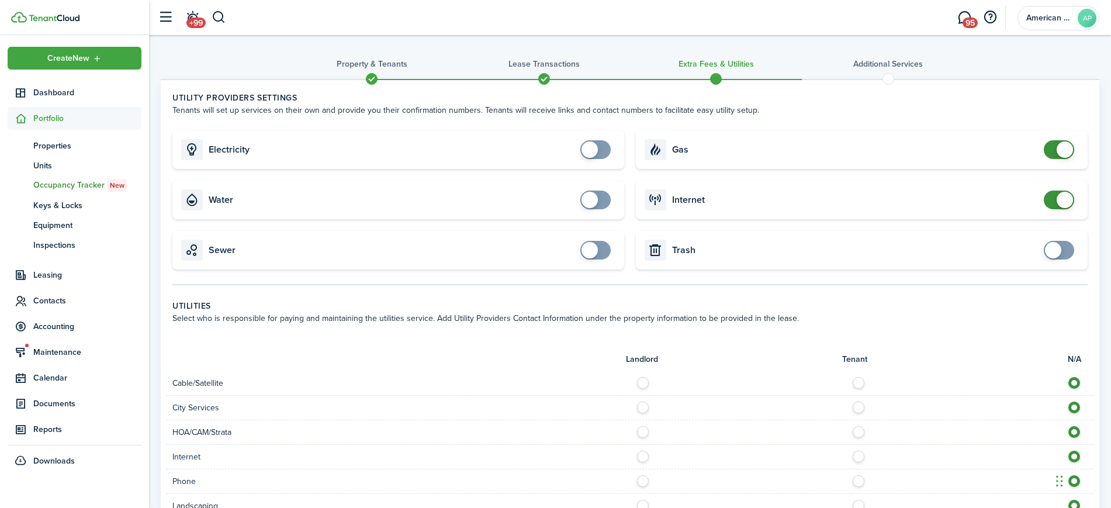
click at [1055, 148] on span at bounding box center [1059, 149] width 12 height 19
checkbox input "false"
click at [1053, 201] on span at bounding box center [1059, 199] width 12 height 19
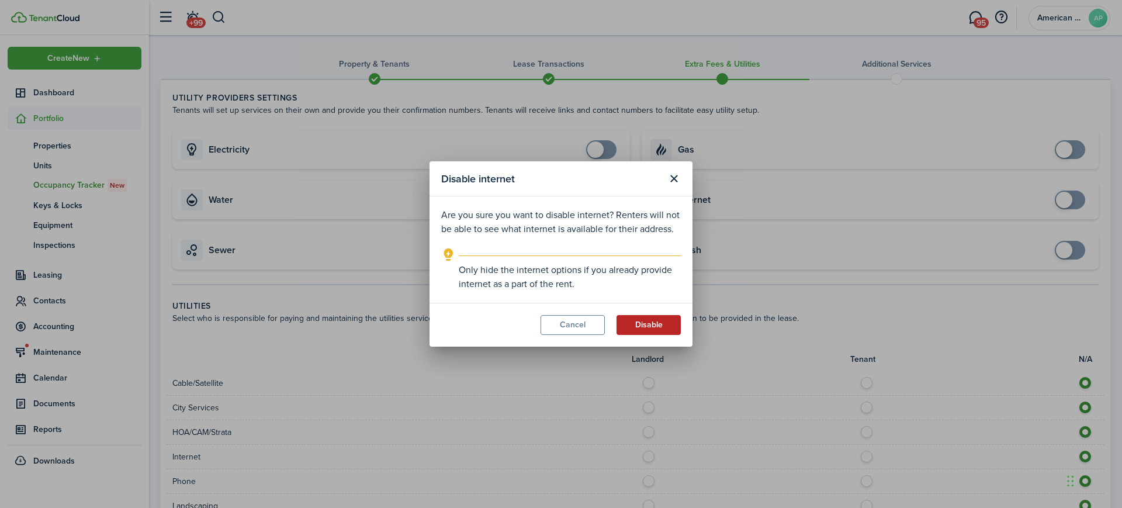
click at [678, 324] on button "Disable" at bounding box center [648, 325] width 64 height 20
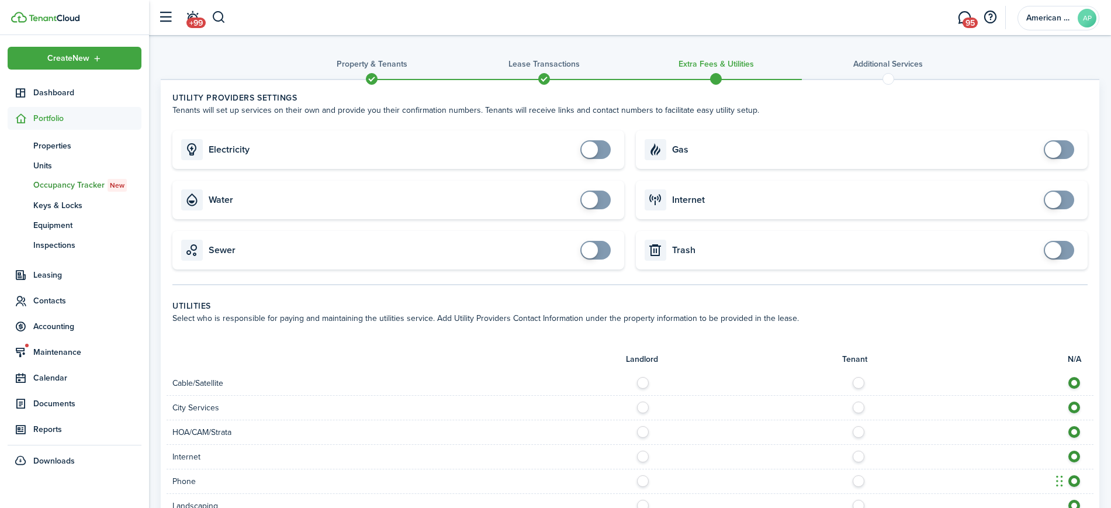
scroll to position [368, 0]
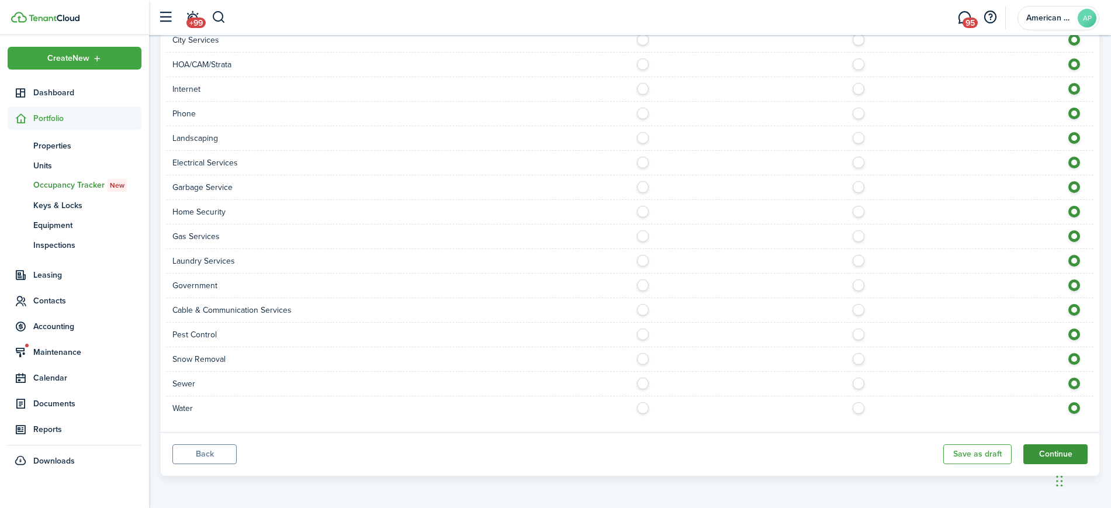
click at [1040, 446] on button "Continue" at bounding box center [1055, 454] width 64 height 20
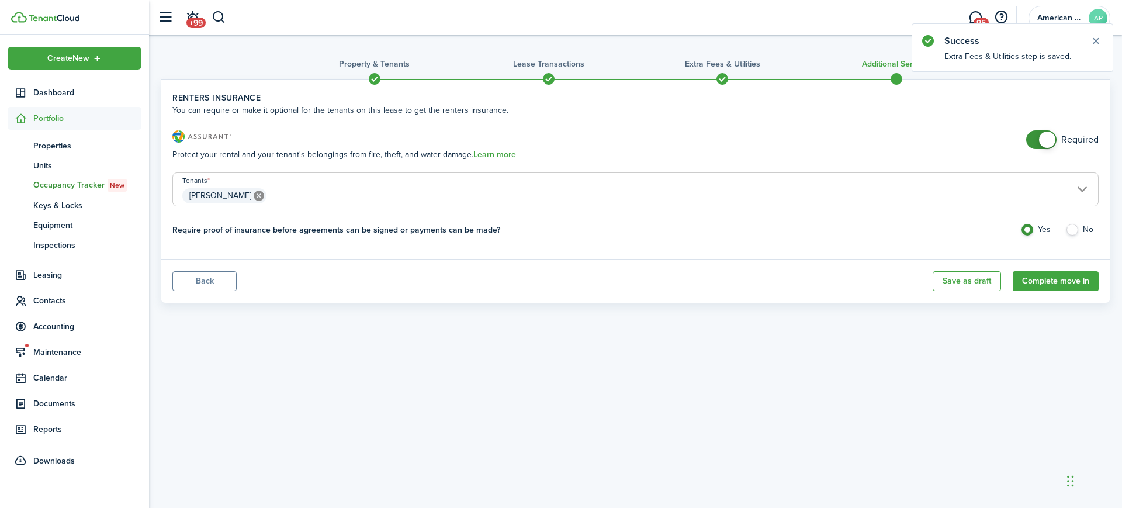
checkbox input "false"
click at [1035, 144] on span at bounding box center [1041, 139] width 12 height 19
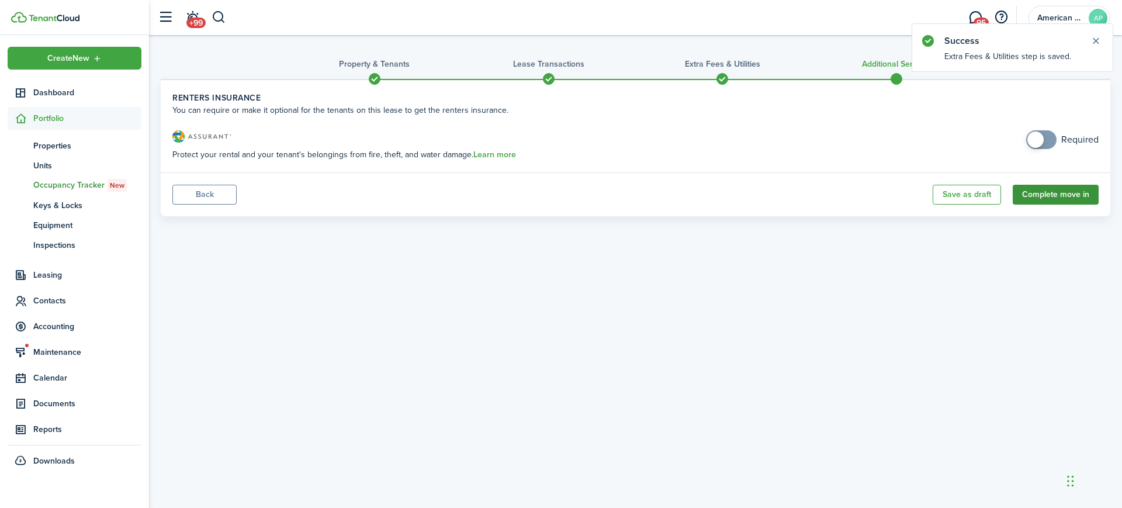
click at [1051, 193] on button "Complete move in" at bounding box center [1056, 195] width 86 height 20
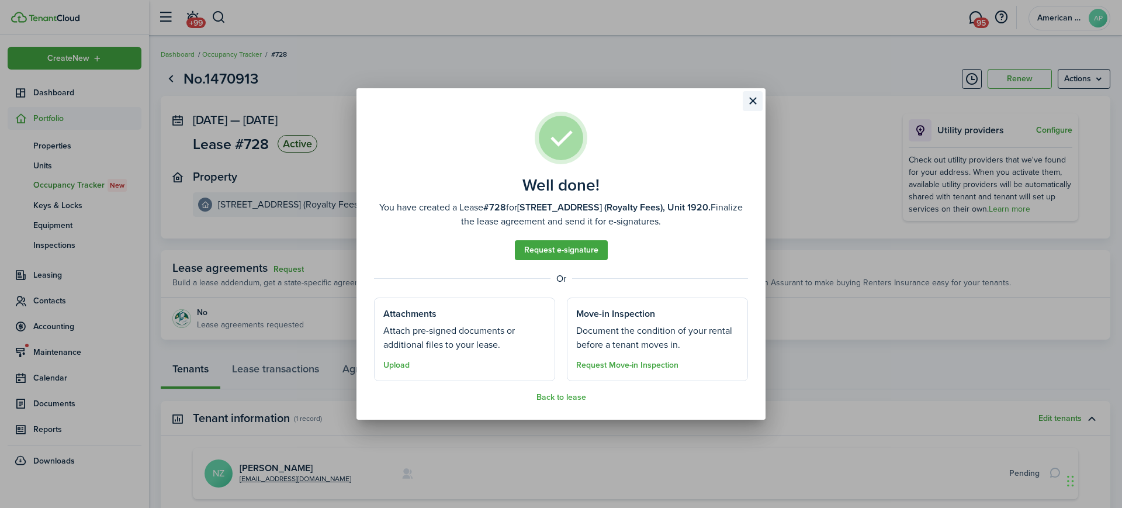
click at [755, 99] on button "Close modal" at bounding box center [753, 101] width 20 height 20
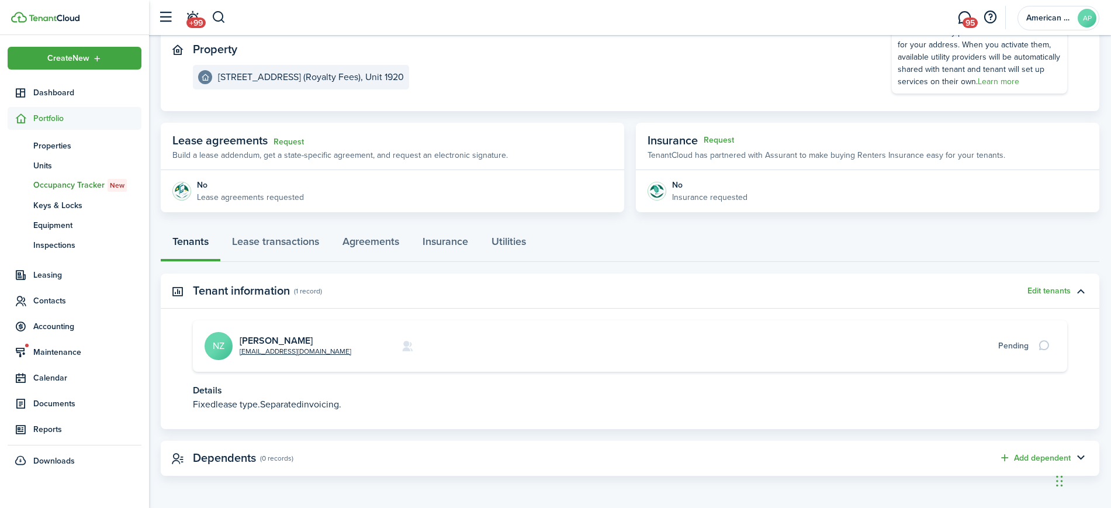
scroll to position [15, 0]
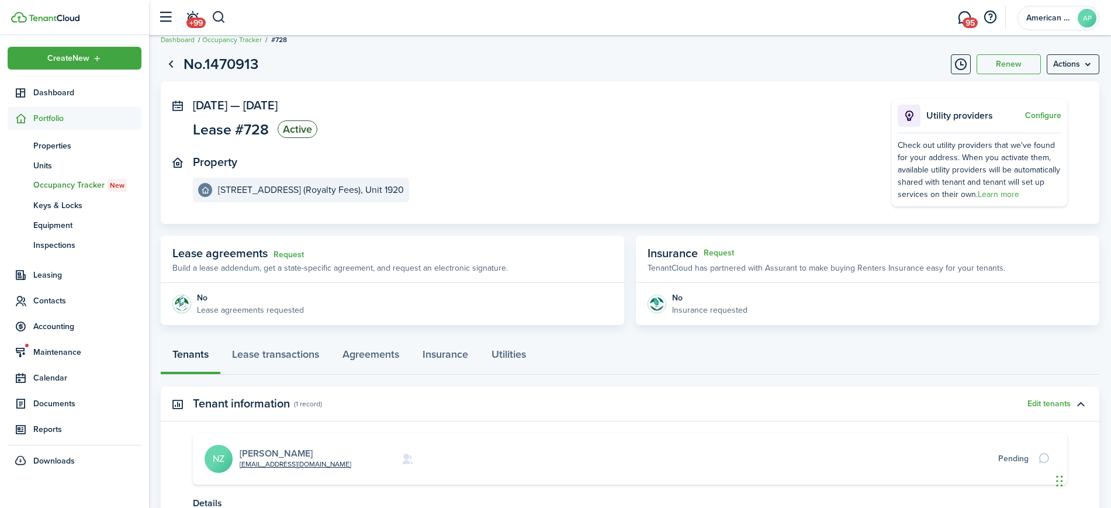
click at [271, 449] on link "[PERSON_NAME]" at bounding box center [276, 452] width 73 height 13
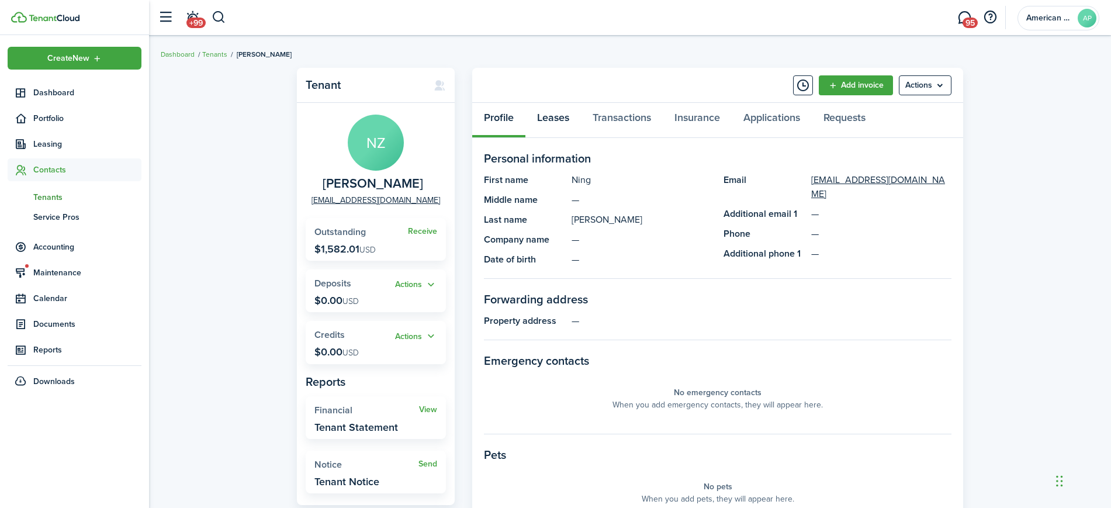
click at [556, 122] on link "Leases" at bounding box center [553, 120] width 56 height 35
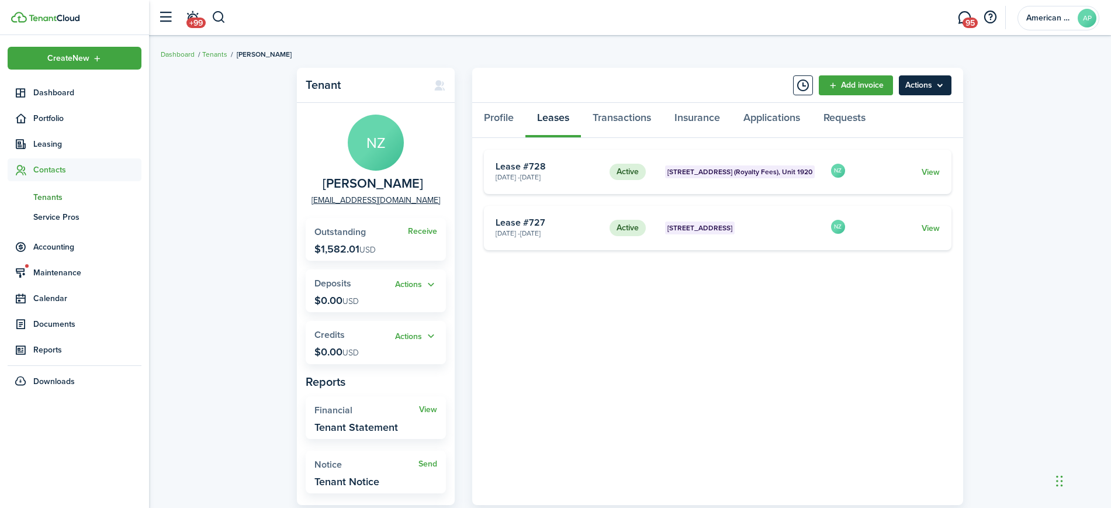
click at [942, 91] on menu-btn "Actions" at bounding box center [925, 85] width 53 height 20
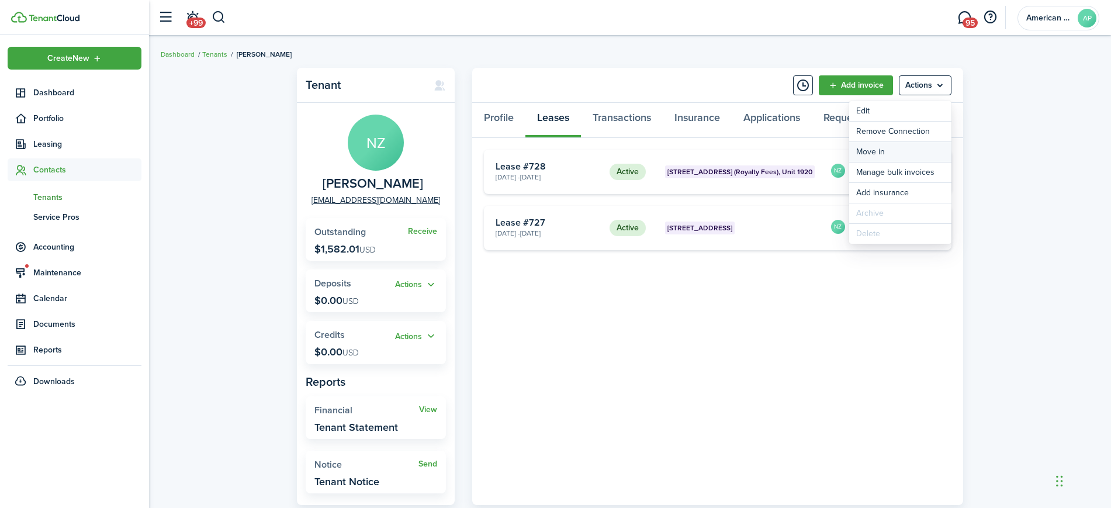
click at [910, 151] on link "Move in" at bounding box center [900, 152] width 102 height 20
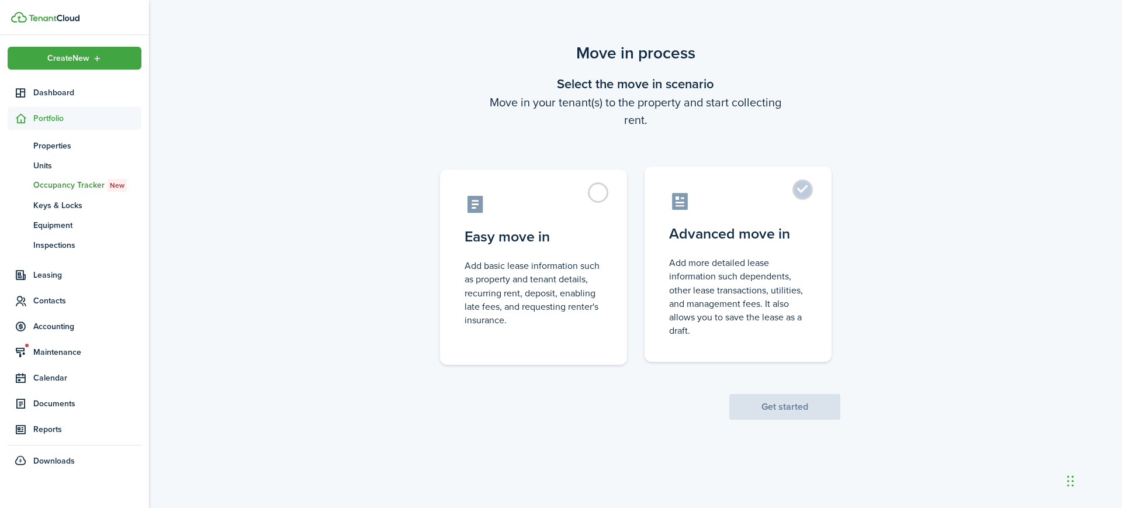
click at [806, 185] on label "Advanced move in Add more detailed lease information such dependents, other lea…" at bounding box center [737, 264] width 187 height 195
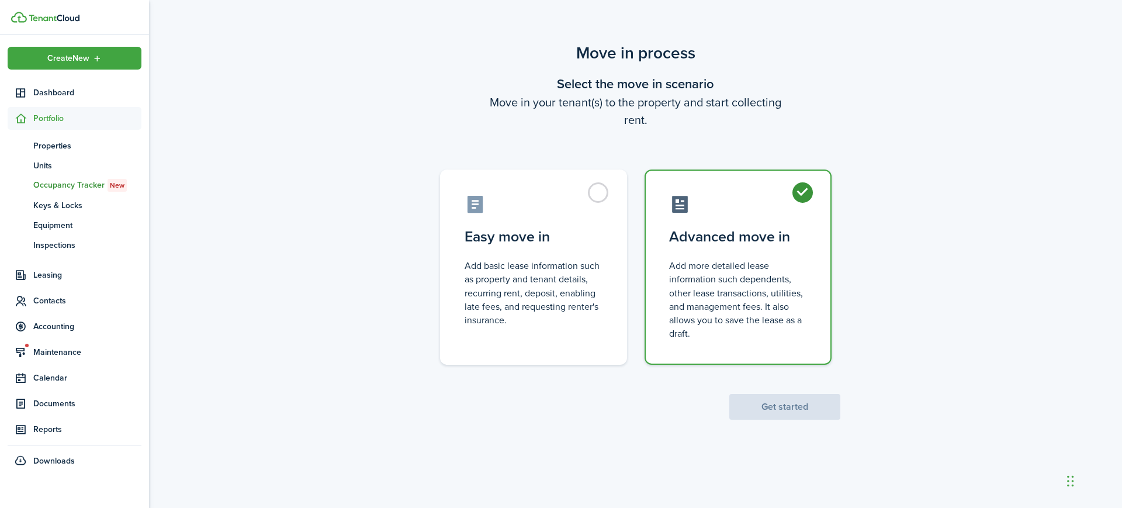
radio input "true"
click at [789, 407] on button "Get started" at bounding box center [784, 407] width 111 height 26
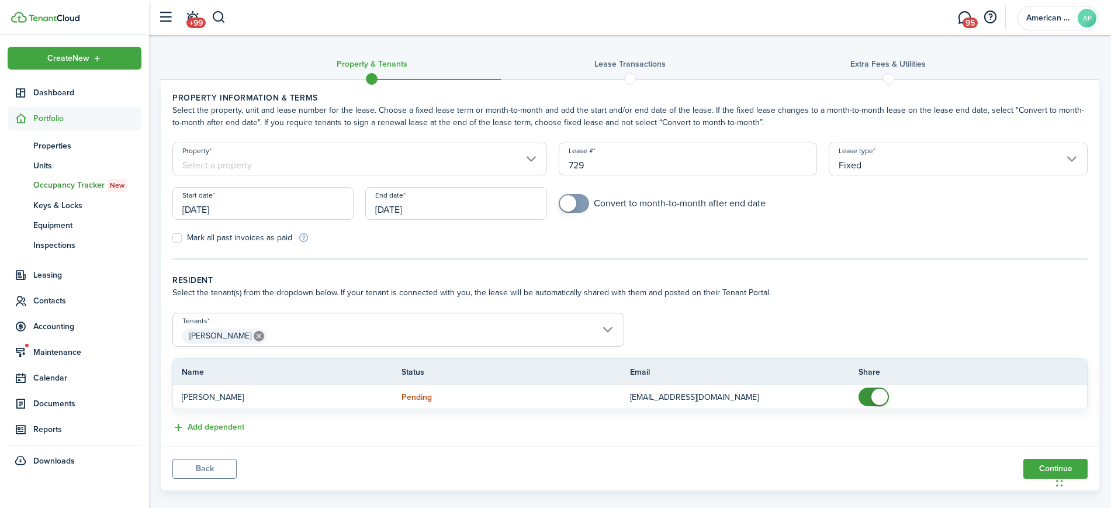
click at [386, 155] on input "Property" at bounding box center [359, 159] width 375 height 33
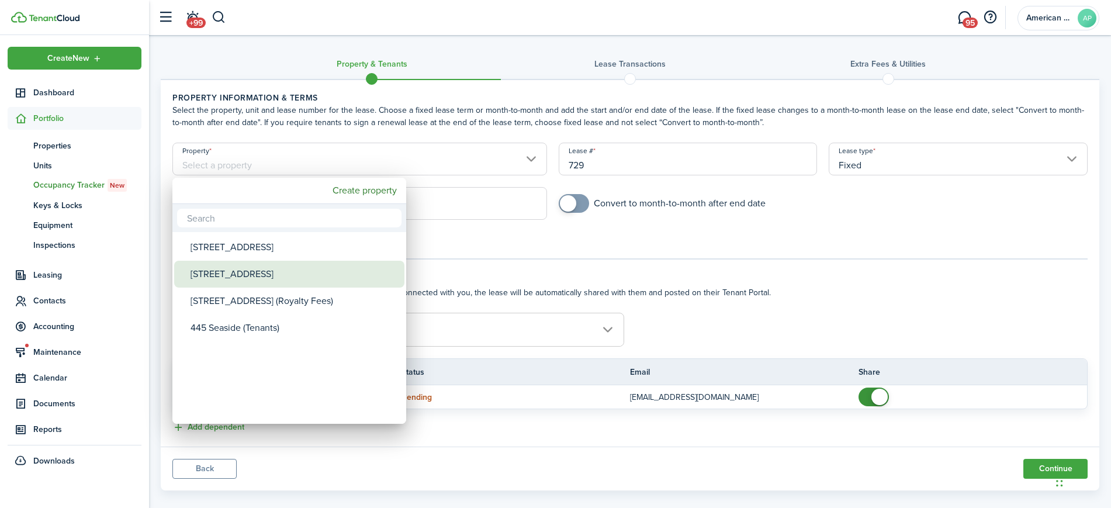
click at [263, 280] on div "[STREET_ADDRESS]" at bounding box center [293, 274] width 207 height 27
type input "[STREET_ADDRESS]"
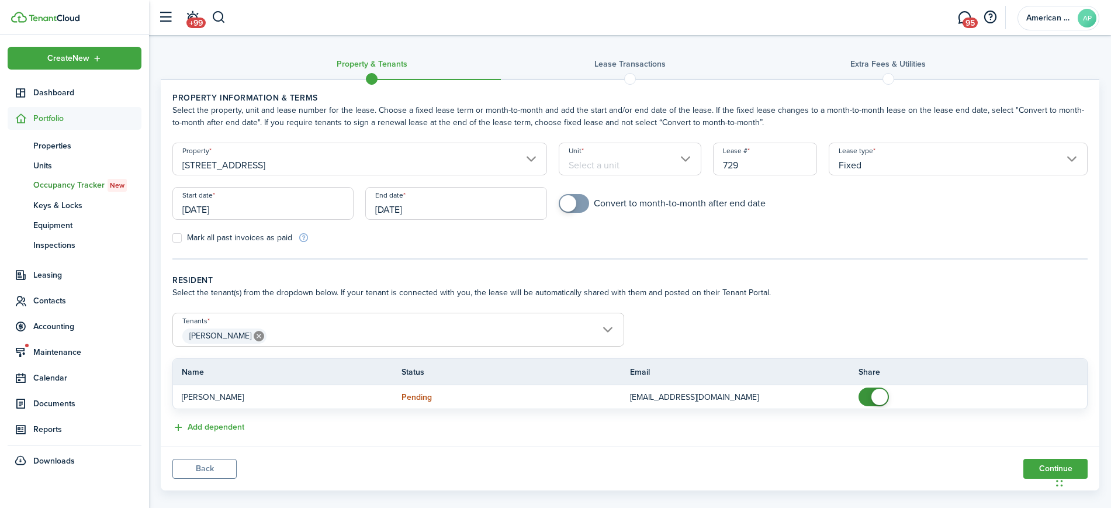
click at [621, 158] on input "Unit" at bounding box center [630, 159] width 143 height 33
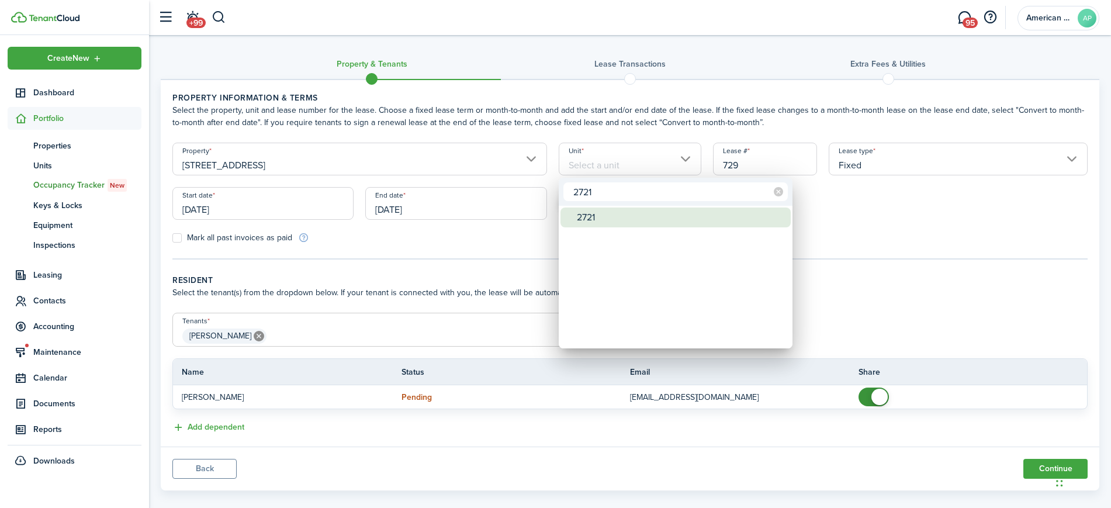
type input "2721"
click at [616, 216] on div "2721" at bounding box center [680, 217] width 207 height 20
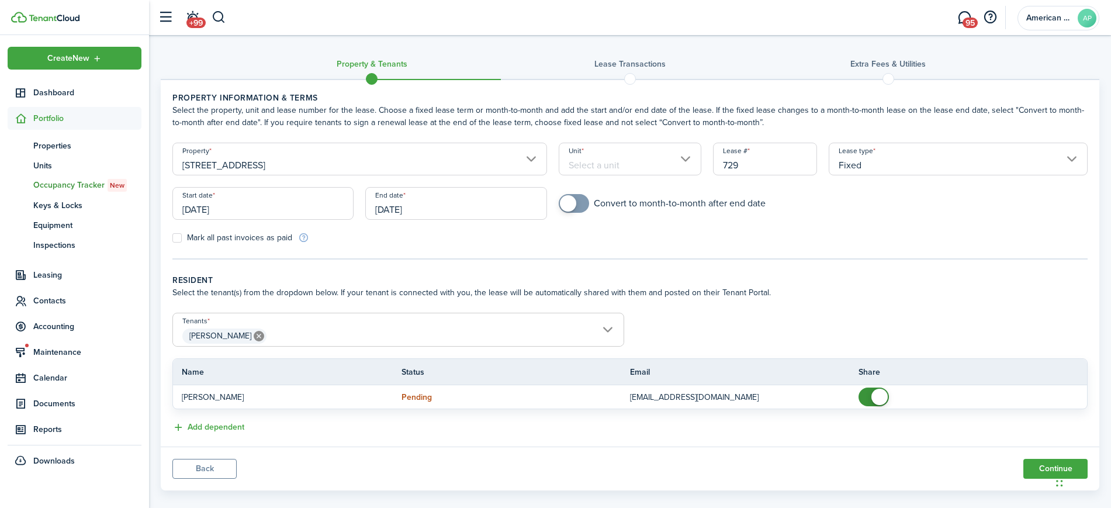
type input "2721"
click at [462, 207] on input "[DATE]" at bounding box center [455, 203] width 181 height 33
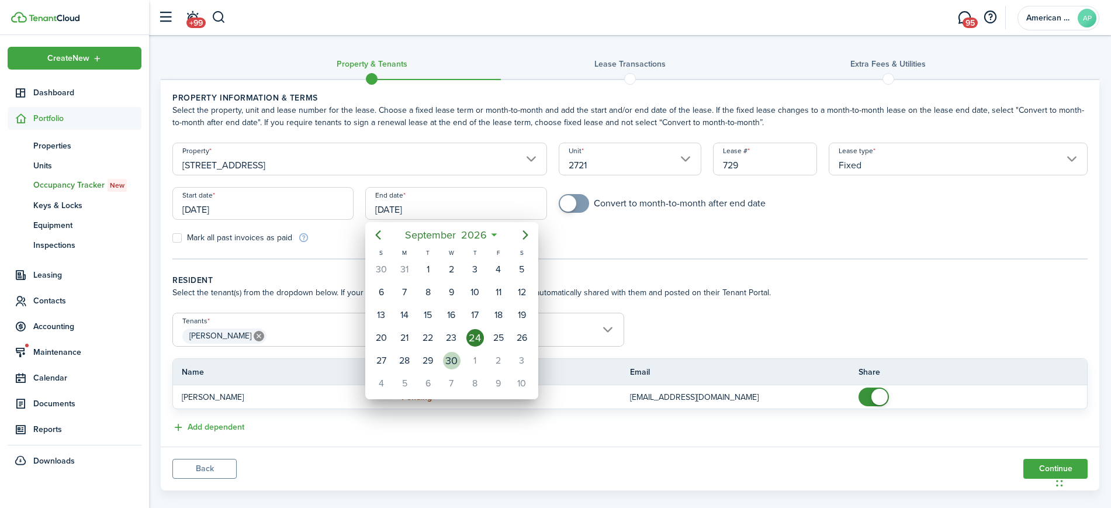
click at [448, 361] on div "30" at bounding box center [452, 361] width 18 height 18
type input "[DATE]"
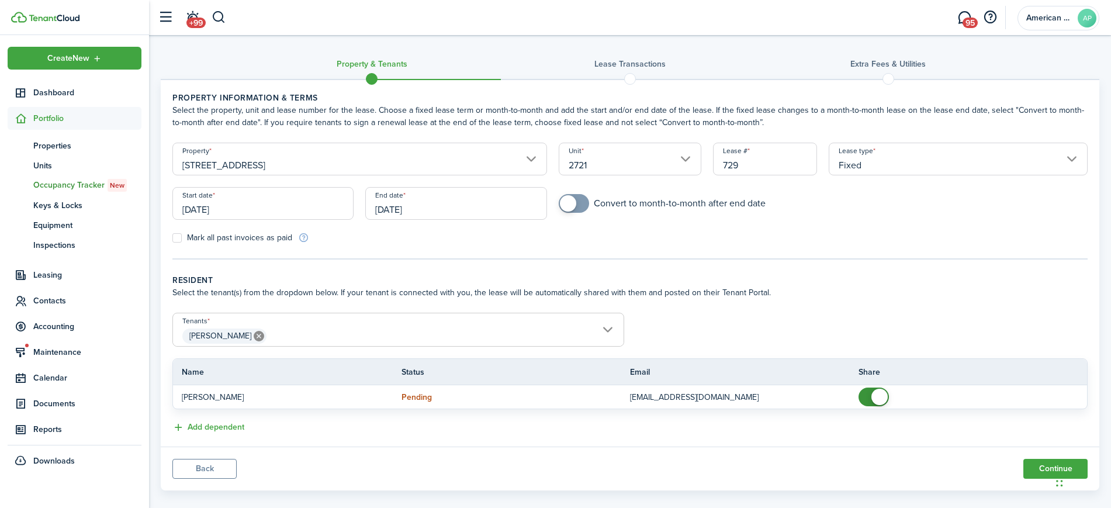
checkbox input "true"
click at [580, 205] on span at bounding box center [574, 203] width 12 height 19
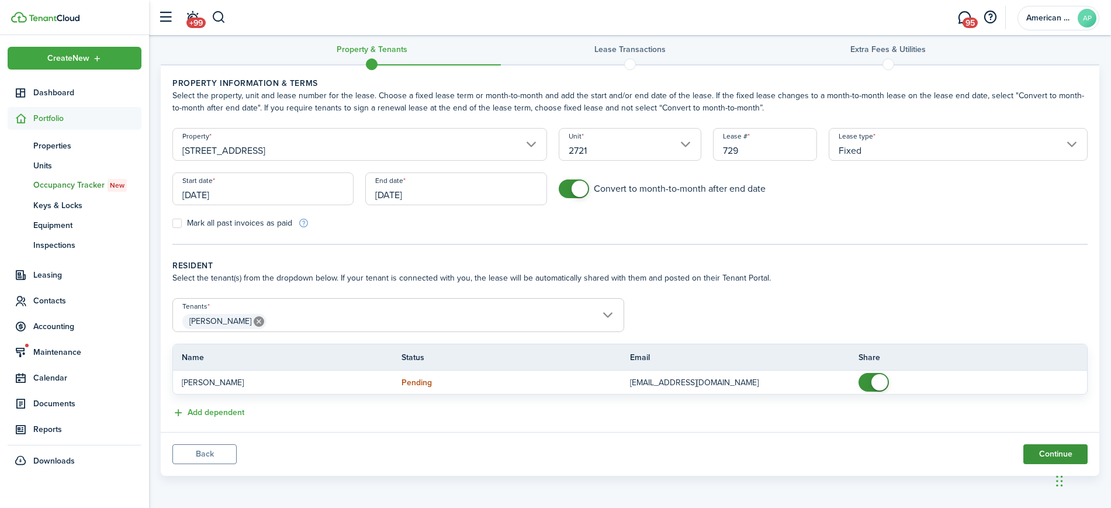
click at [1037, 456] on button "Continue" at bounding box center [1055, 454] width 64 height 20
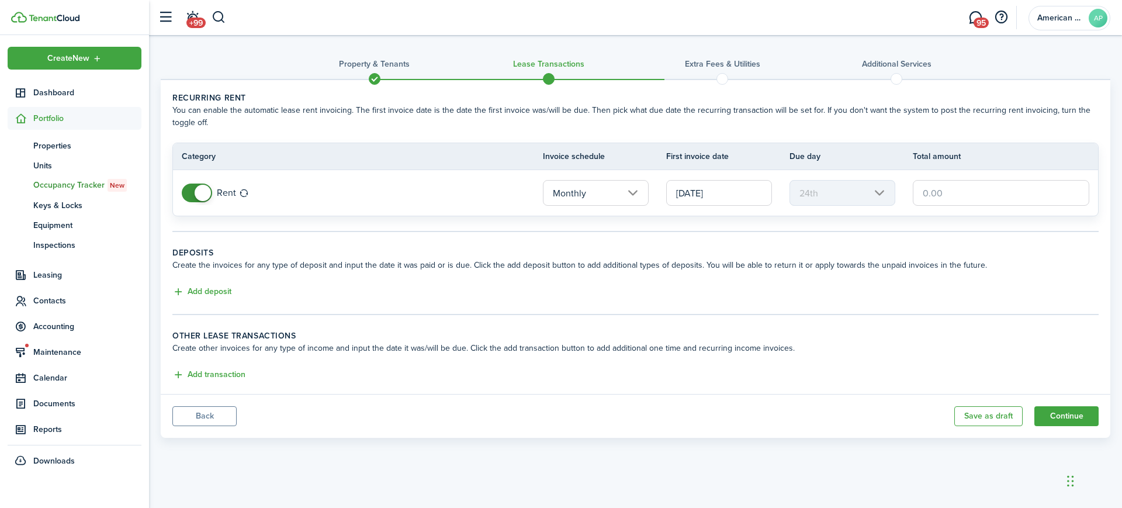
click at [191, 197] on span at bounding box center [197, 192] width 12 height 19
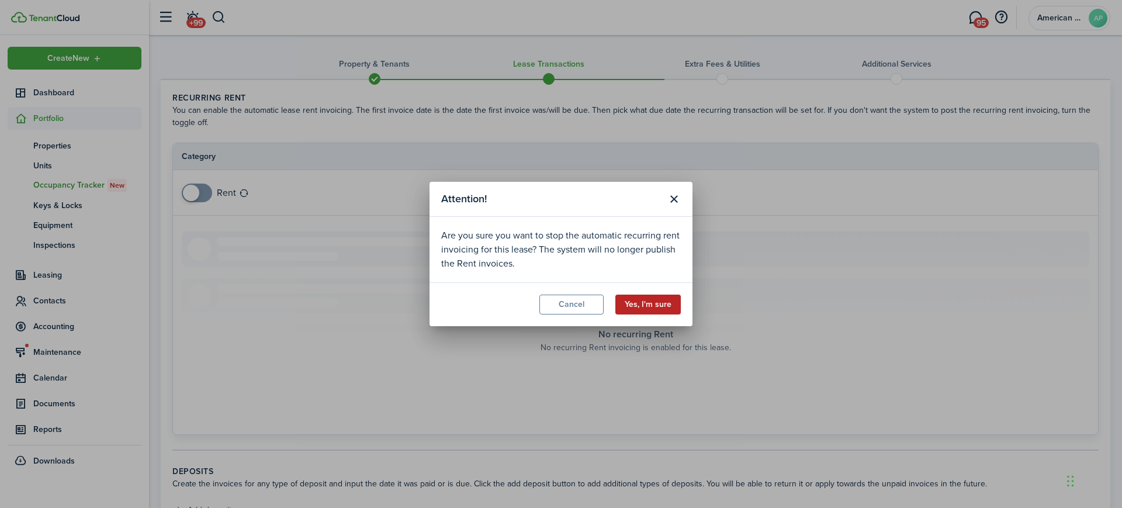
click at [647, 299] on button "Yes, I'm sure" at bounding box center [647, 304] width 65 height 20
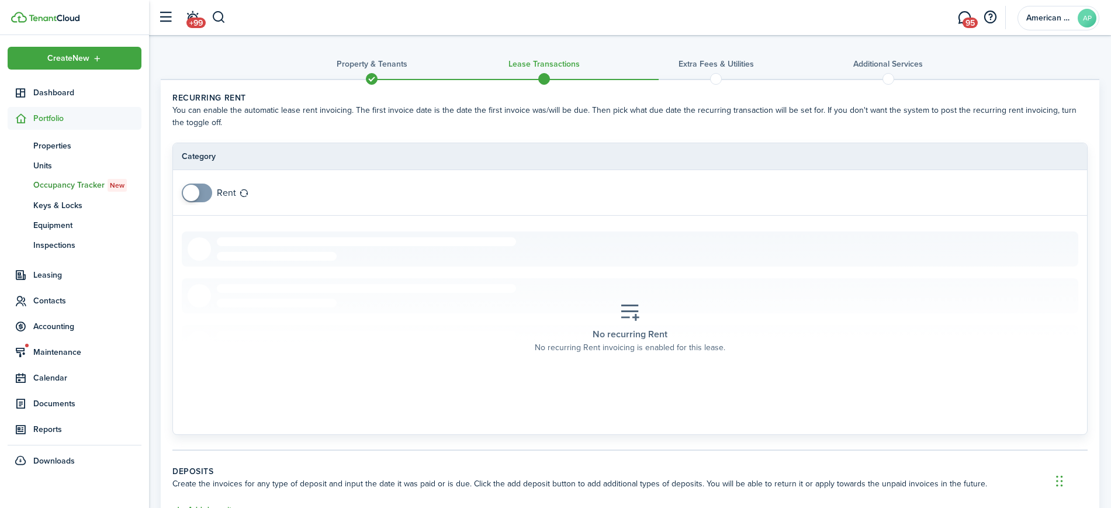
scroll to position [181, 0]
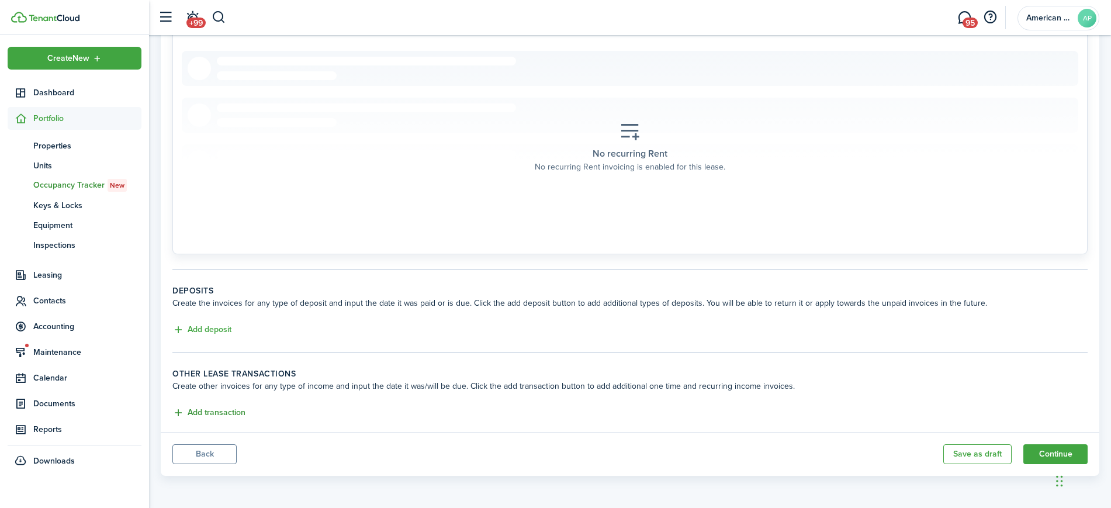
click at [195, 408] on button "Add transaction" at bounding box center [208, 412] width 73 height 13
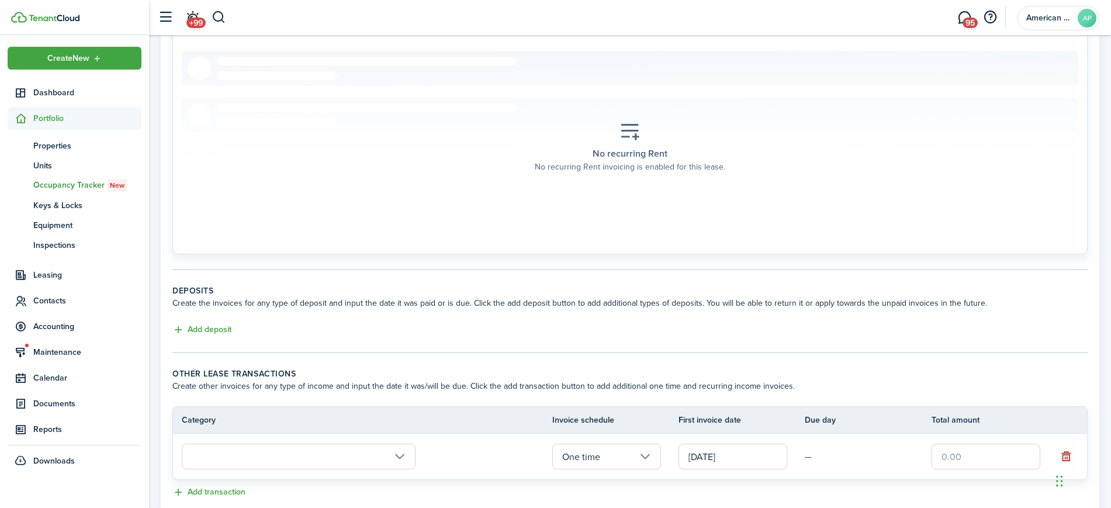
click at [280, 452] on input "text" at bounding box center [299, 456] width 234 height 26
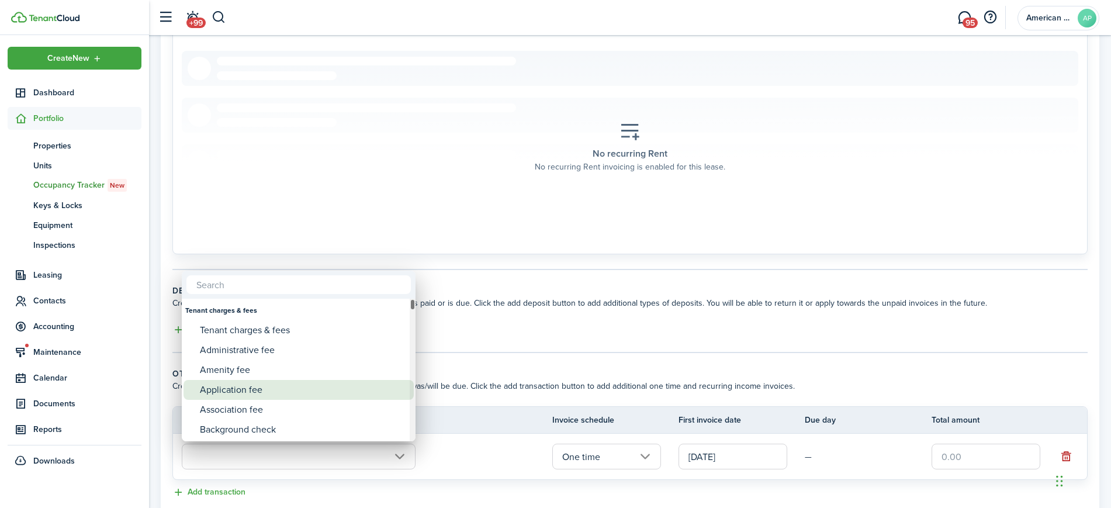
click at [251, 384] on div "Application fee" at bounding box center [303, 390] width 207 height 20
type input "Tenant charges & fees / Application fee"
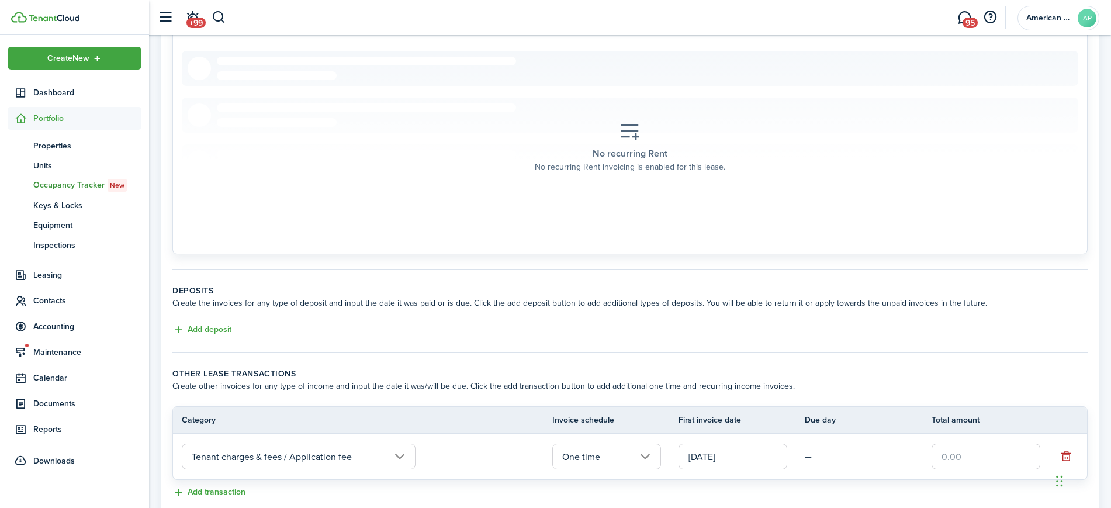
click at [983, 462] on input "text" at bounding box center [985, 456] width 109 height 26
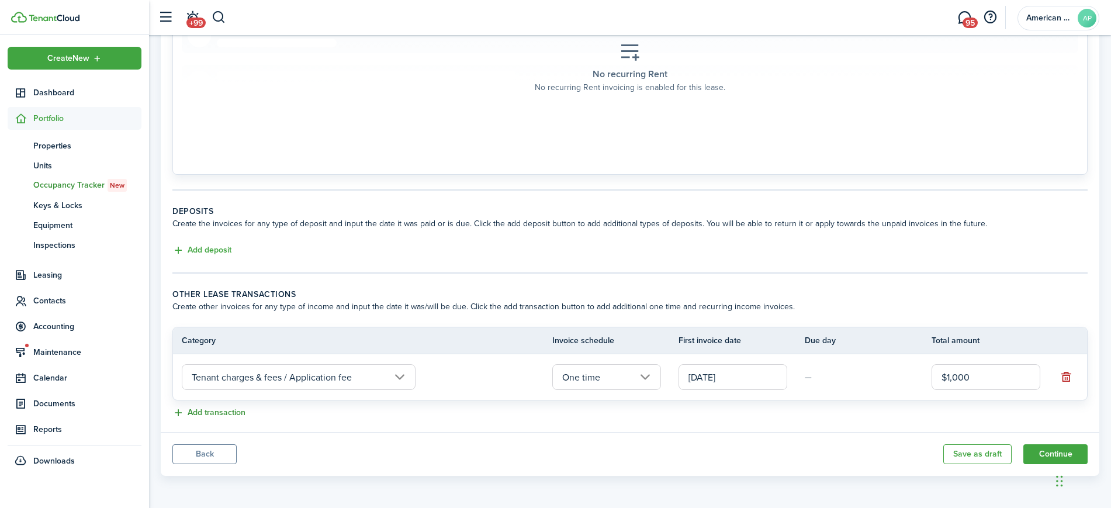
type input "$1,000.00"
click at [200, 410] on button "Add transaction" at bounding box center [208, 412] width 73 height 13
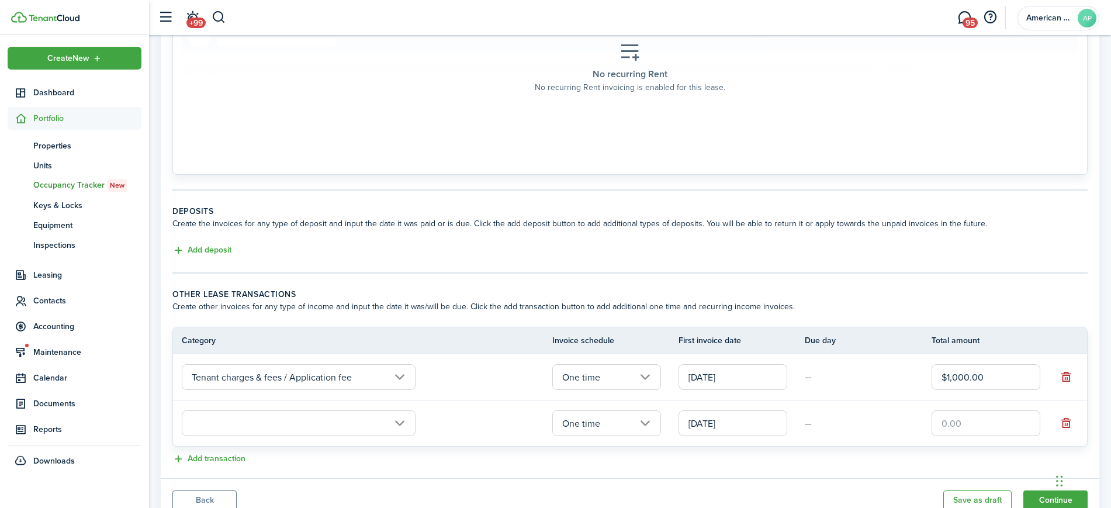
click at [285, 420] on input "text" at bounding box center [299, 423] width 234 height 26
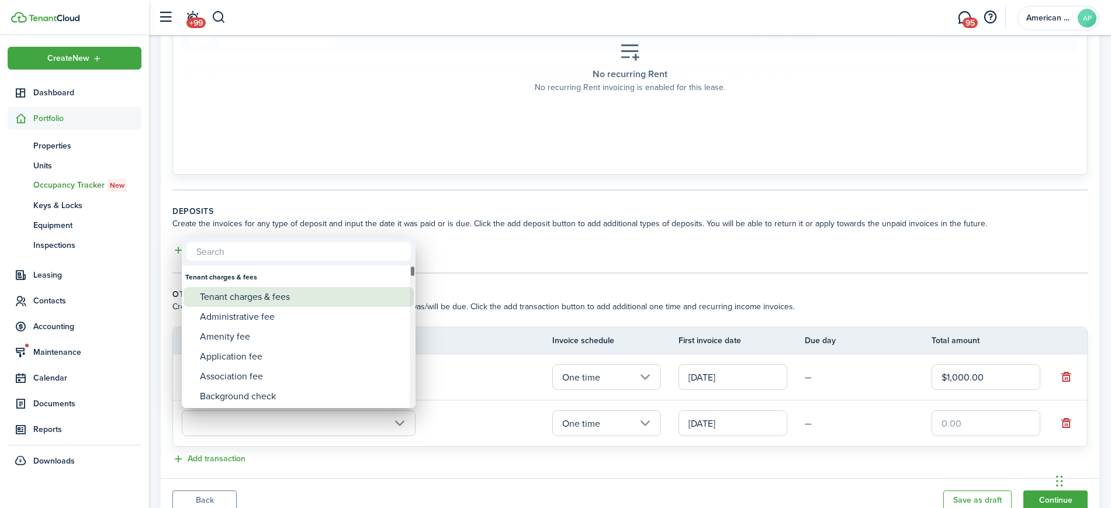
click at [285, 298] on div "Tenant charges & fees" at bounding box center [303, 297] width 207 height 20
type input "Tenant charges & fees"
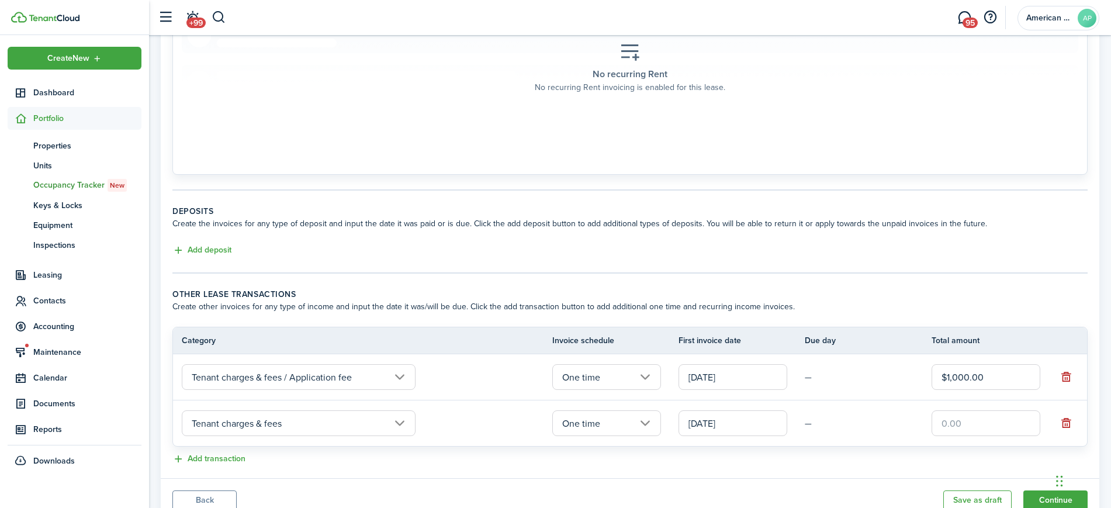
click at [953, 421] on input "text" at bounding box center [985, 423] width 109 height 26
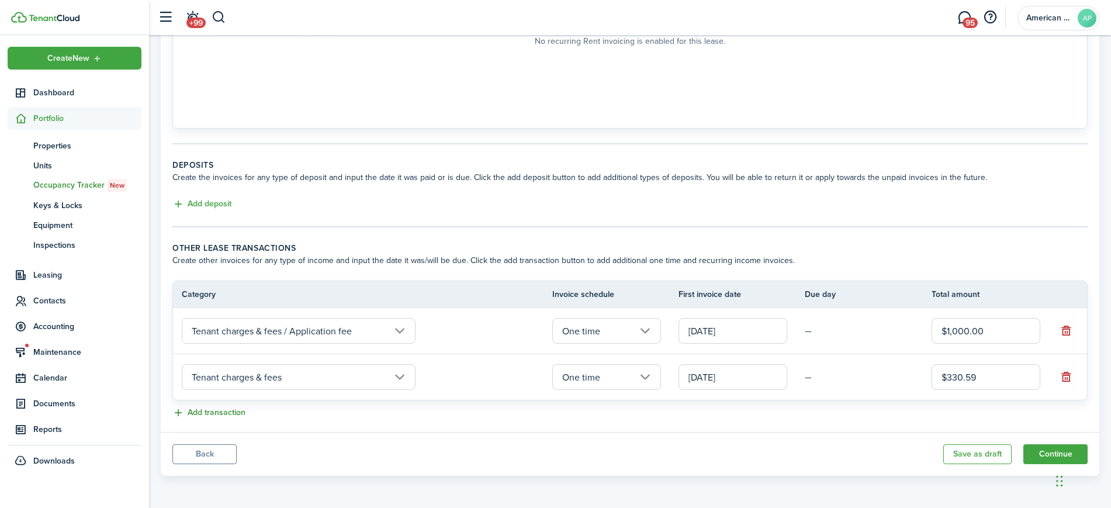
type input "$330.59"
click at [195, 412] on button "Add transaction" at bounding box center [208, 412] width 73 height 13
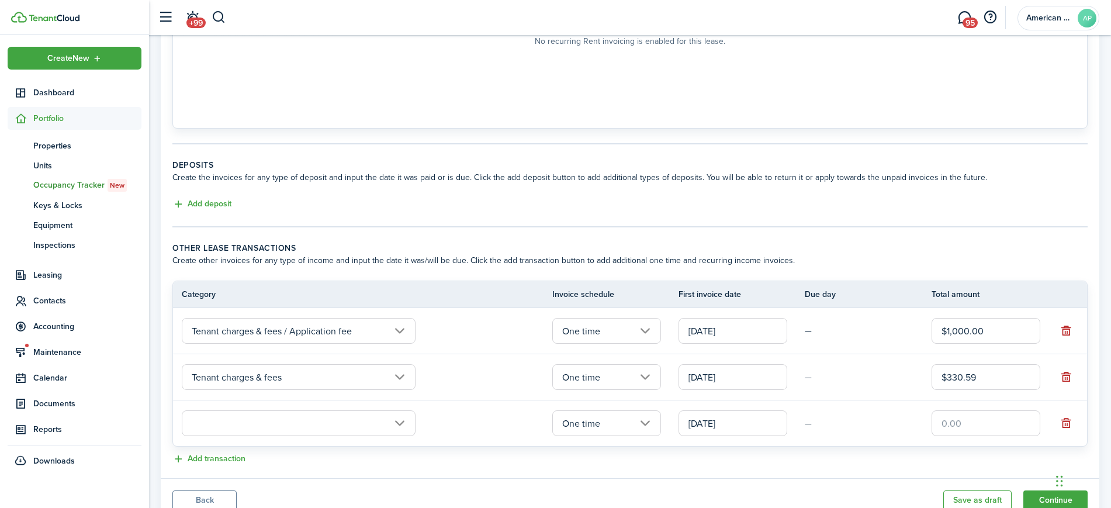
click at [244, 427] on input "text" at bounding box center [299, 423] width 234 height 26
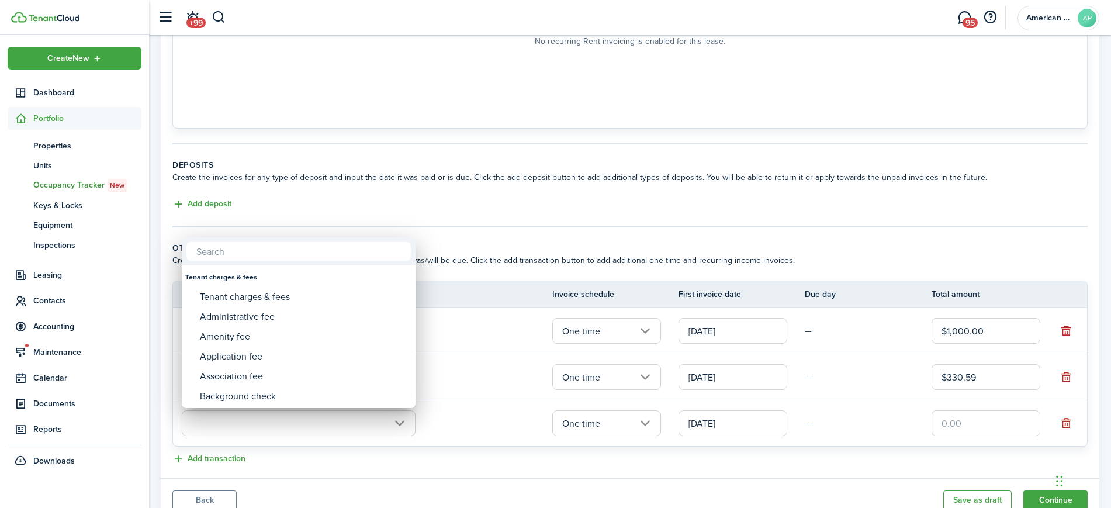
click at [450, 413] on div at bounding box center [556, 254] width 1298 height 695
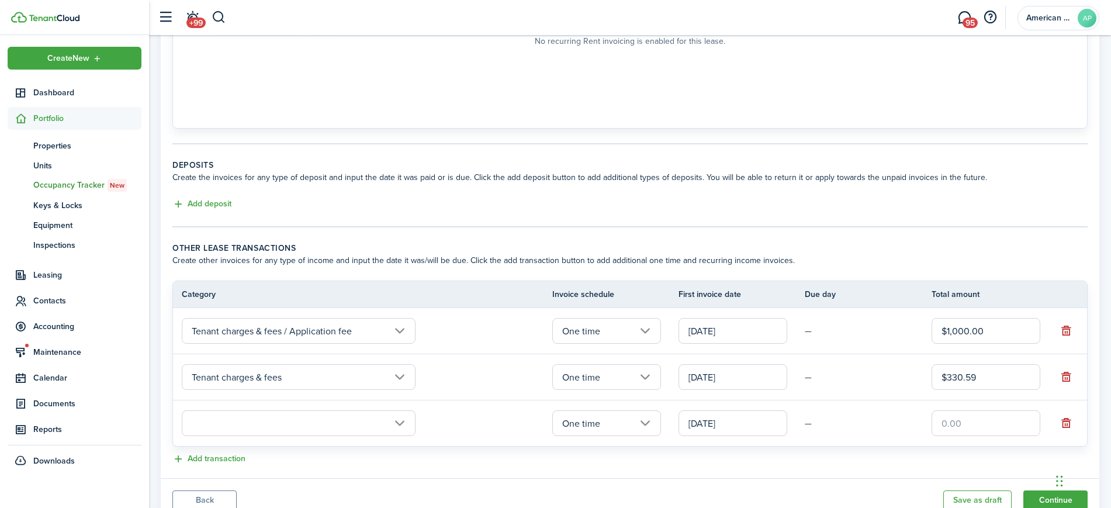
click at [358, 424] on input "text" at bounding box center [299, 423] width 234 height 26
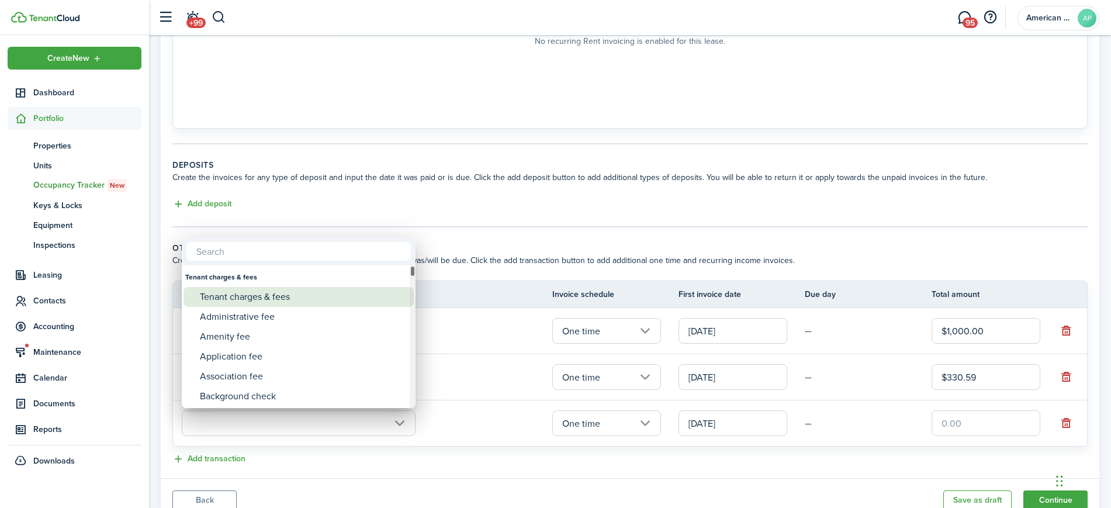
click at [252, 294] on div "Tenant charges & fees" at bounding box center [303, 297] width 207 height 20
type input "Tenant charges & fees"
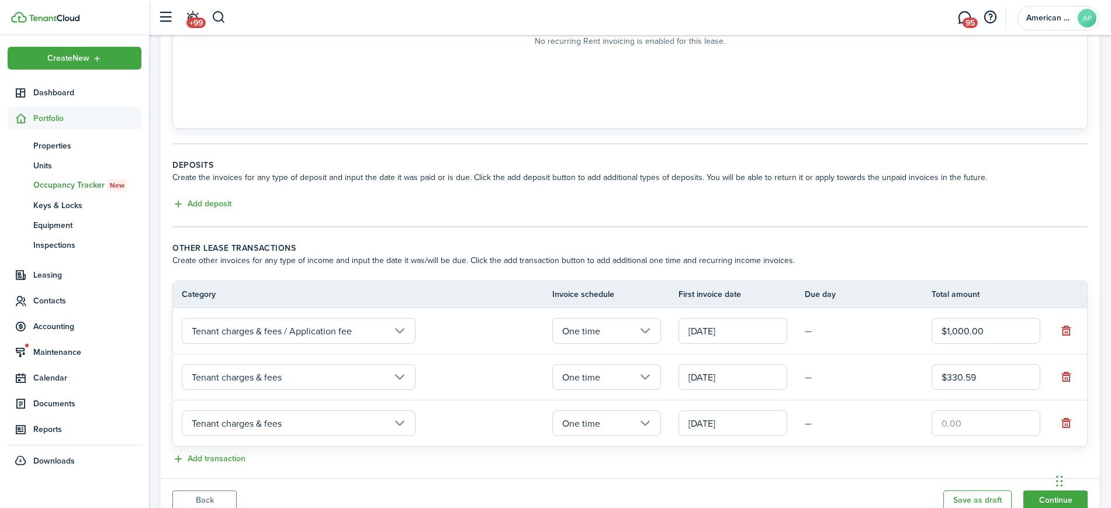
click at [621, 425] on input "One time" at bounding box center [606, 423] width 109 height 26
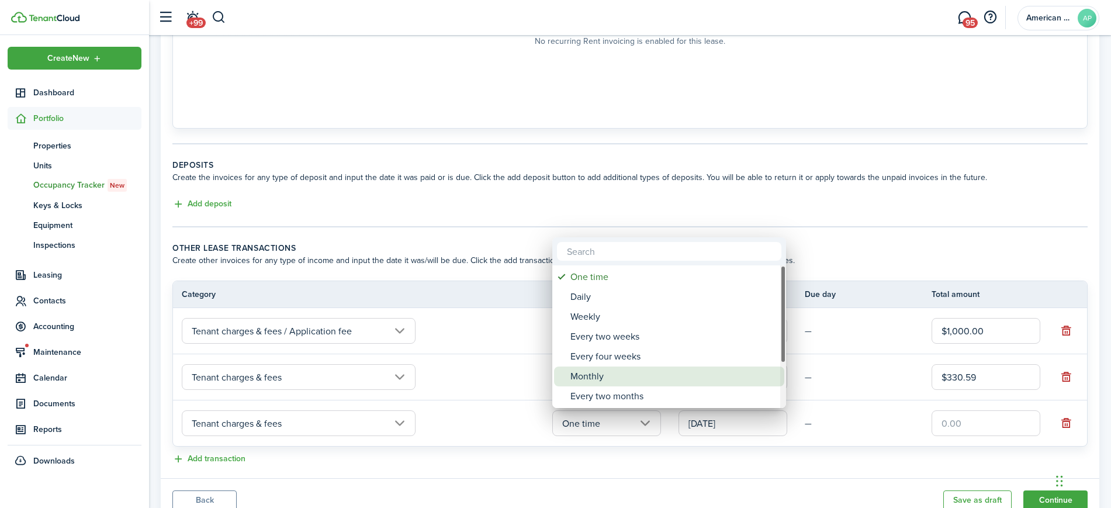
click at [600, 377] on div "Monthly" at bounding box center [673, 376] width 207 height 20
type input "Monthly"
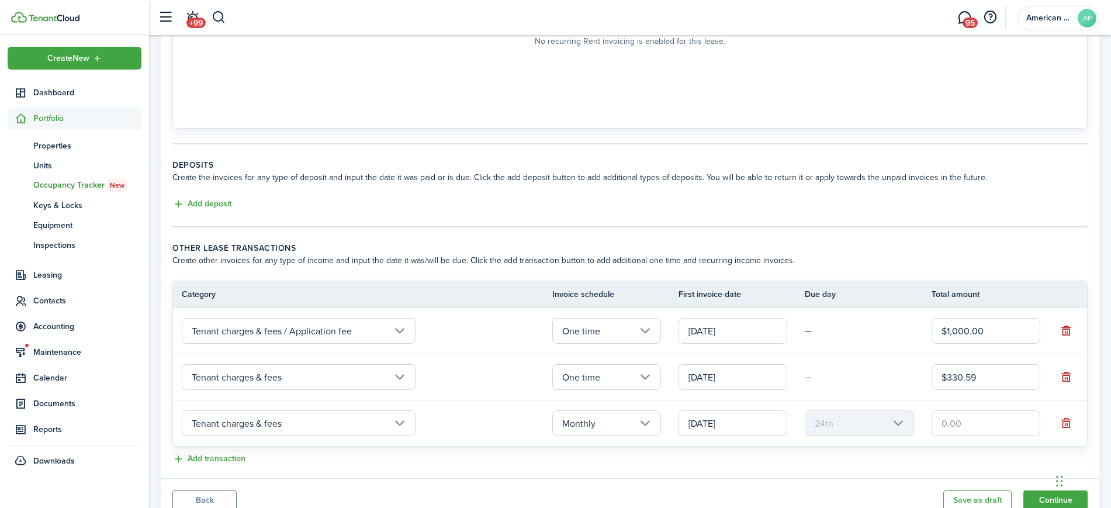
click at [739, 428] on input "[DATE]" at bounding box center [732, 423] width 109 height 26
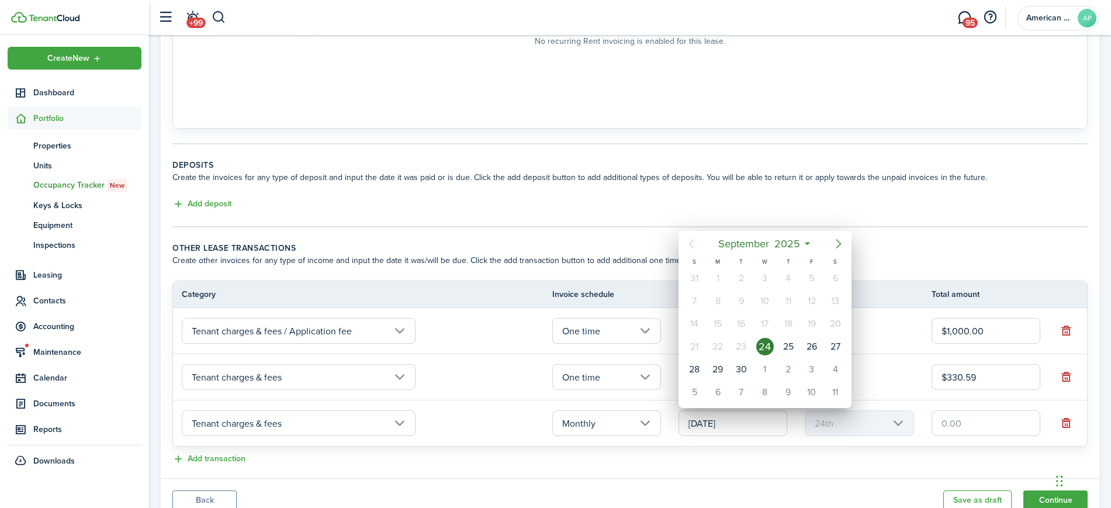
click at [840, 240] on icon "Next page" at bounding box center [838, 244] width 14 height 14
click at [837, 280] on div "1" at bounding box center [835, 278] width 18 height 18
type input "[DATE]"
type input "1st"
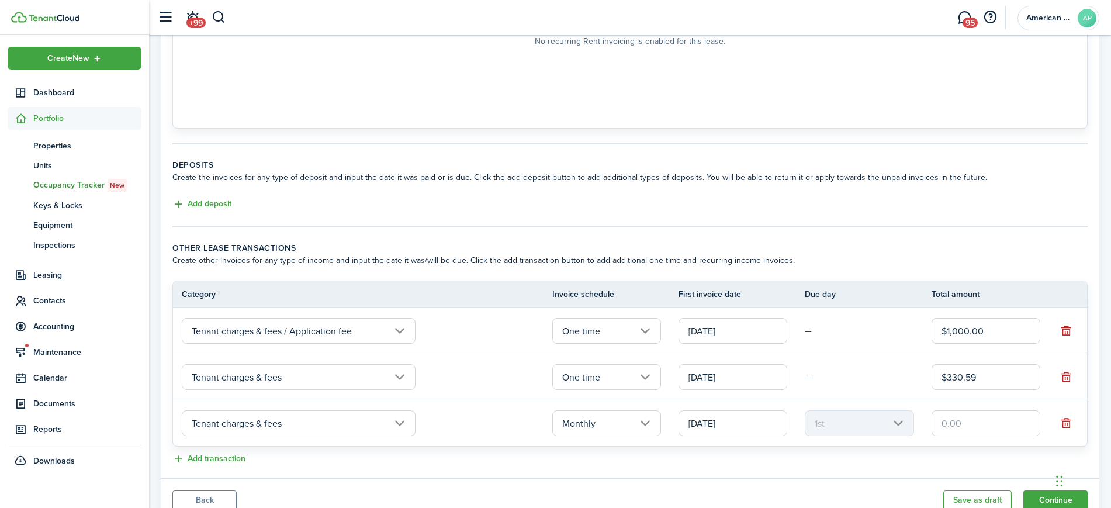
click at [980, 431] on input "text" at bounding box center [985, 423] width 109 height 26
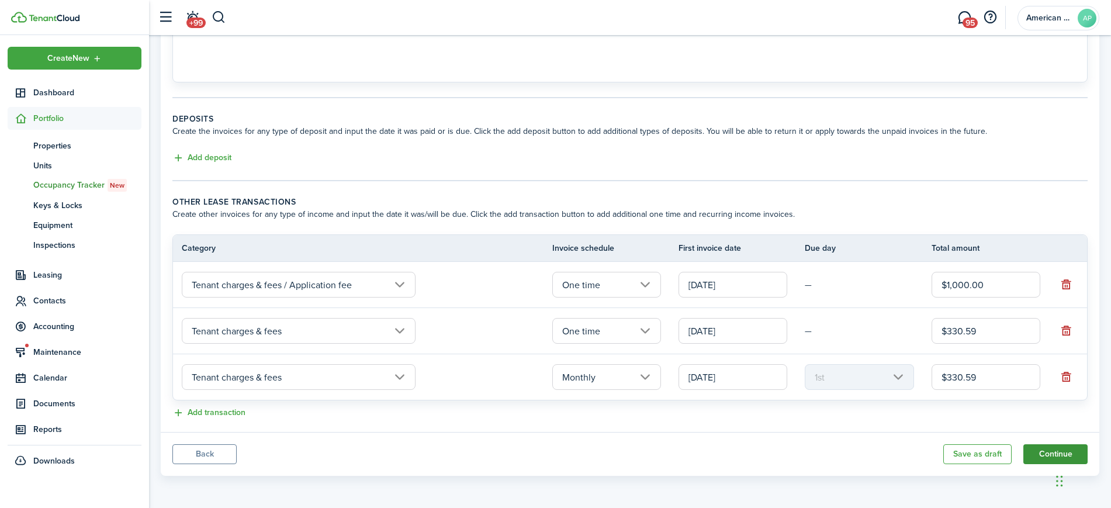
type input "$330.59"
click at [1042, 461] on button "Continue" at bounding box center [1055, 454] width 64 height 20
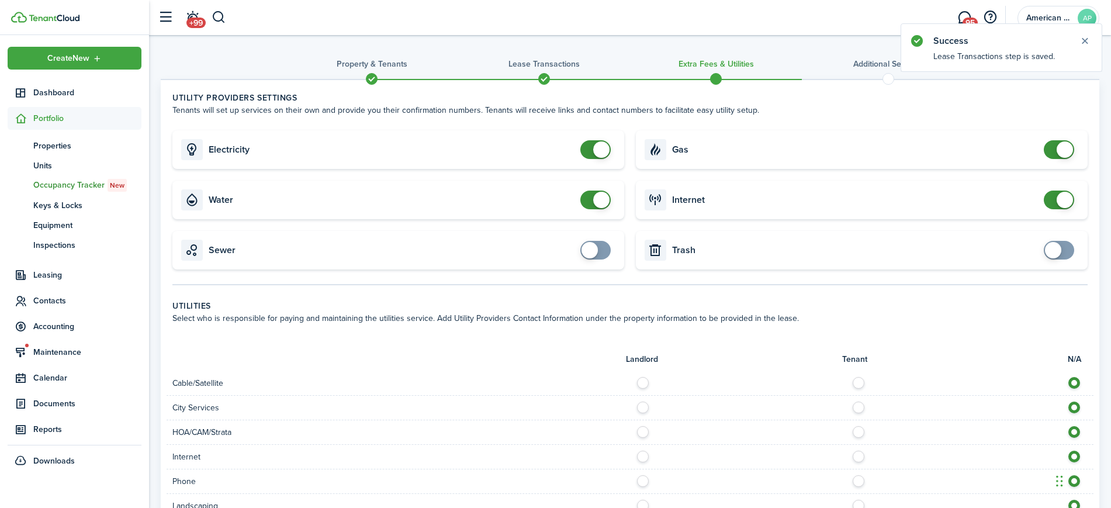
checkbox input "false"
click at [590, 147] on span at bounding box center [596, 149] width 12 height 19
checkbox input "false"
click at [590, 205] on span at bounding box center [596, 199] width 12 height 19
checkbox input "false"
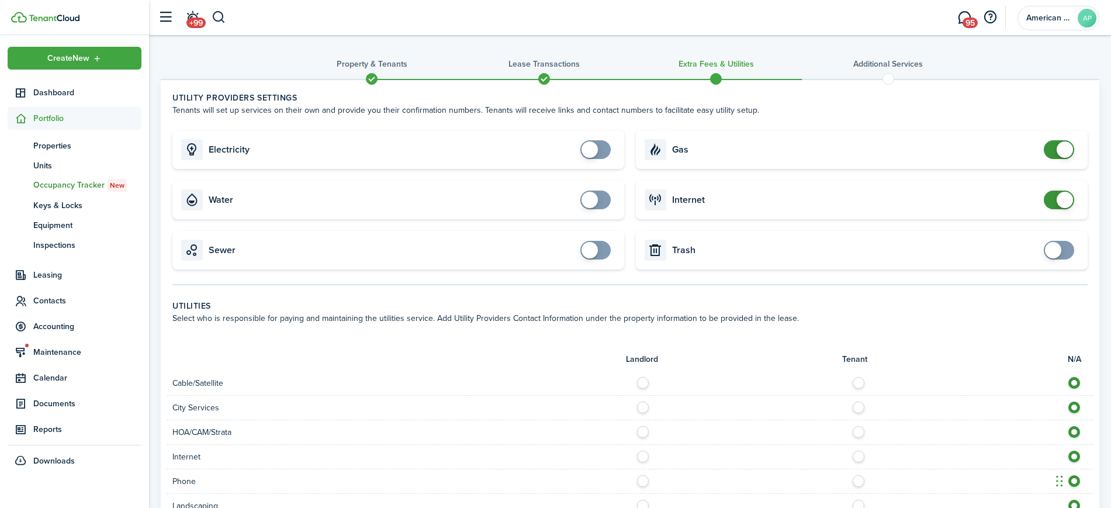
click at [1053, 148] on span at bounding box center [1059, 149] width 12 height 19
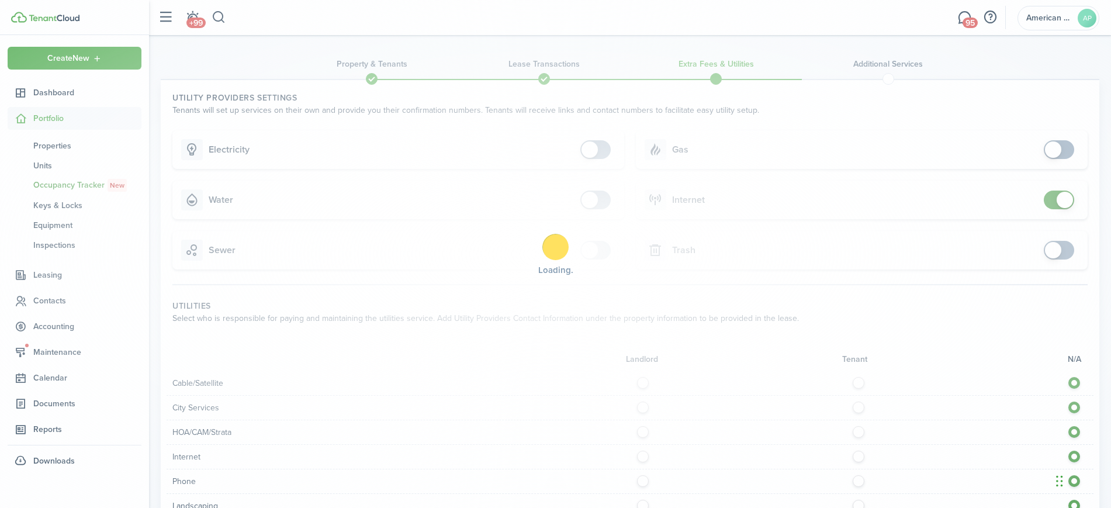
click at [1051, 199] on div "Loading" at bounding box center [555, 254] width 1111 height 508
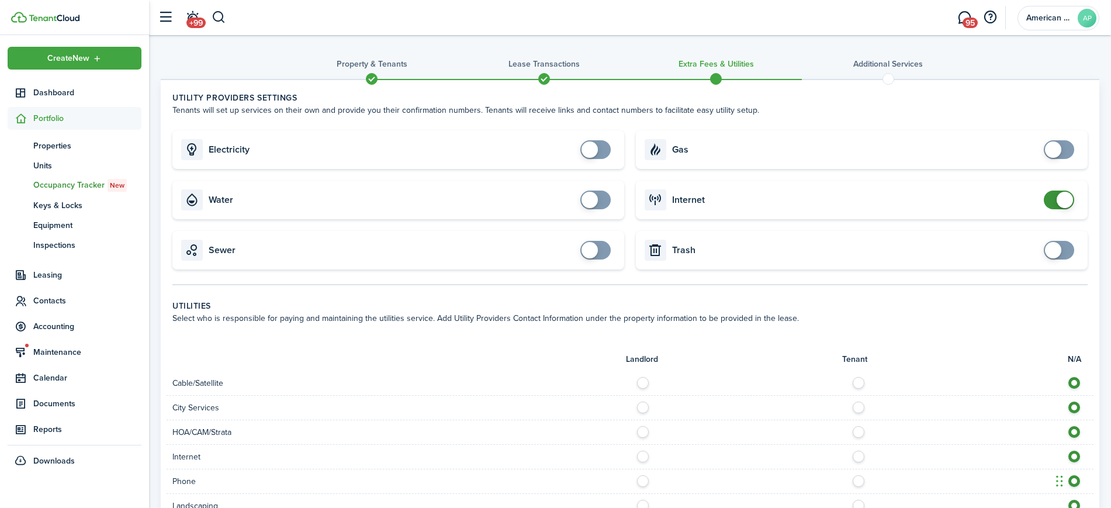
click at [1053, 199] on span at bounding box center [1059, 199] width 12 height 19
checkbox input "false"
click at [1053, 201] on span at bounding box center [1059, 199] width 12 height 19
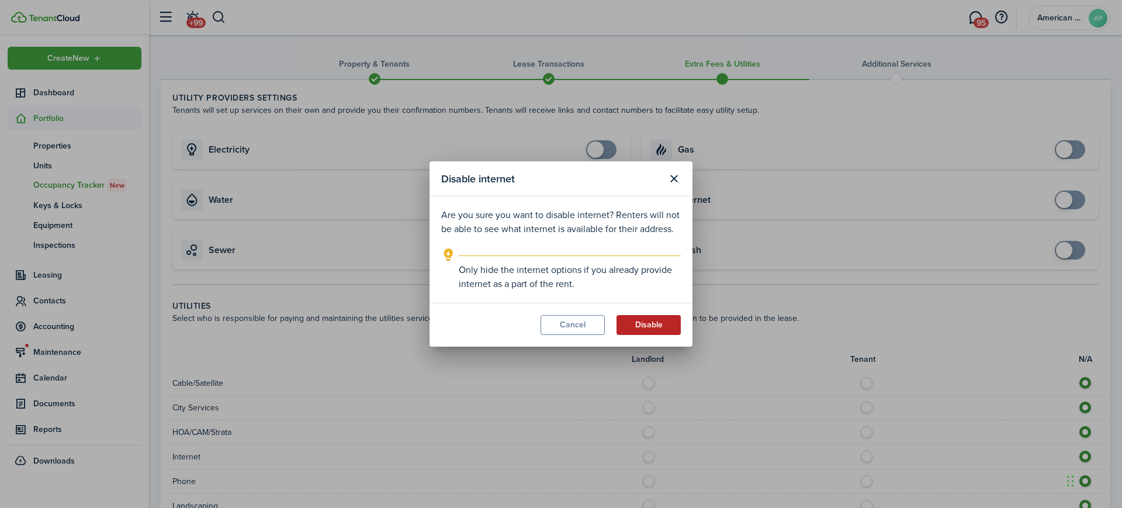
click at [672, 325] on button "Disable" at bounding box center [648, 325] width 64 height 20
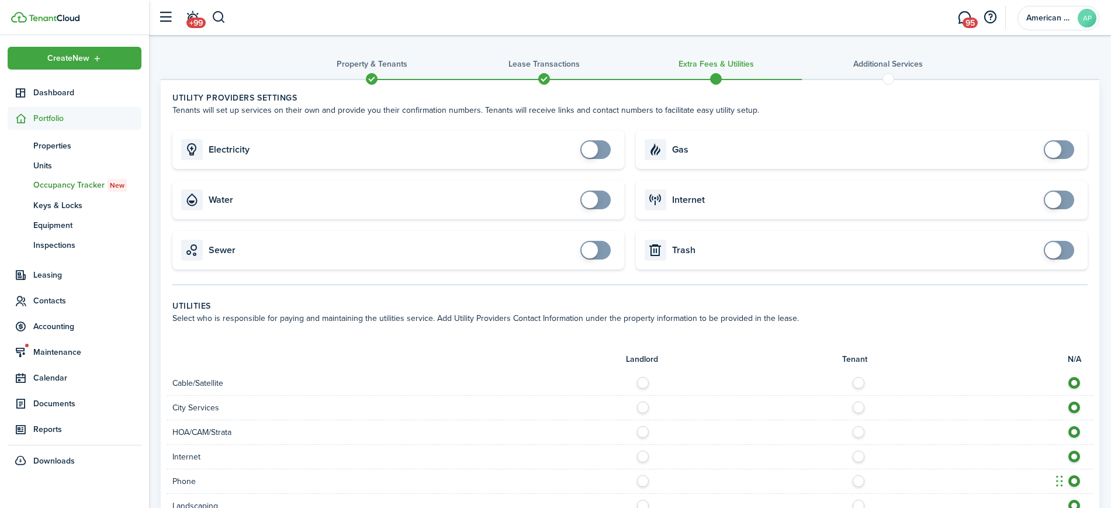
scroll to position [368, 0]
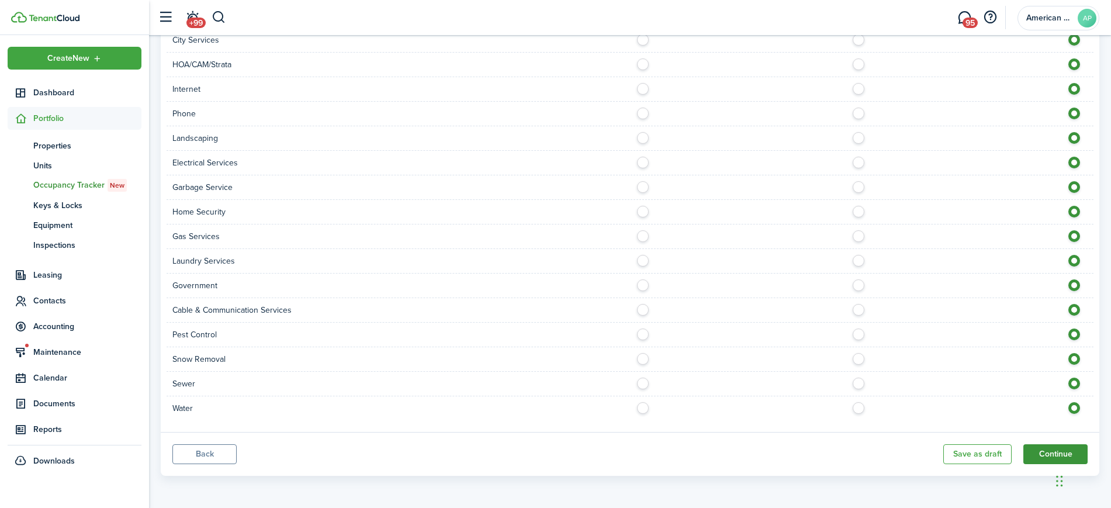
click at [1049, 456] on button "Continue" at bounding box center [1055, 454] width 64 height 20
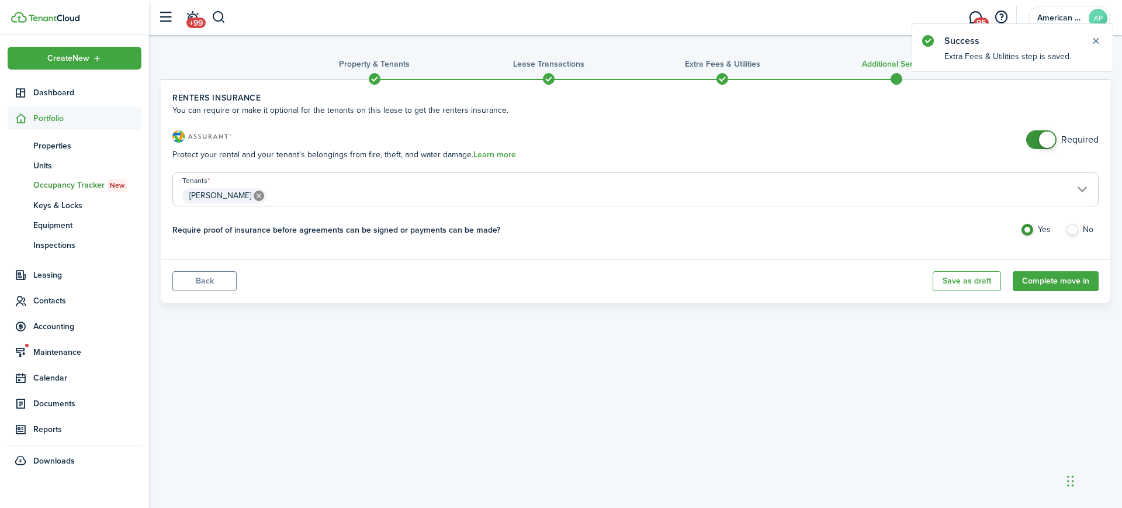
checkbox input "false"
click at [1035, 141] on span at bounding box center [1041, 139] width 12 height 19
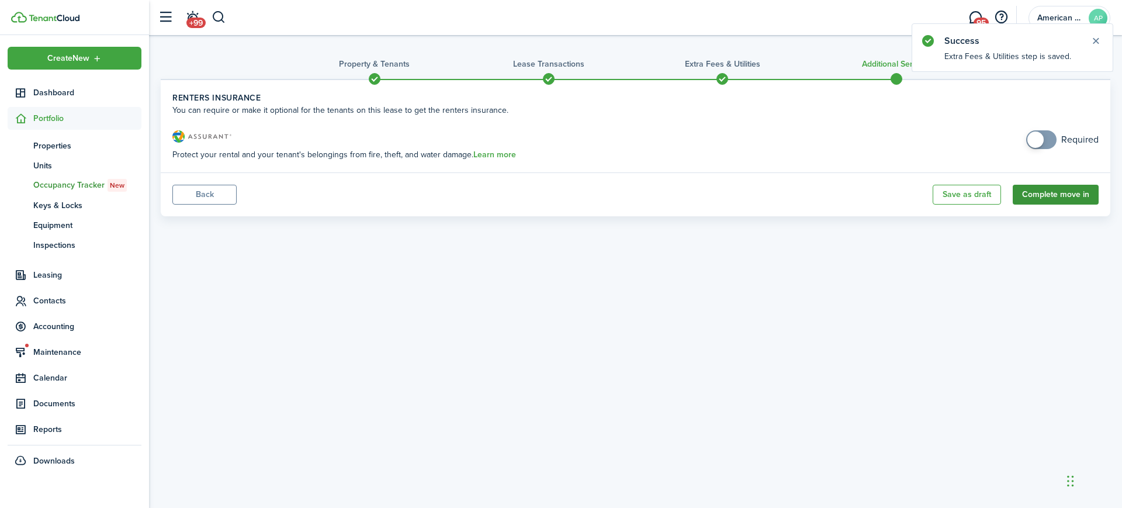
click at [1056, 199] on button "Complete move in" at bounding box center [1056, 195] width 86 height 20
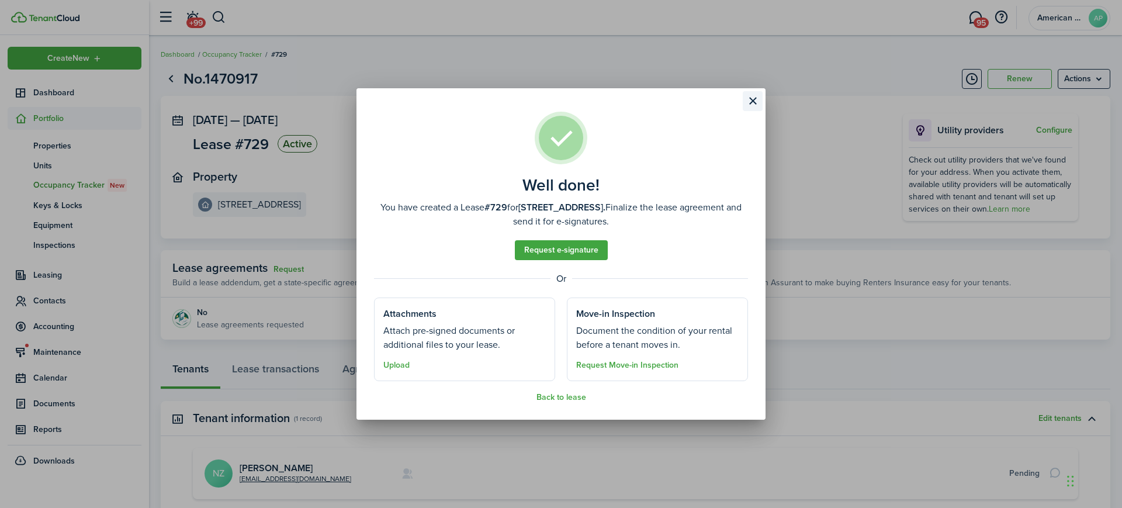
click at [754, 96] on button "Close modal" at bounding box center [753, 101] width 20 height 20
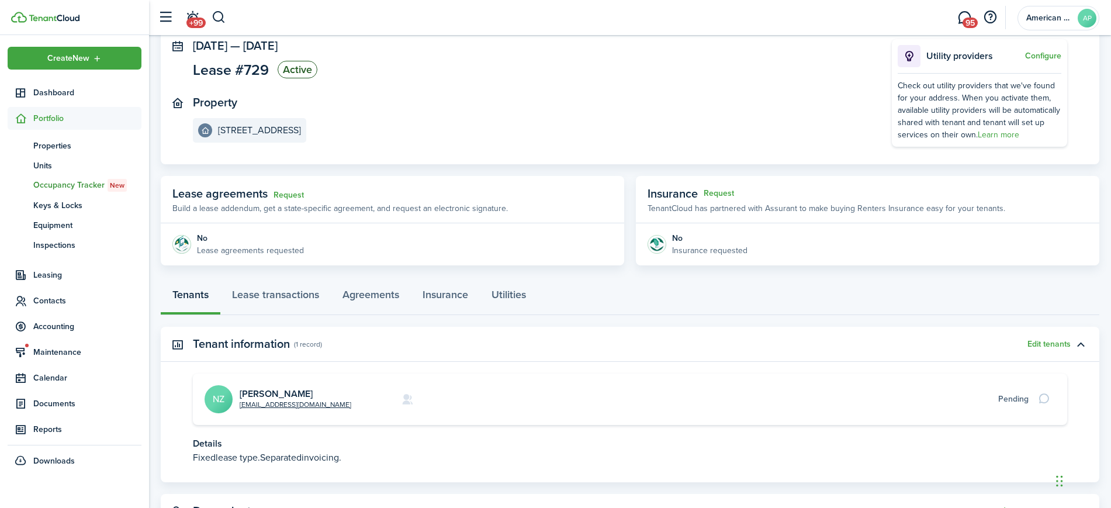
scroll to position [127, 0]
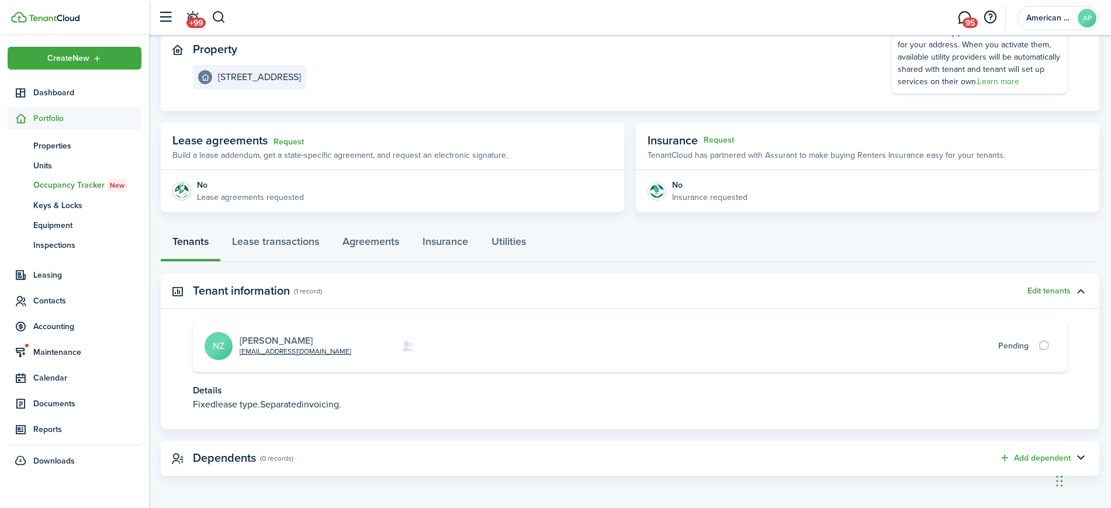
click at [266, 338] on link "[PERSON_NAME]" at bounding box center [276, 340] width 73 height 13
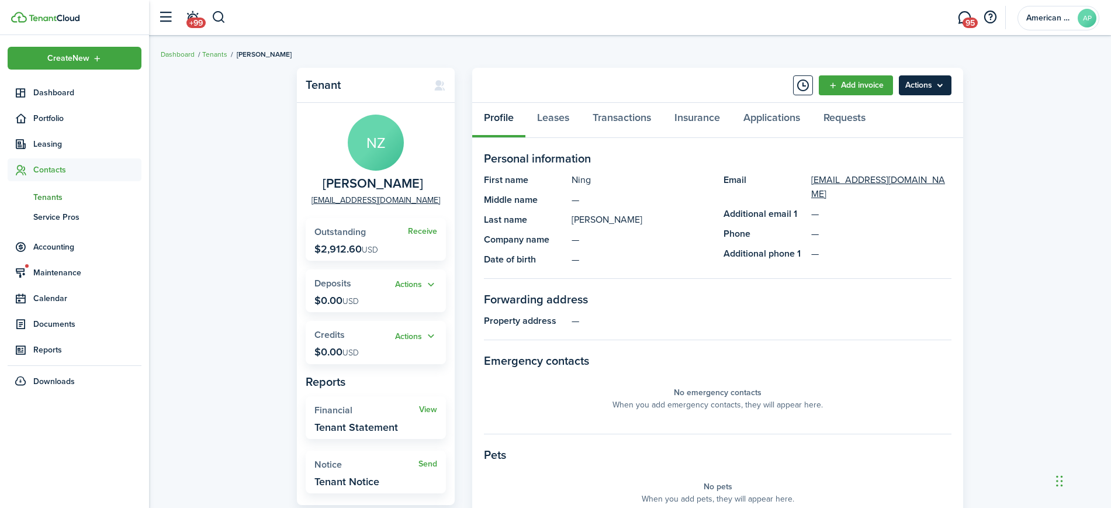
click at [928, 85] on menu-btn "Actions" at bounding box center [925, 85] width 53 height 20
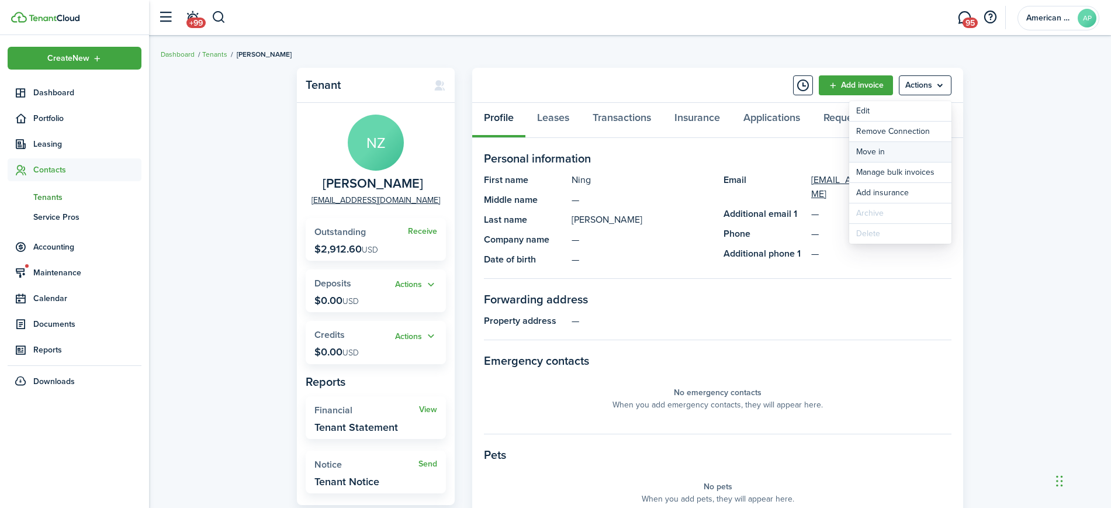
click at [894, 153] on link "Move in" at bounding box center [900, 152] width 102 height 20
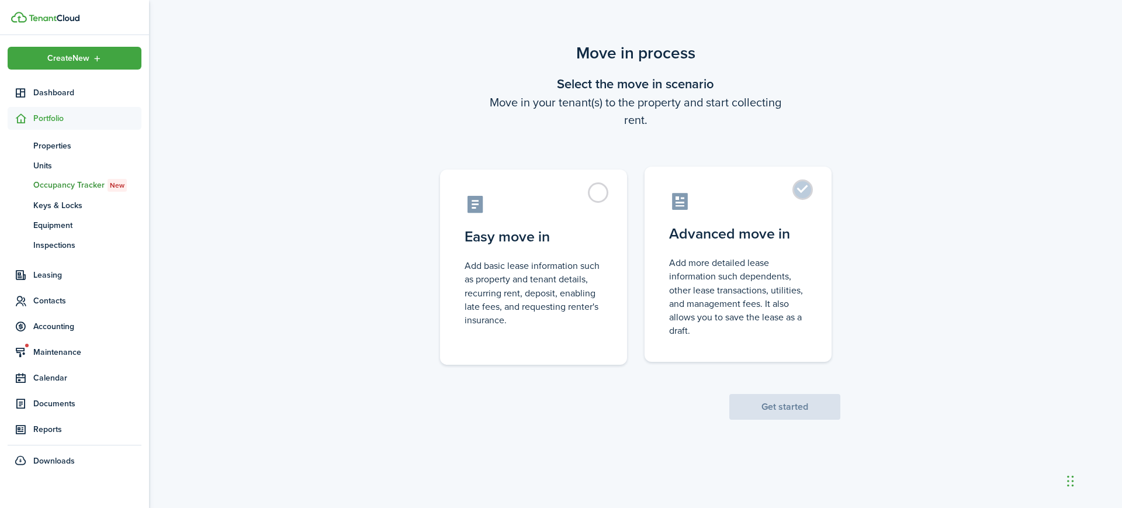
click at [785, 232] on control-radio-card-title "Advanced move in" at bounding box center [738, 233] width 138 height 21
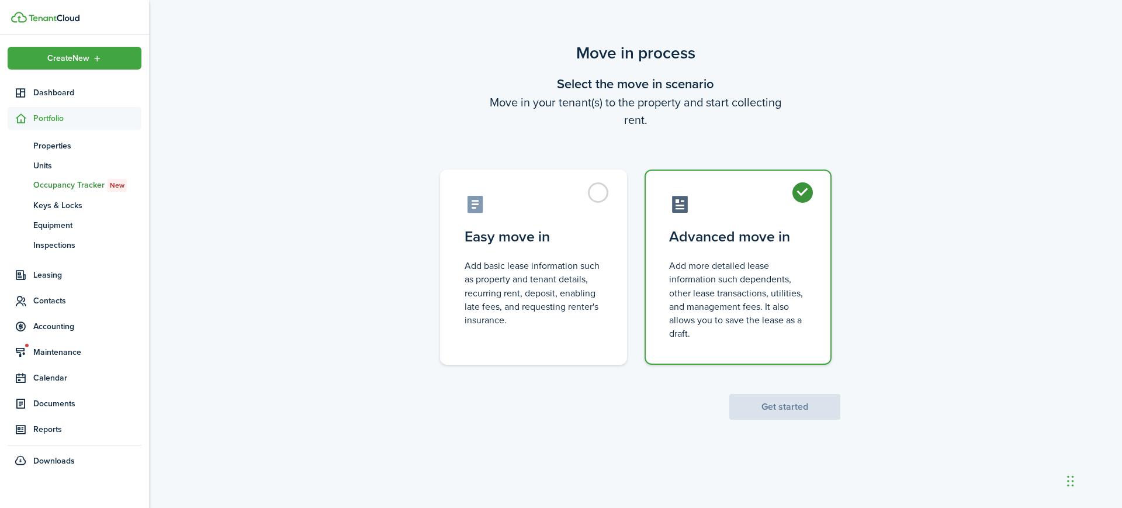
radio input "true"
click at [786, 411] on button "Get started" at bounding box center [784, 407] width 111 height 26
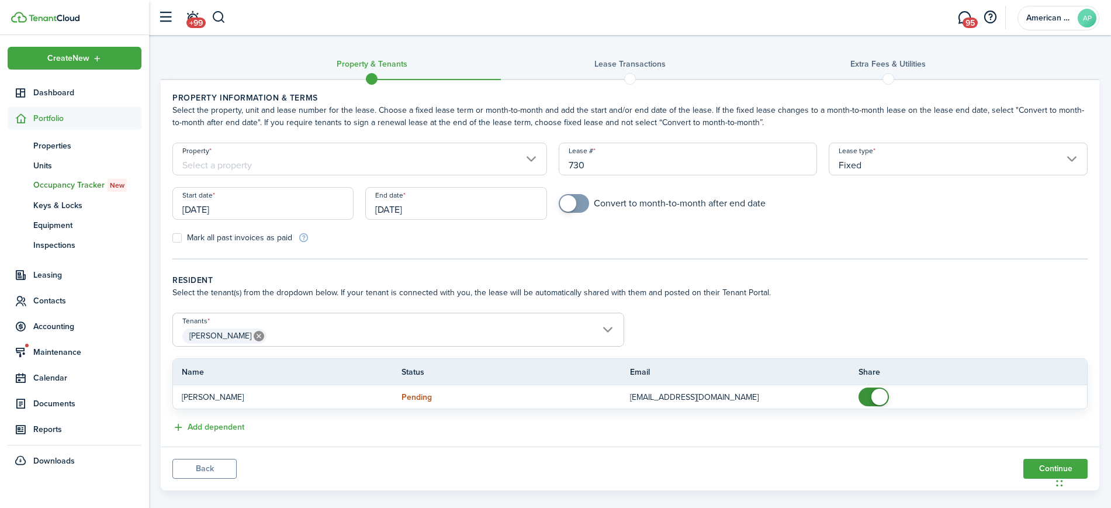
click at [298, 165] on input "Property" at bounding box center [359, 159] width 375 height 33
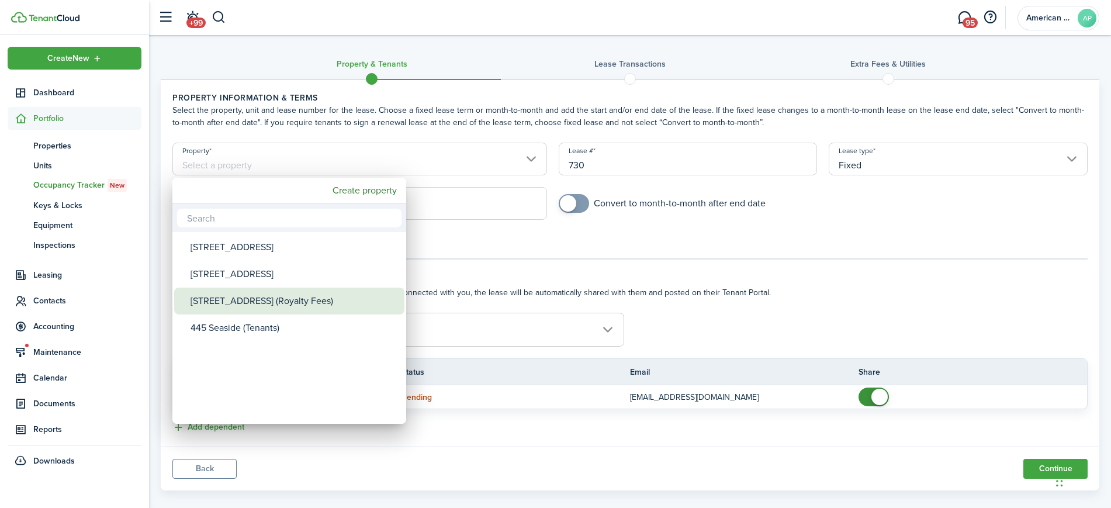
click at [244, 299] on div "[STREET_ADDRESS] (Royalty Fees)" at bounding box center [293, 300] width 207 height 27
type input "[STREET_ADDRESS] (Royalty Fees)"
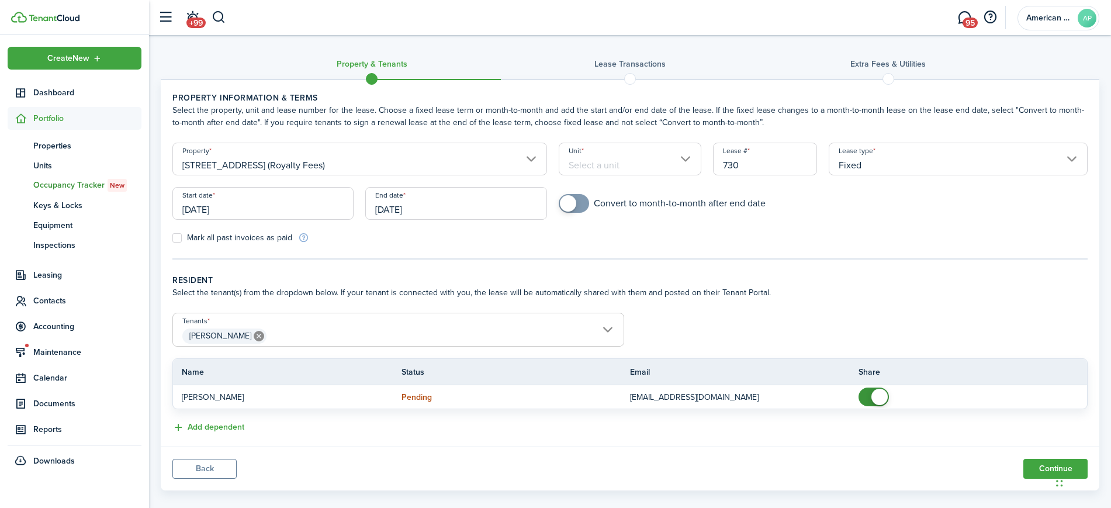
click at [584, 165] on input "Unit" at bounding box center [630, 159] width 143 height 33
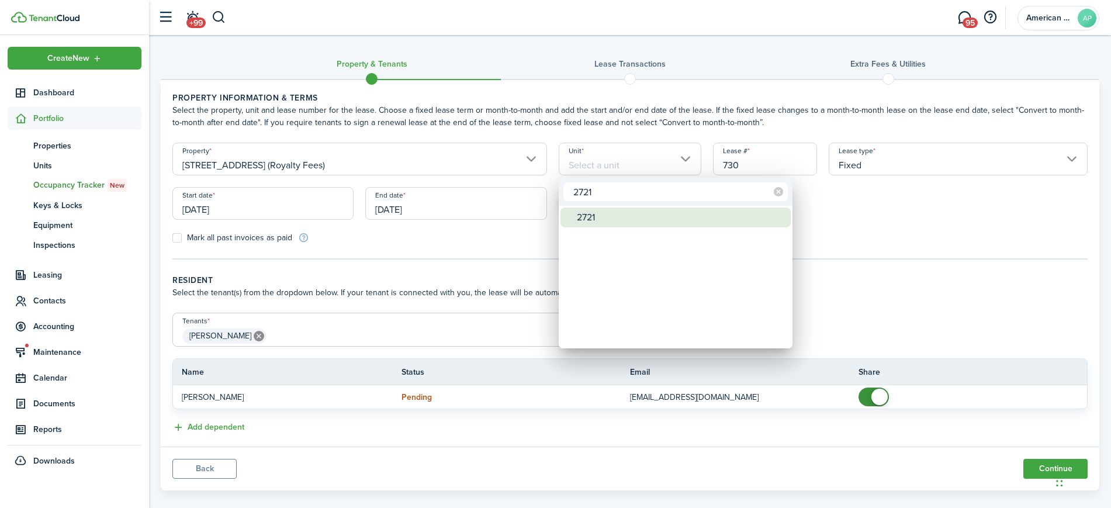
type input "2721"
click at [612, 212] on div "2721" at bounding box center [680, 217] width 207 height 20
type input "2721"
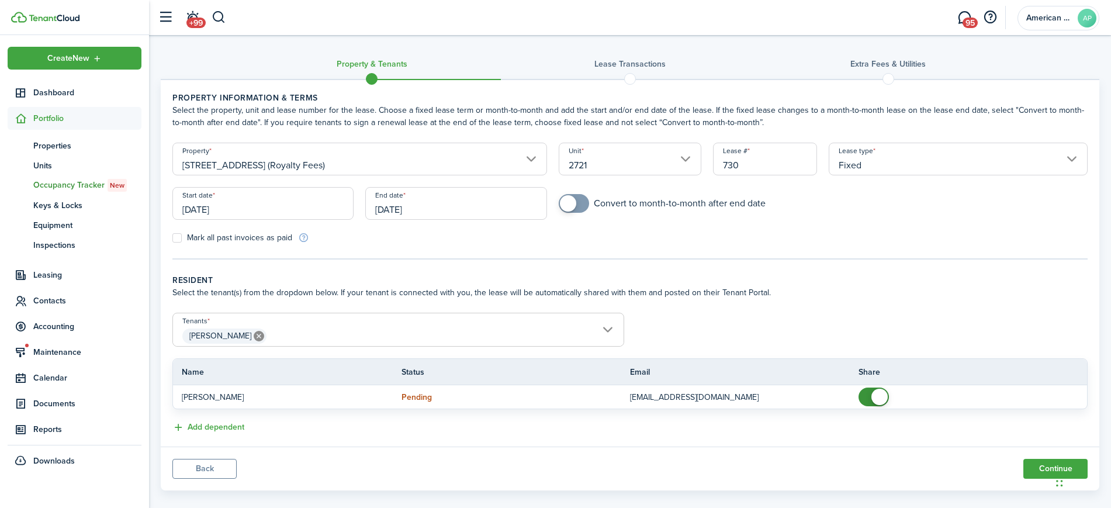
click at [492, 205] on input "[DATE]" at bounding box center [455, 203] width 181 height 33
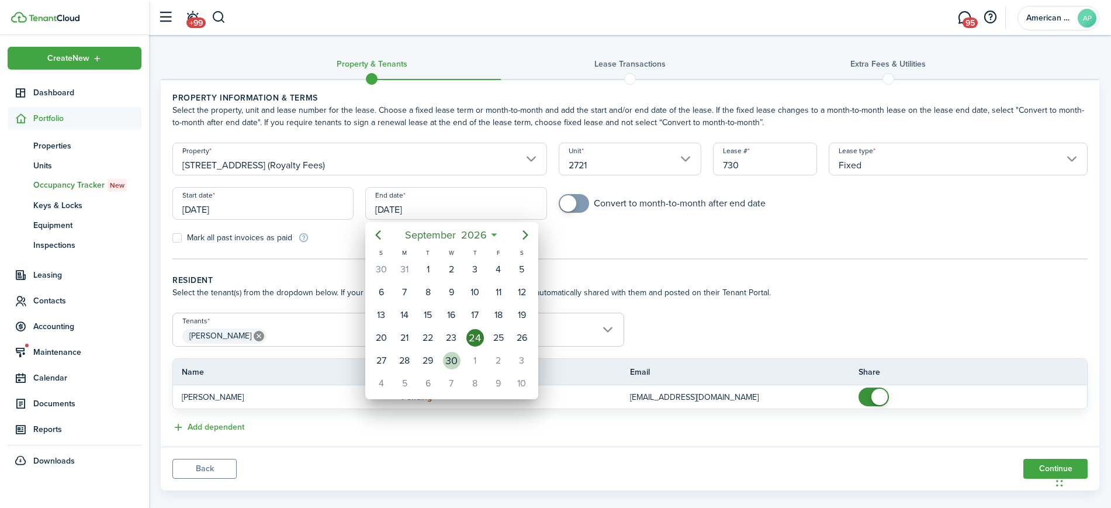
click at [455, 357] on div "30" at bounding box center [452, 361] width 18 height 18
type input "[DATE]"
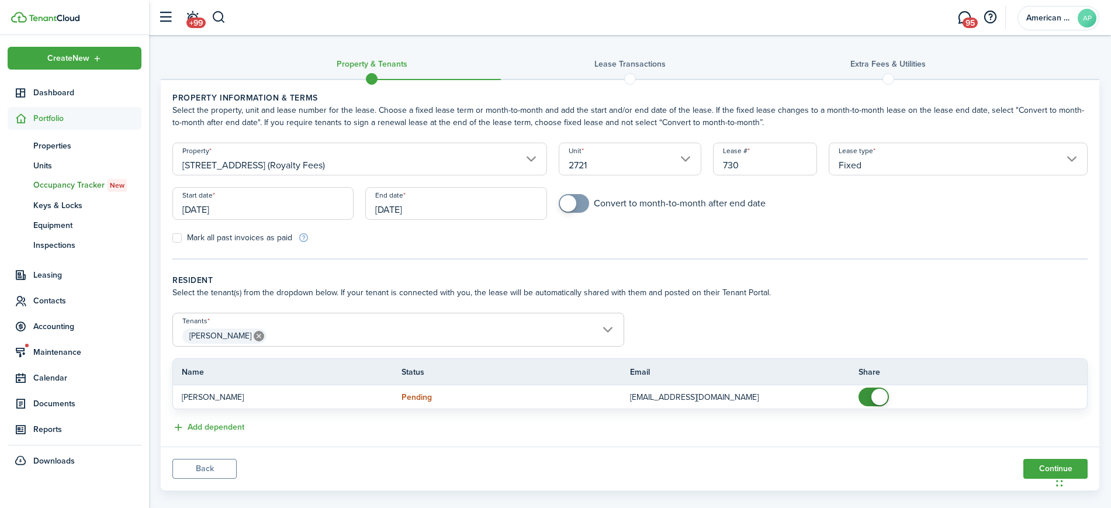
checkbox input "true"
click at [580, 203] on span at bounding box center [574, 203] width 12 height 19
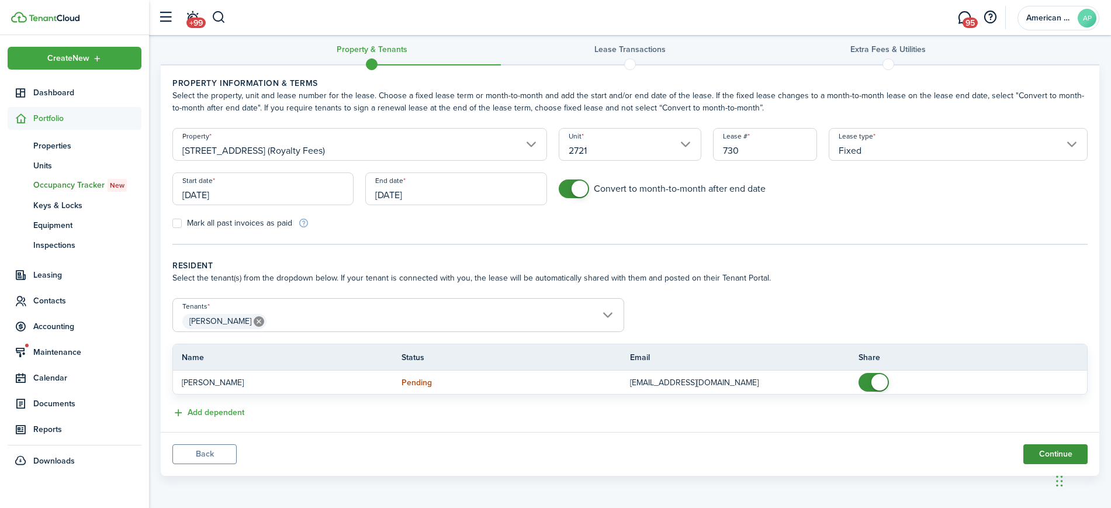
click at [1043, 460] on button "Continue" at bounding box center [1055, 454] width 64 height 20
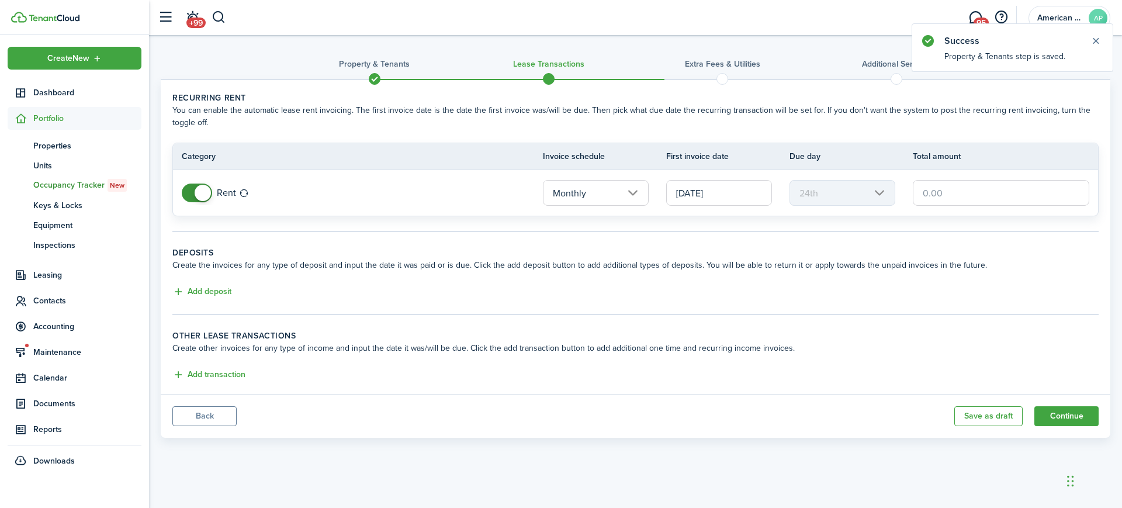
click at [191, 192] on span at bounding box center [197, 192] width 12 height 19
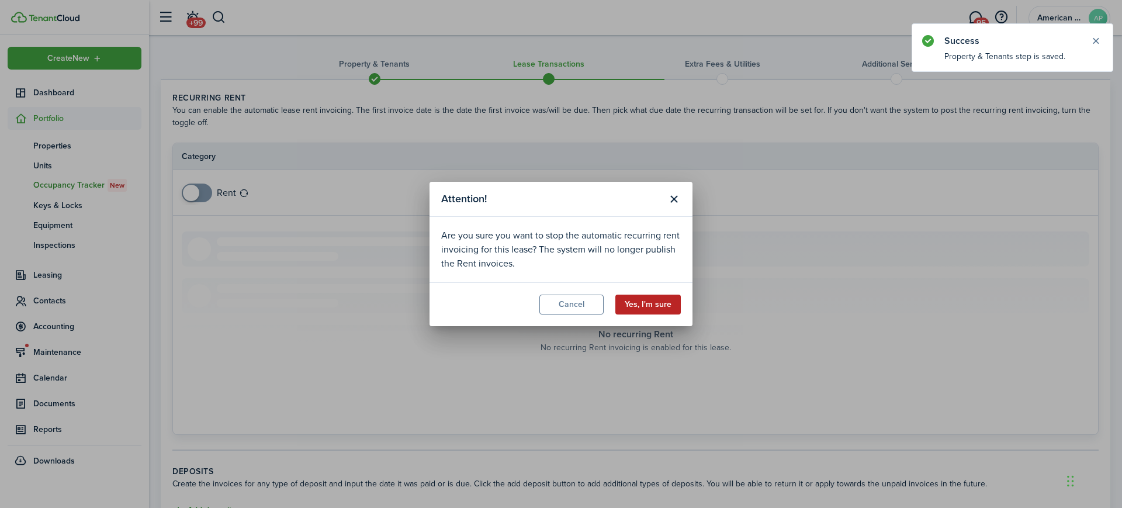
click at [667, 294] on button "Yes, I'm sure" at bounding box center [647, 304] width 65 height 20
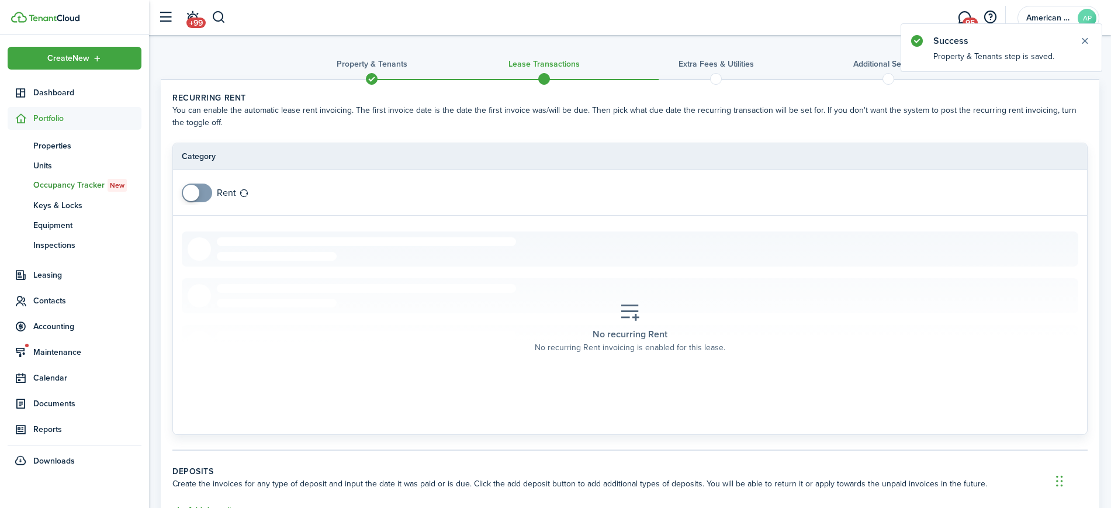
scroll to position [181, 0]
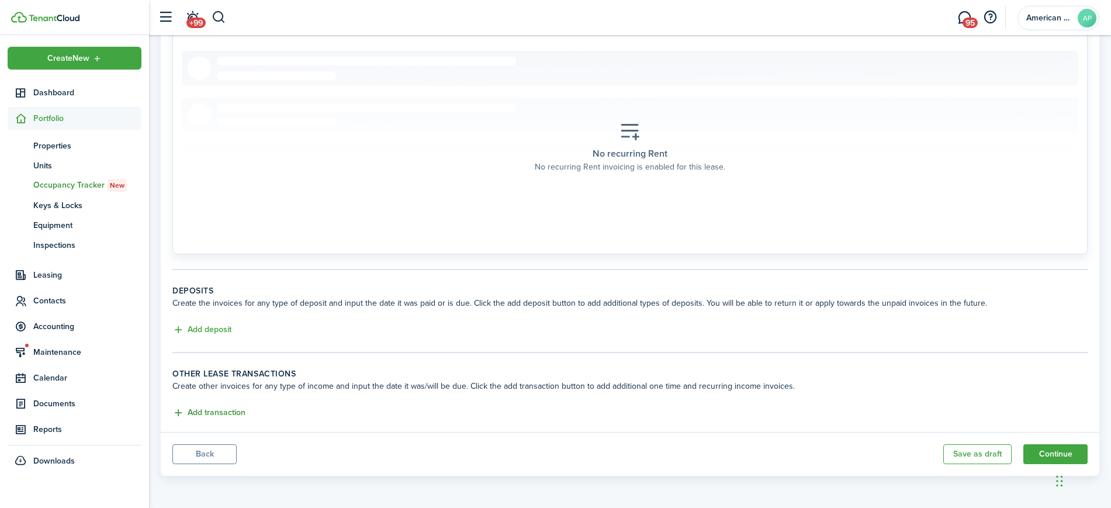
click at [223, 407] on button "Add transaction" at bounding box center [208, 412] width 73 height 13
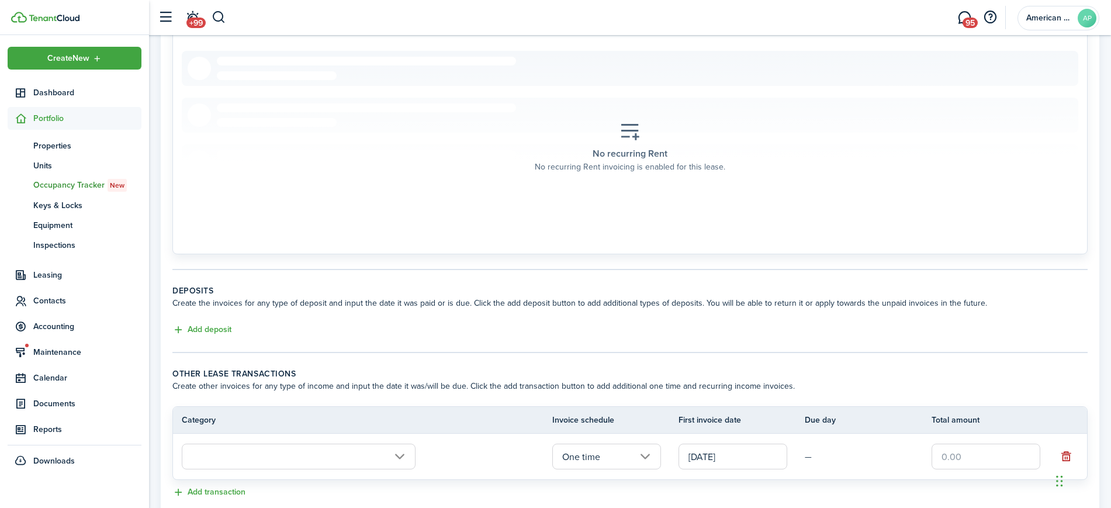
click at [269, 459] on input "text" at bounding box center [299, 456] width 234 height 26
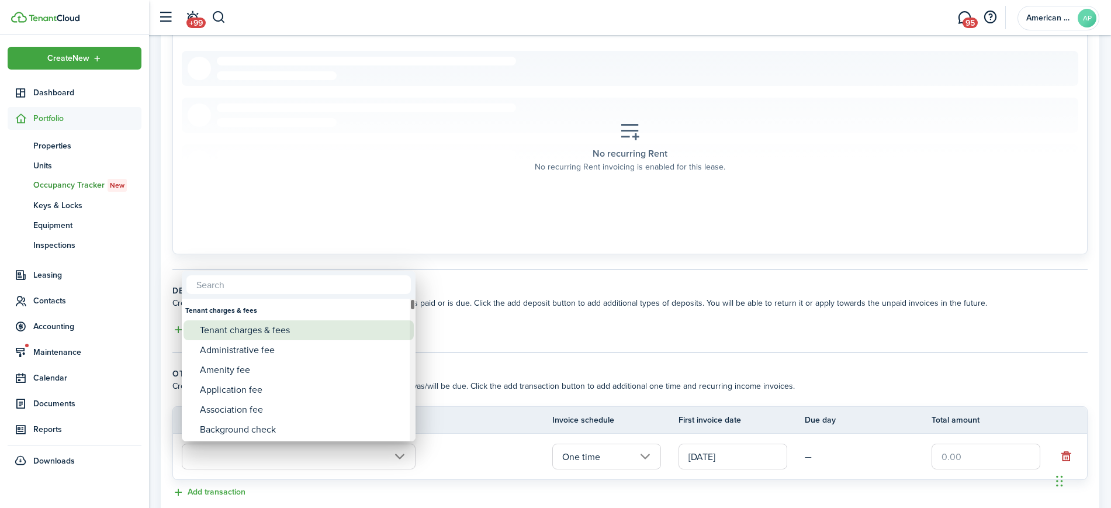
click at [264, 323] on div "Tenant charges & fees" at bounding box center [303, 330] width 207 height 20
type input "Tenant charges & fees"
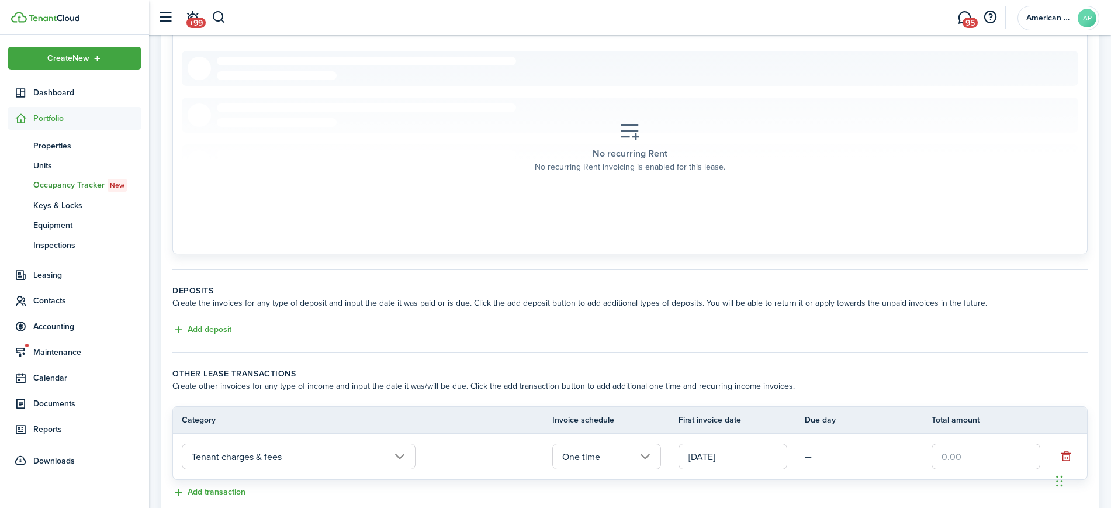
click at [980, 459] on input "text" at bounding box center [985, 456] width 109 height 26
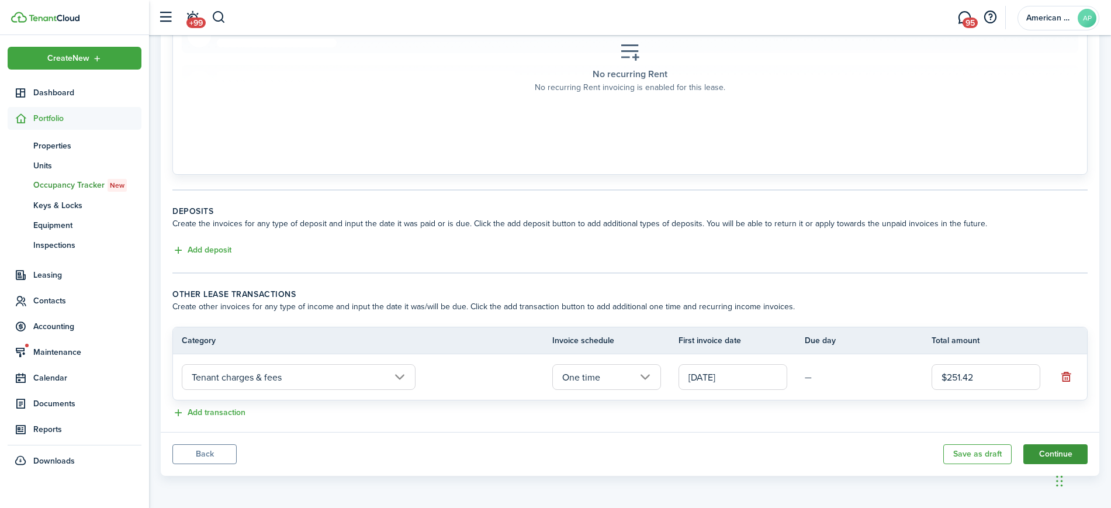
type input "$251.42"
click at [1038, 455] on button "Continue" at bounding box center [1055, 454] width 64 height 20
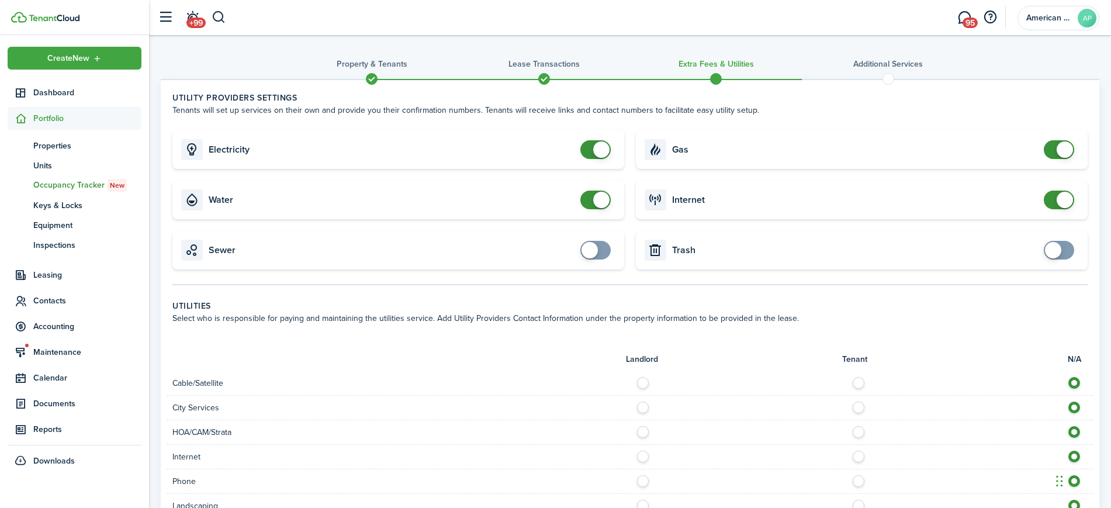
checkbox input "false"
click at [590, 142] on span at bounding box center [596, 149] width 12 height 19
checkbox input "false"
click at [591, 200] on span at bounding box center [596, 199] width 12 height 19
checkbox input "false"
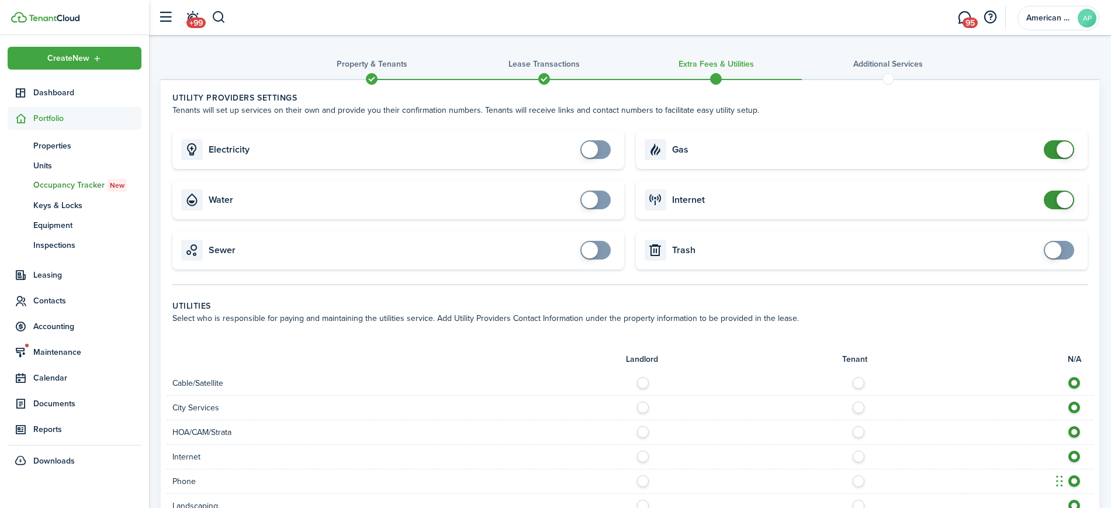
click at [1053, 148] on span at bounding box center [1059, 149] width 12 height 19
checkbox input "false"
click at [1053, 202] on span at bounding box center [1059, 199] width 12 height 19
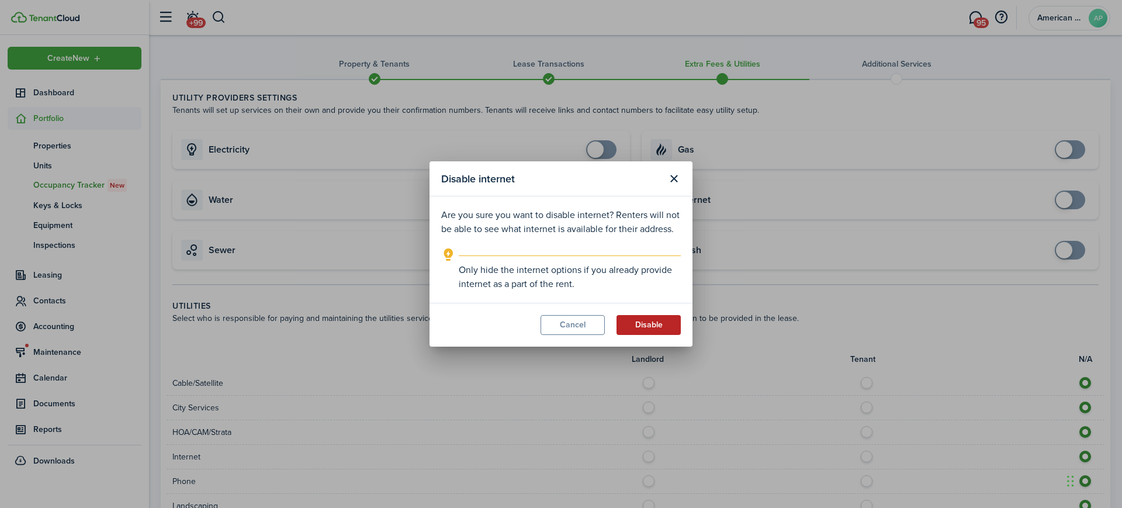
click at [644, 320] on button "Disable" at bounding box center [648, 325] width 64 height 20
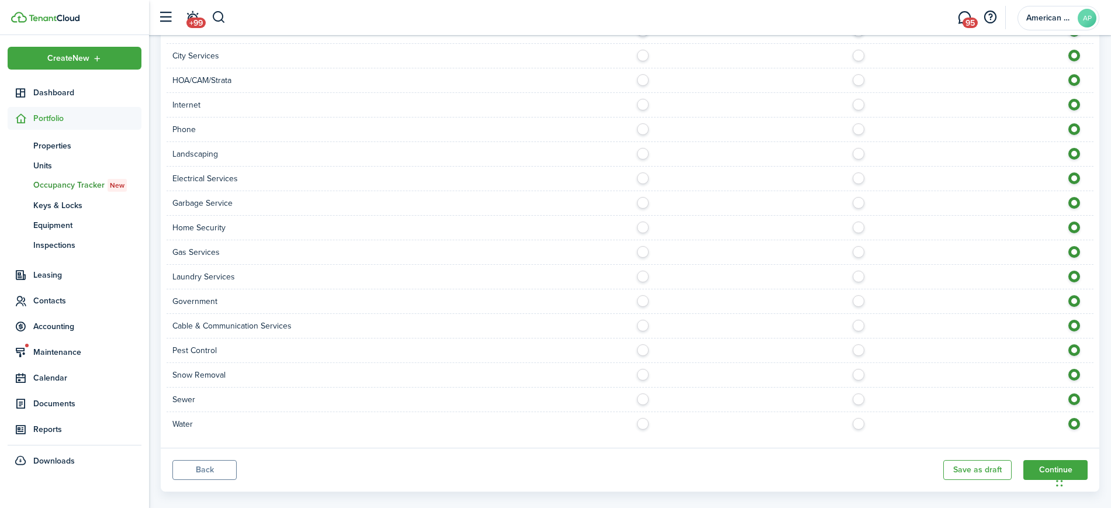
scroll to position [368, 0]
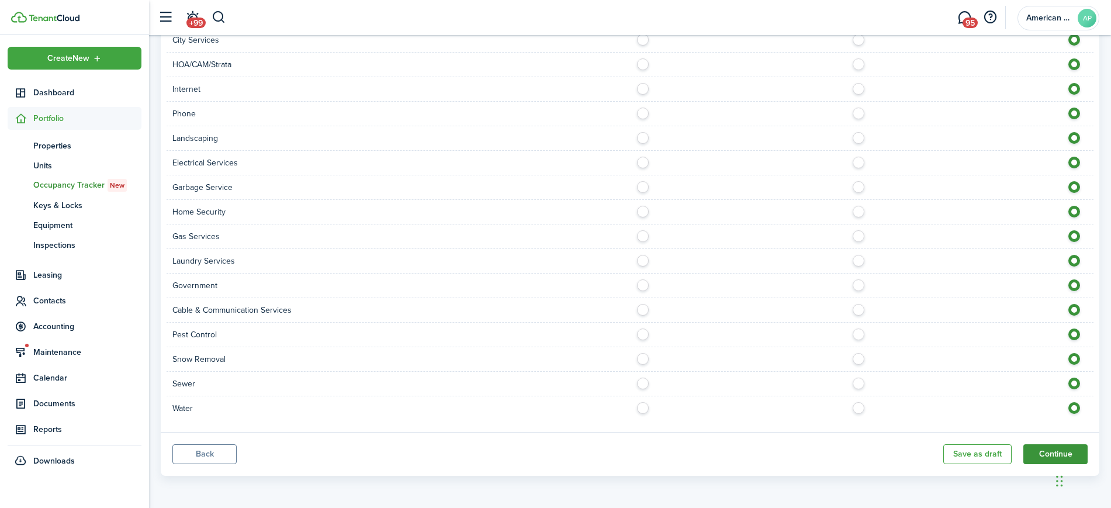
click at [1051, 450] on button "Continue" at bounding box center [1055, 454] width 64 height 20
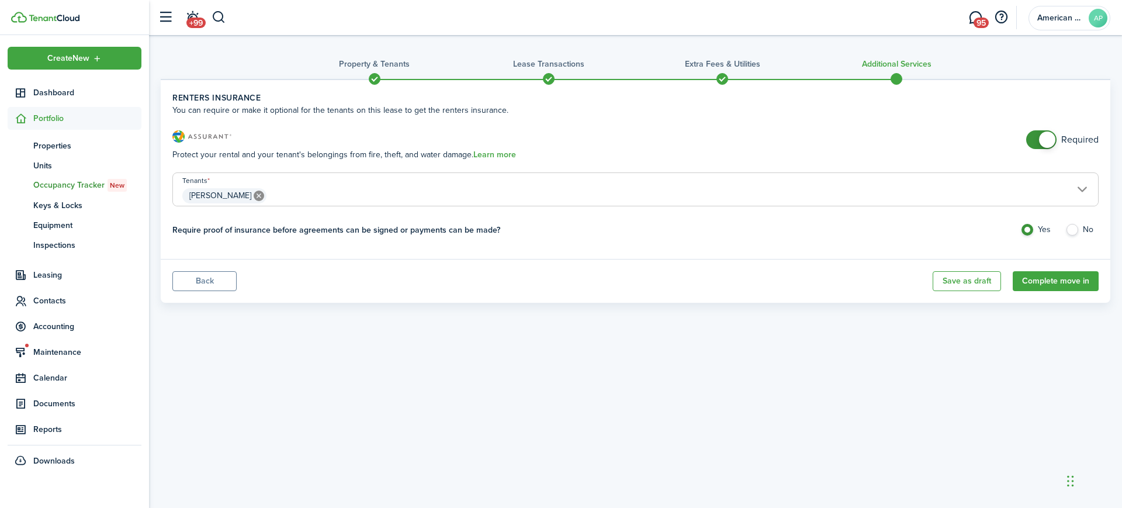
checkbox input "false"
click at [1035, 136] on span at bounding box center [1041, 139] width 12 height 19
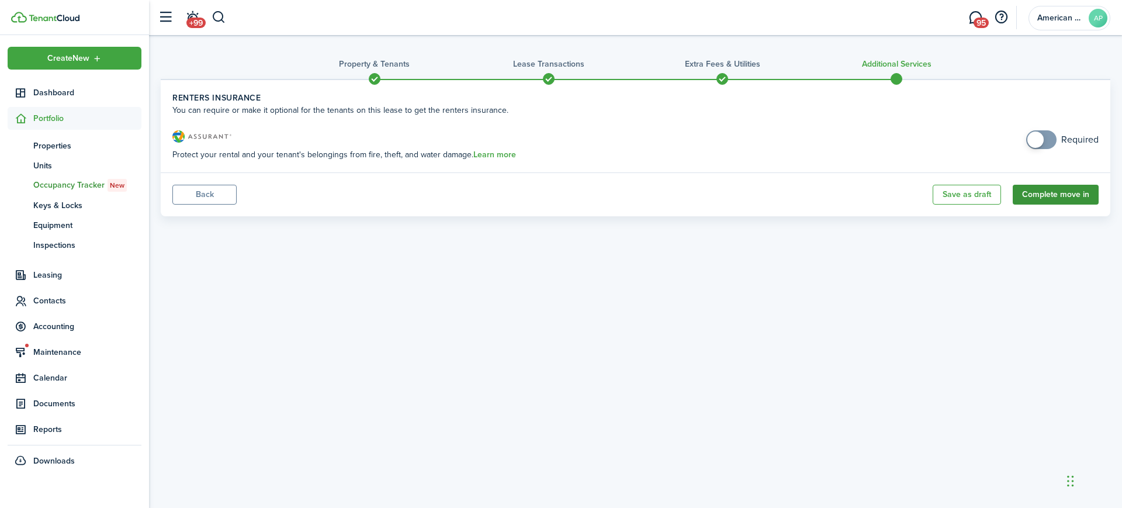
click at [1062, 190] on button "Complete move in" at bounding box center [1056, 195] width 86 height 20
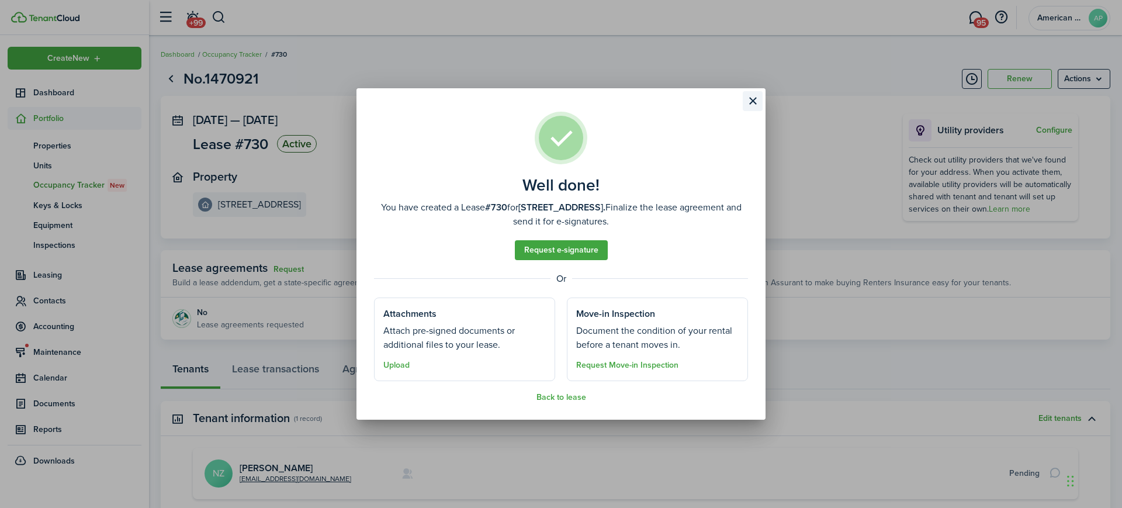
click at [753, 101] on button "Close modal" at bounding box center [753, 101] width 20 height 20
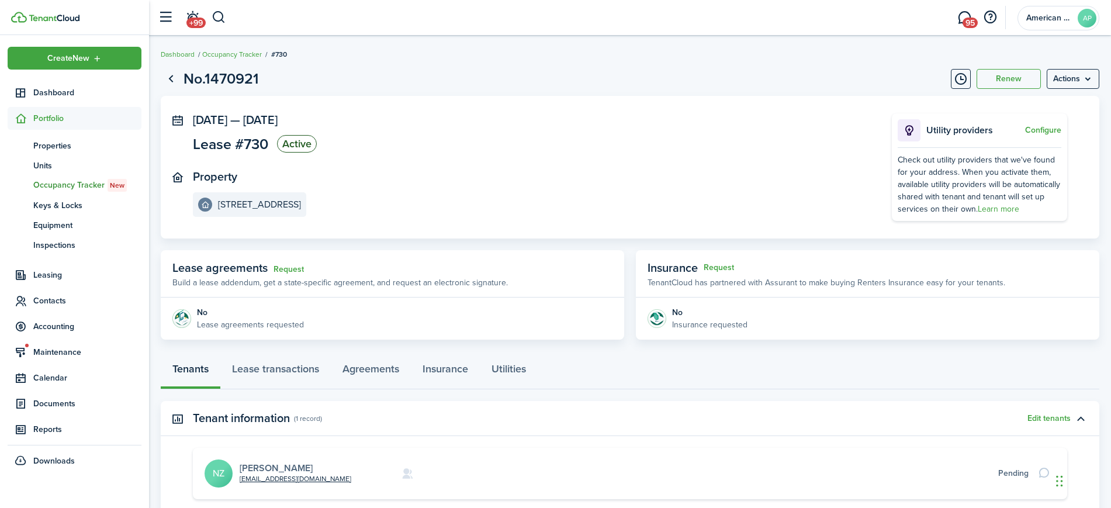
click at [255, 465] on link "[PERSON_NAME]" at bounding box center [276, 467] width 73 height 13
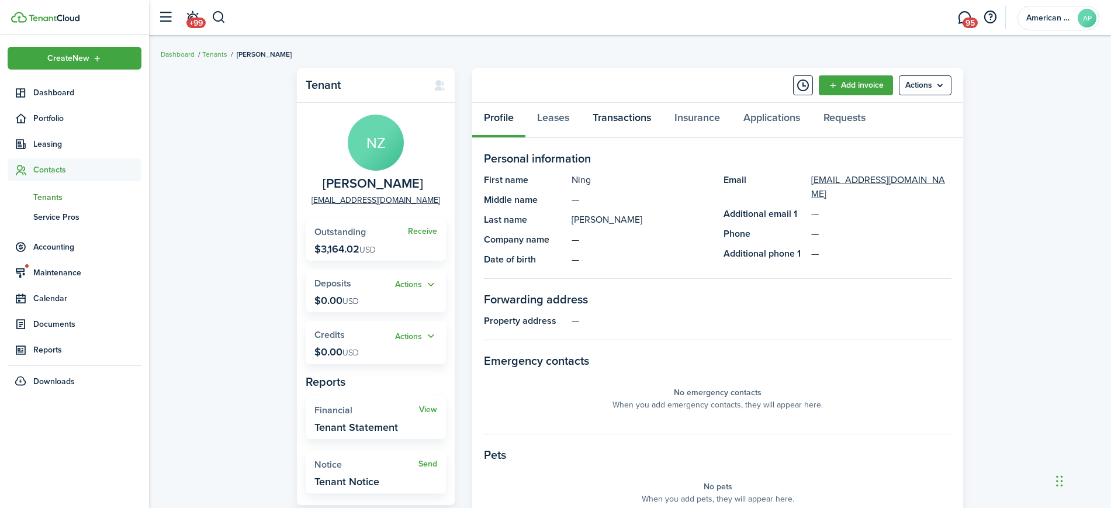
click at [624, 121] on link "Transactions" at bounding box center [622, 120] width 82 height 35
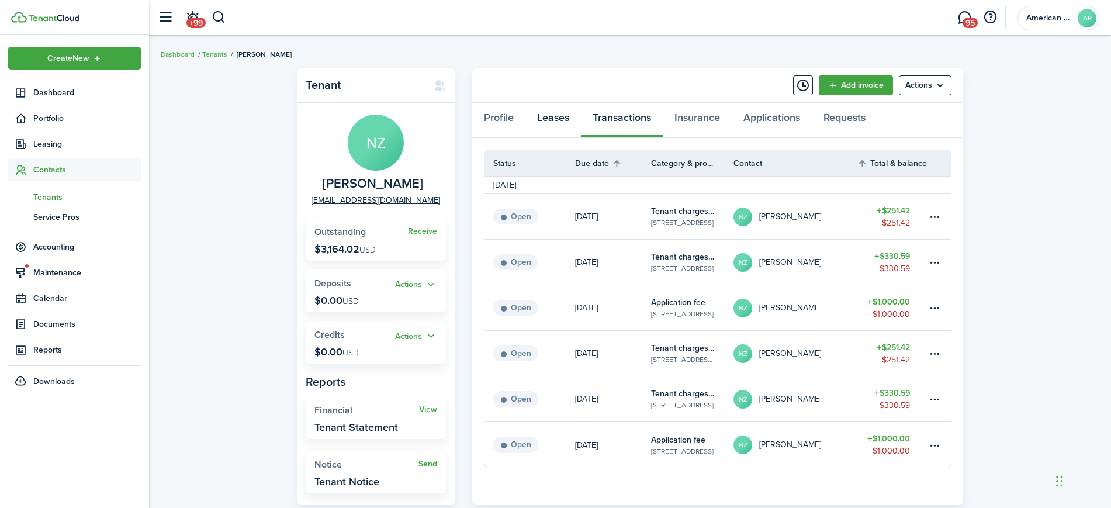
click at [550, 127] on link "Leases" at bounding box center [553, 120] width 56 height 35
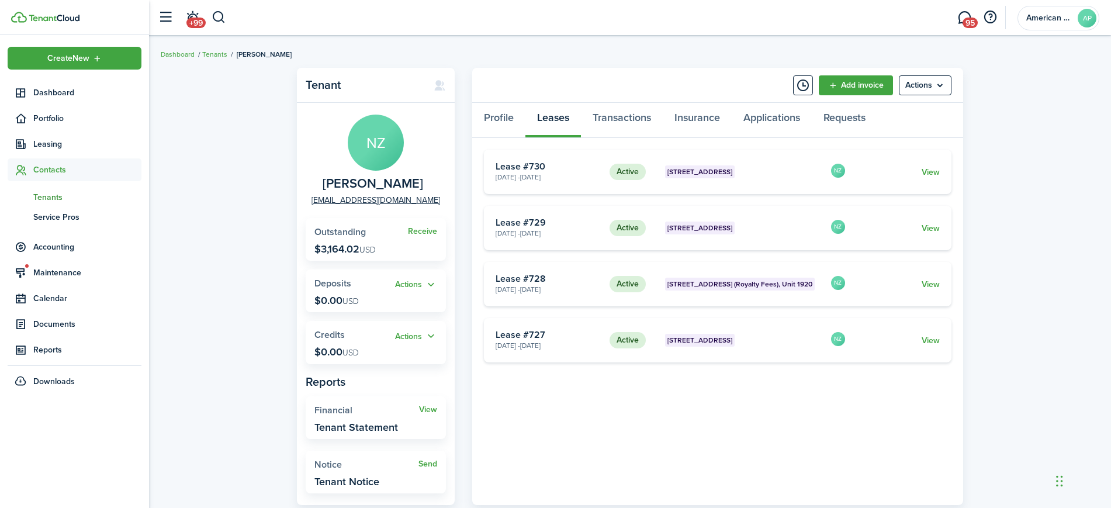
click at [940, 167] on card "Active [STREET_ADDRESS] [DATE] - [DATE] Lease #730 NZ View" at bounding box center [717, 172] width 467 height 44
click at [935, 171] on link "View" at bounding box center [930, 172] width 18 height 12
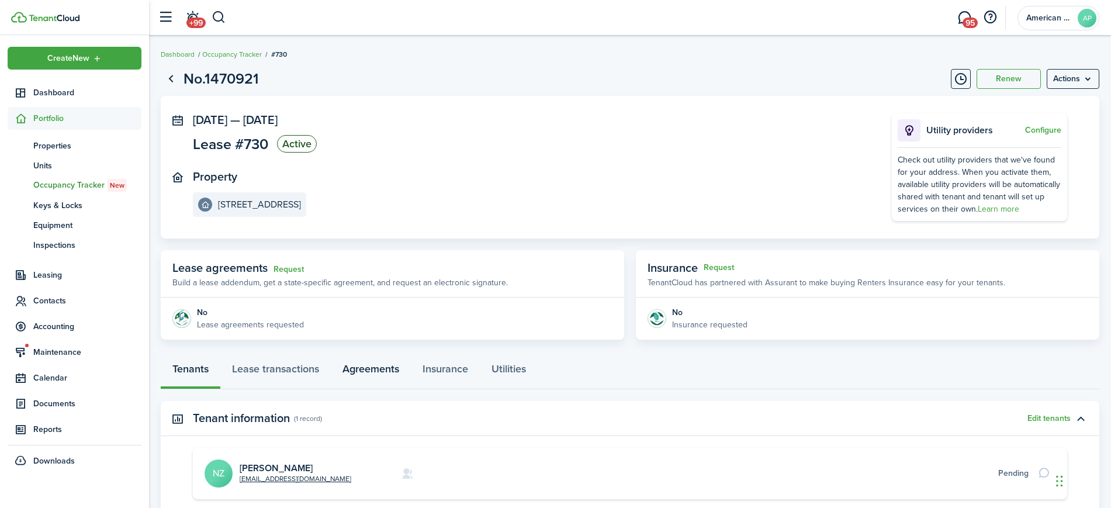
click at [380, 365] on link "Agreements" at bounding box center [371, 371] width 80 height 35
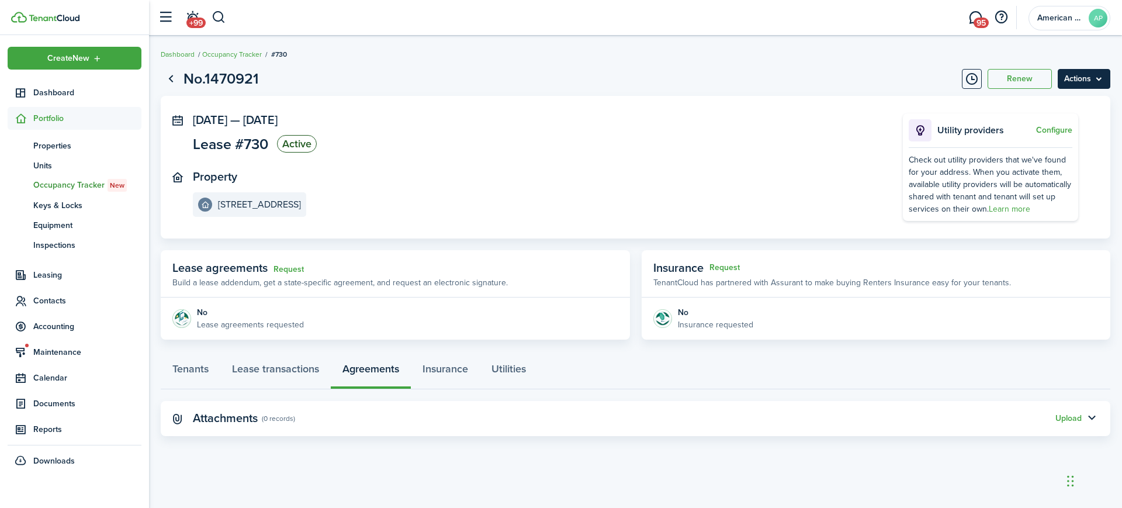
click at [1101, 76] on menu-btn "Actions" at bounding box center [1084, 79] width 53 height 20
click at [1066, 109] on button "Edit" at bounding box center [1059, 105] width 102 height 20
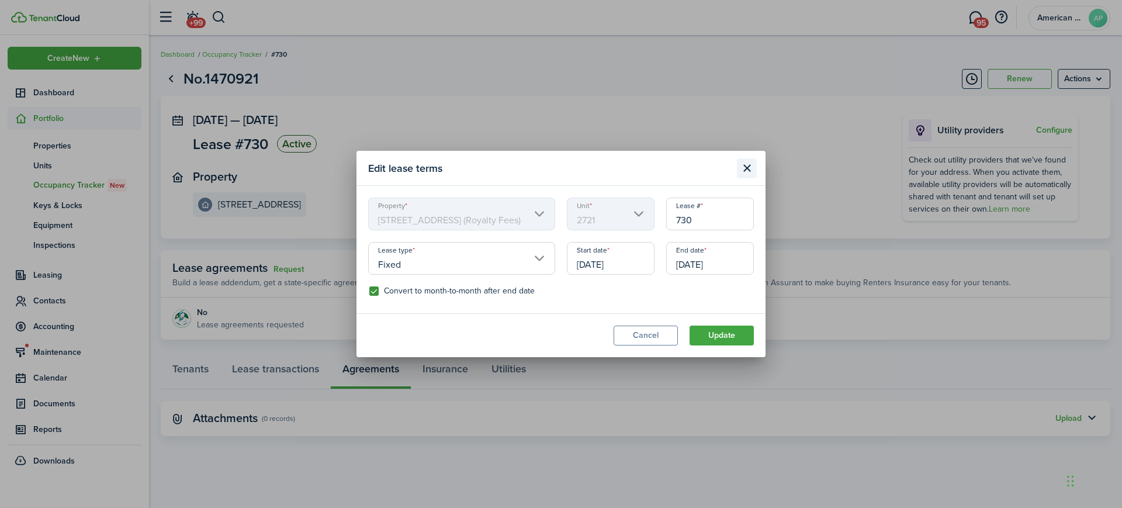
click at [742, 168] on button "Close modal" at bounding box center [747, 168] width 20 height 20
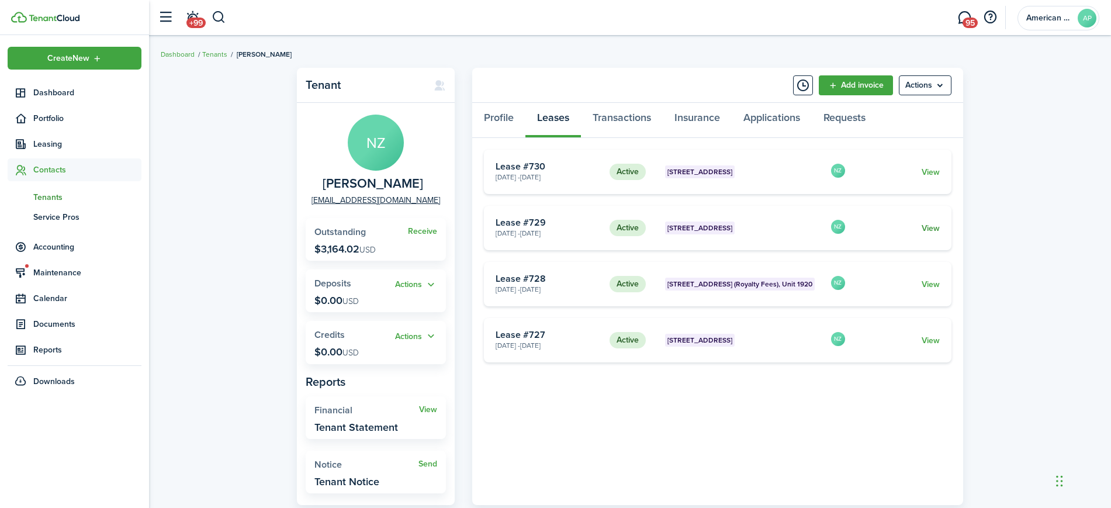
click at [927, 231] on link "View" at bounding box center [930, 228] width 18 height 12
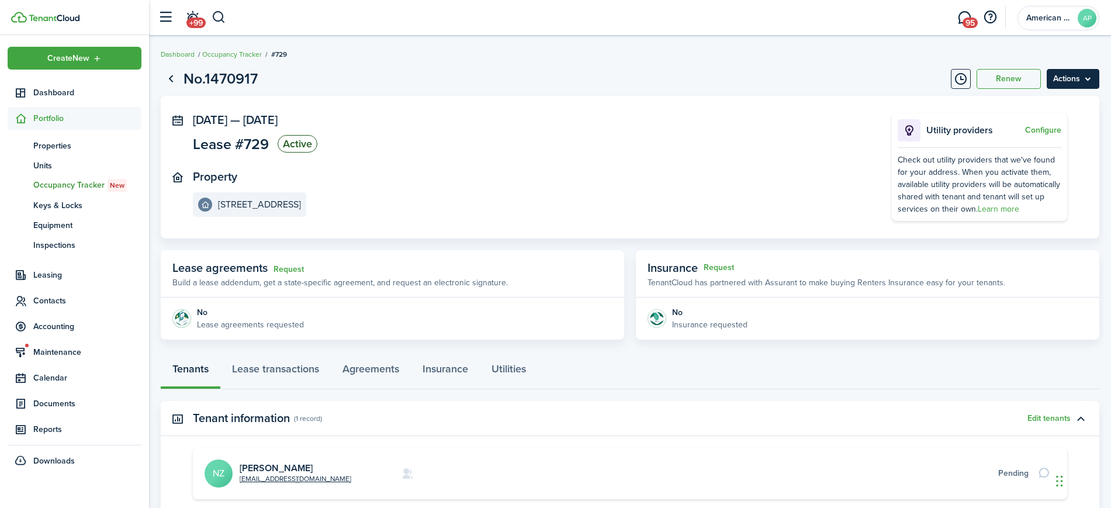
click at [1087, 79] on menu-btn "Actions" at bounding box center [1072, 79] width 53 height 20
click at [1055, 106] on button "Edit" at bounding box center [1048, 105] width 102 height 20
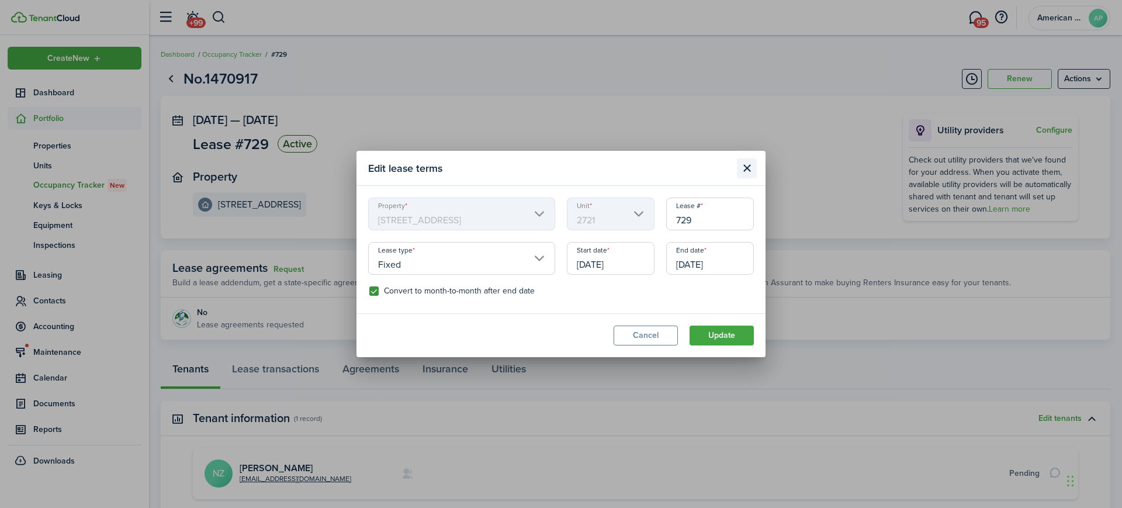
click at [744, 168] on button "Close modal" at bounding box center [747, 168] width 20 height 20
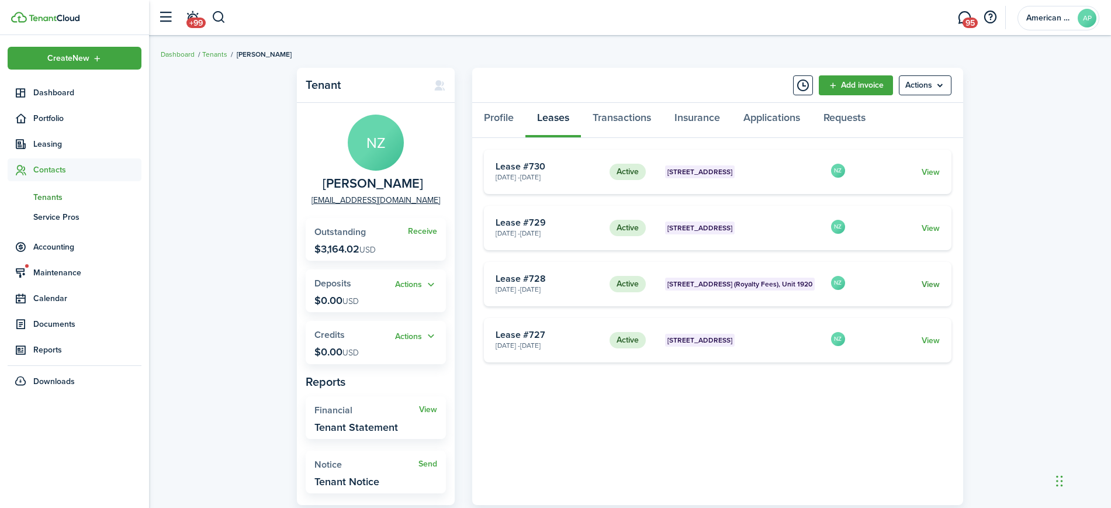
click at [933, 283] on link "View" at bounding box center [930, 284] width 18 height 12
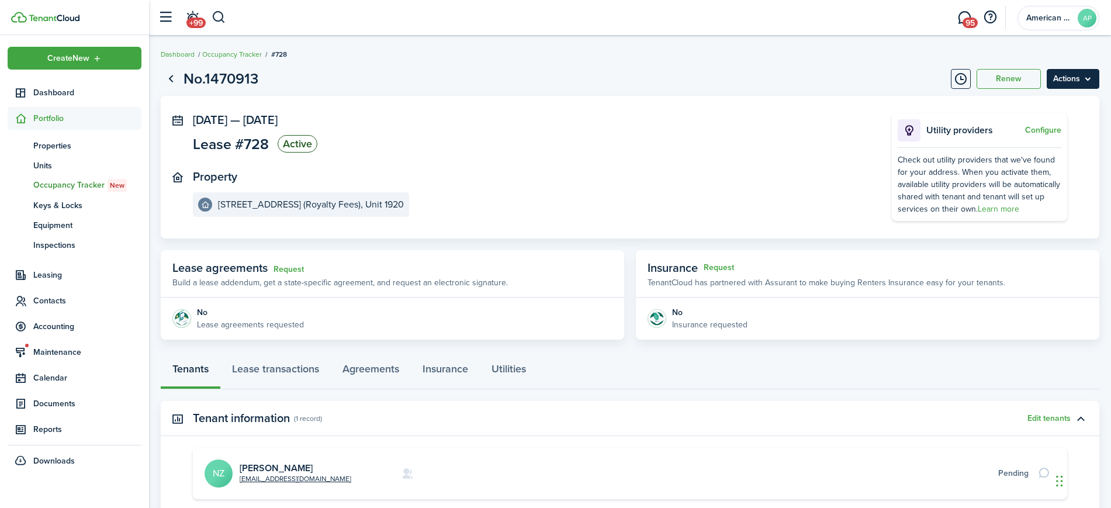
click at [1088, 82] on menu-btn "Actions" at bounding box center [1072, 79] width 53 height 20
click at [1077, 99] on button "Edit" at bounding box center [1048, 105] width 102 height 20
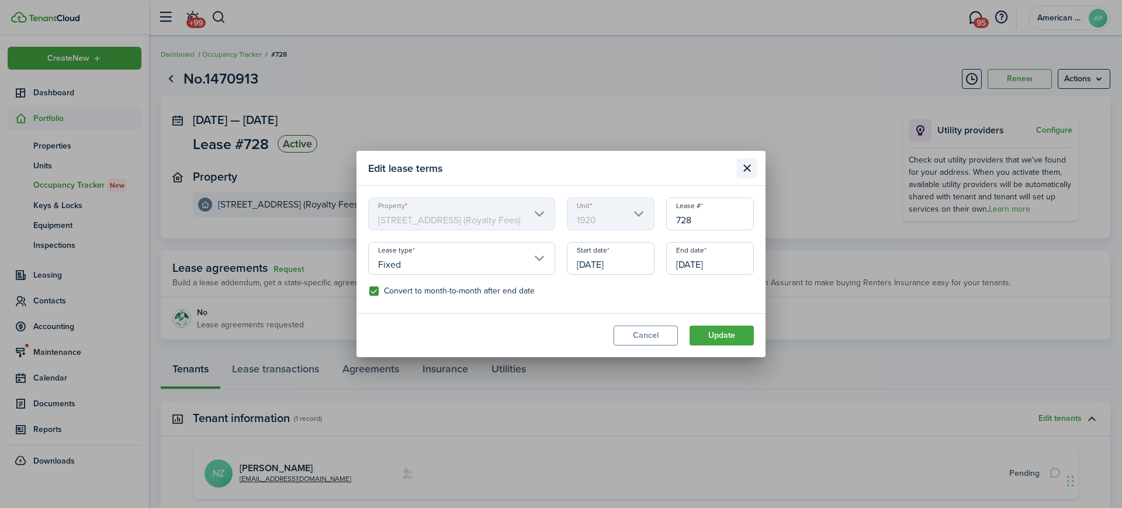
click at [745, 173] on button "Close modal" at bounding box center [747, 168] width 20 height 20
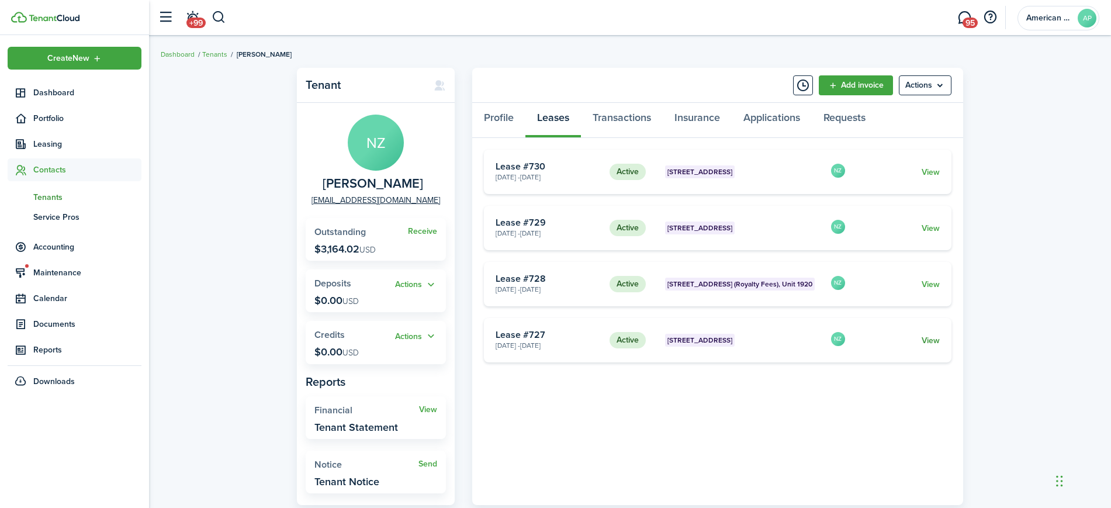
click at [933, 340] on link "View" at bounding box center [930, 340] width 18 height 12
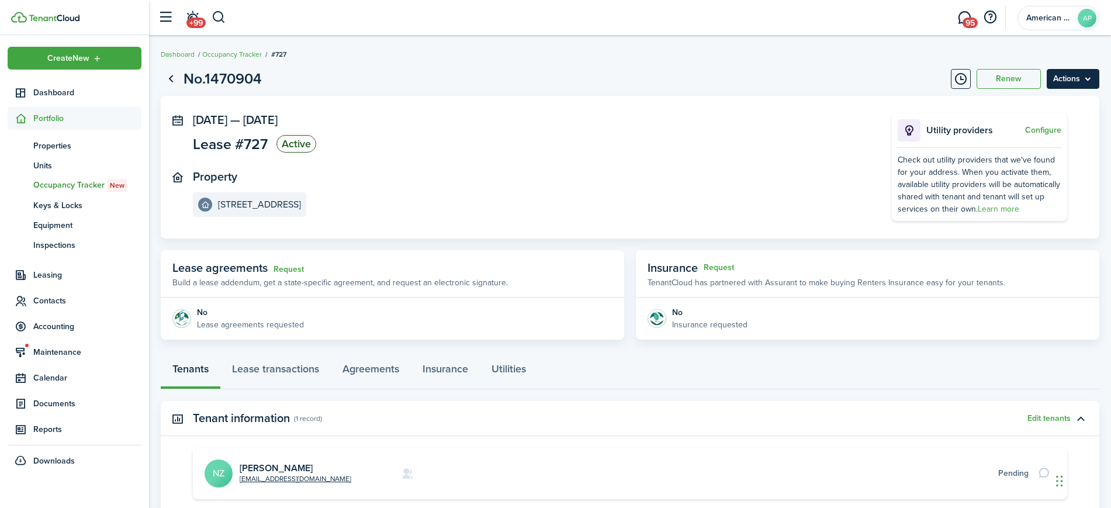
click at [1094, 78] on menu-btn "Actions" at bounding box center [1072, 79] width 53 height 20
click at [1077, 100] on button "Edit" at bounding box center [1048, 105] width 102 height 20
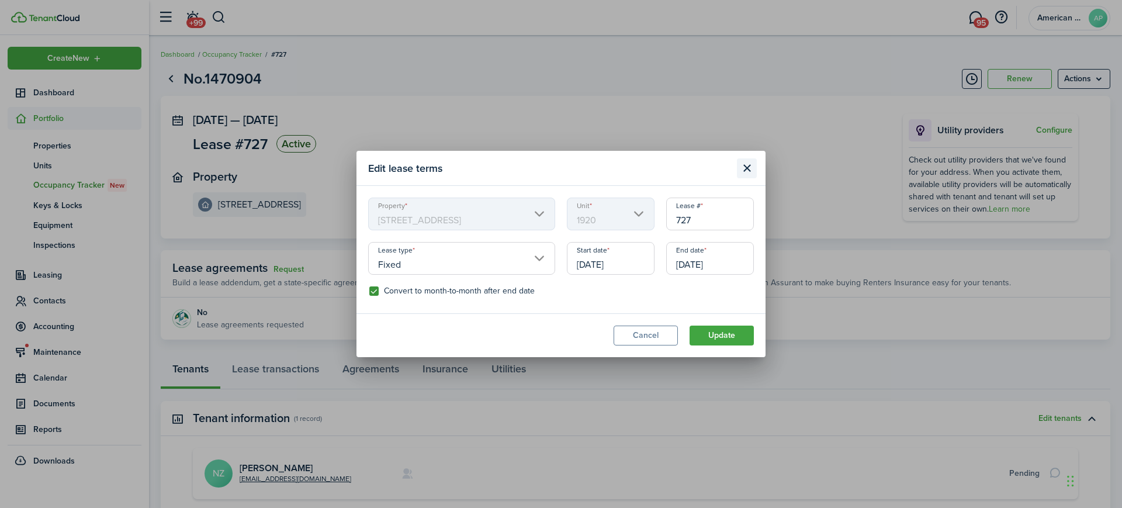
click at [750, 173] on button "Close modal" at bounding box center [747, 168] width 20 height 20
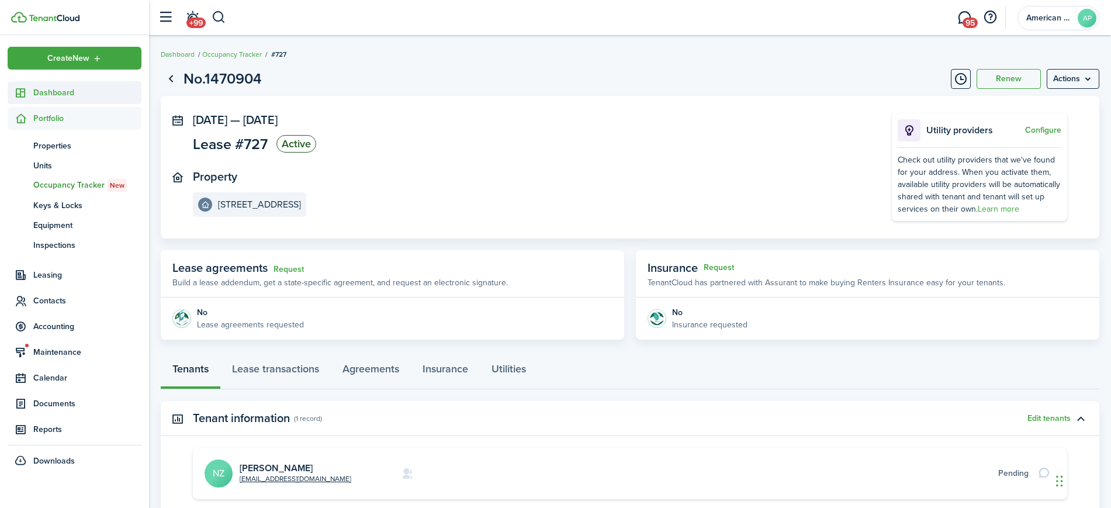
click at [61, 95] on span "Dashboard" at bounding box center [87, 92] width 108 height 12
